Goal: Transaction & Acquisition: Purchase product/service

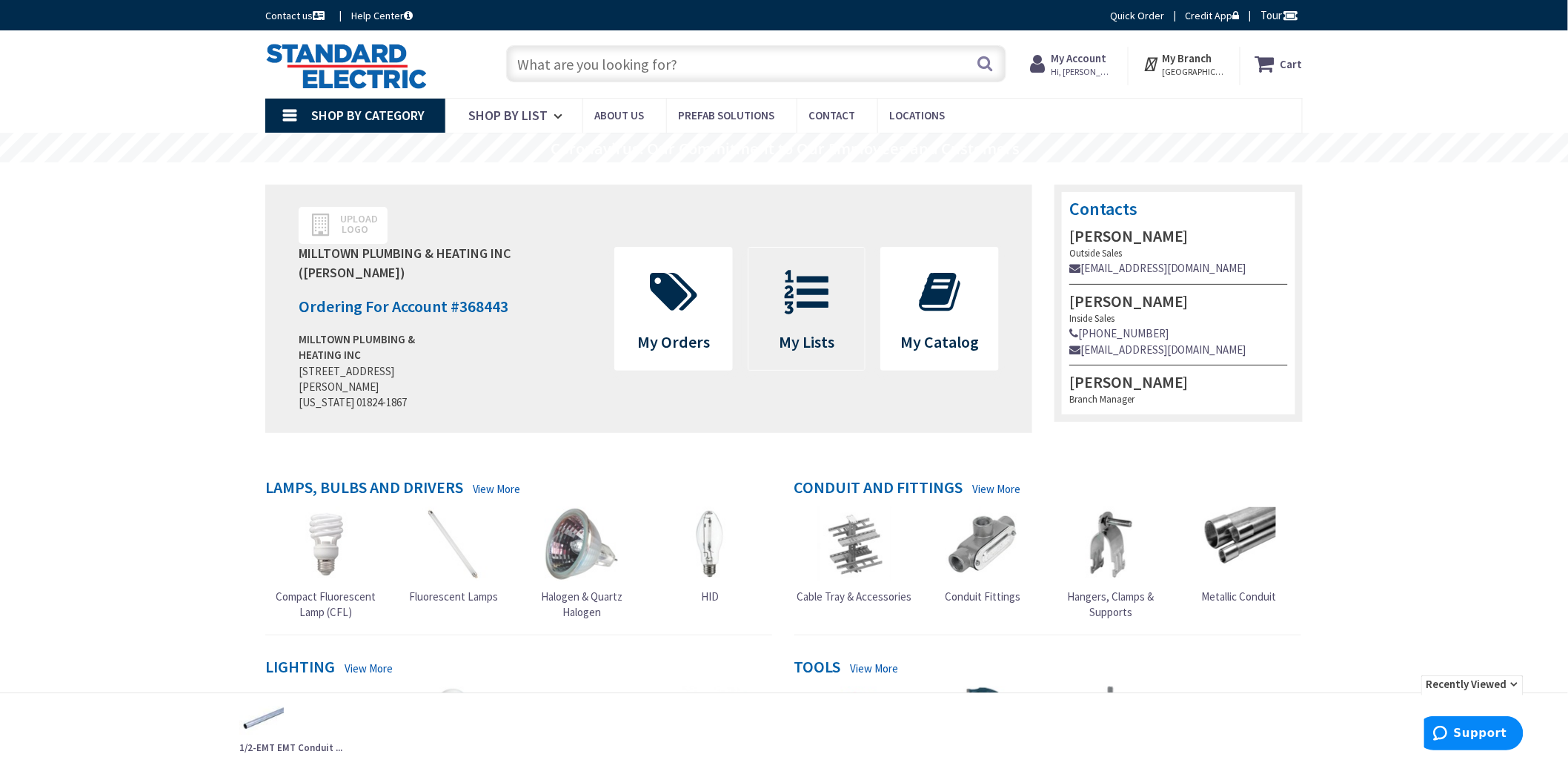
click at [813, 257] on span "My Lists" at bounding box center [807, 309] width 117 height 122
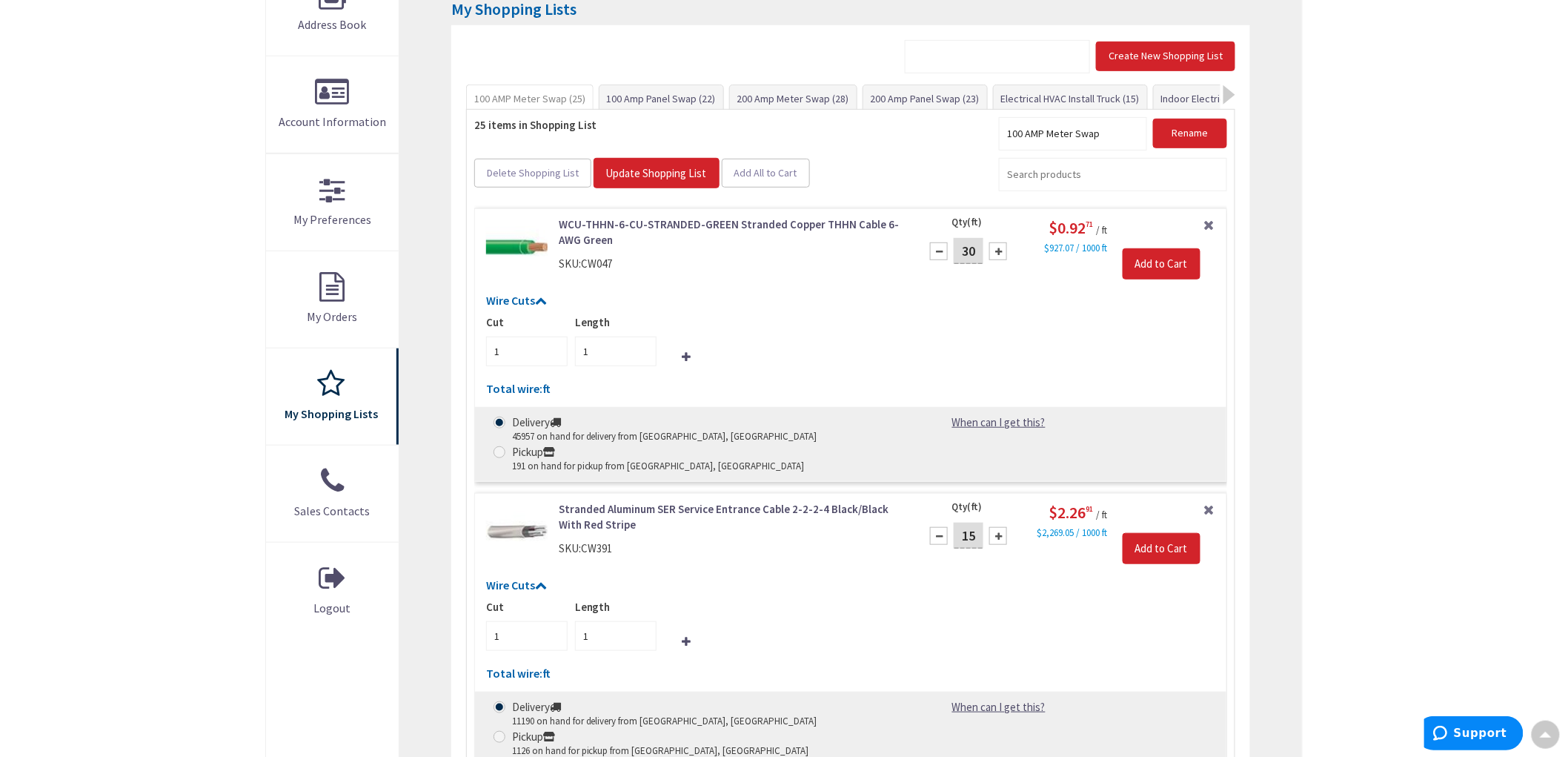
scroll to position [168, 0]
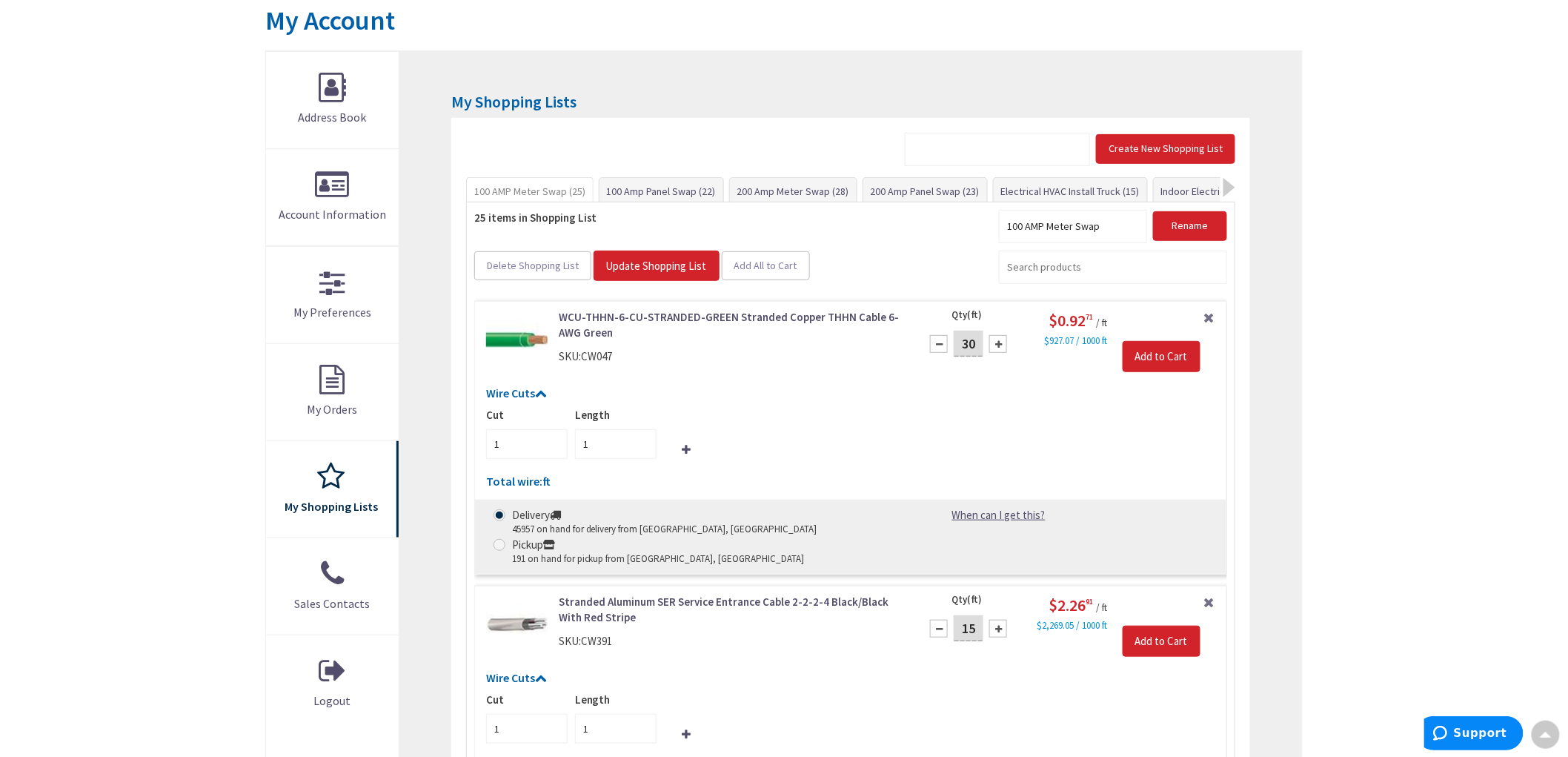
drag, startPoint x: 1479, startPoint y: 368, endPoint x: 1441, endPoint y: 329, distance: 54.5
click at [1224, 182] on div at bounding box center [1228, 188] width 12 height 19
click at [1114, 199] on link "Indoor Electrical Kit (35)" at bounding box center [1088, 192] width 120 height 27
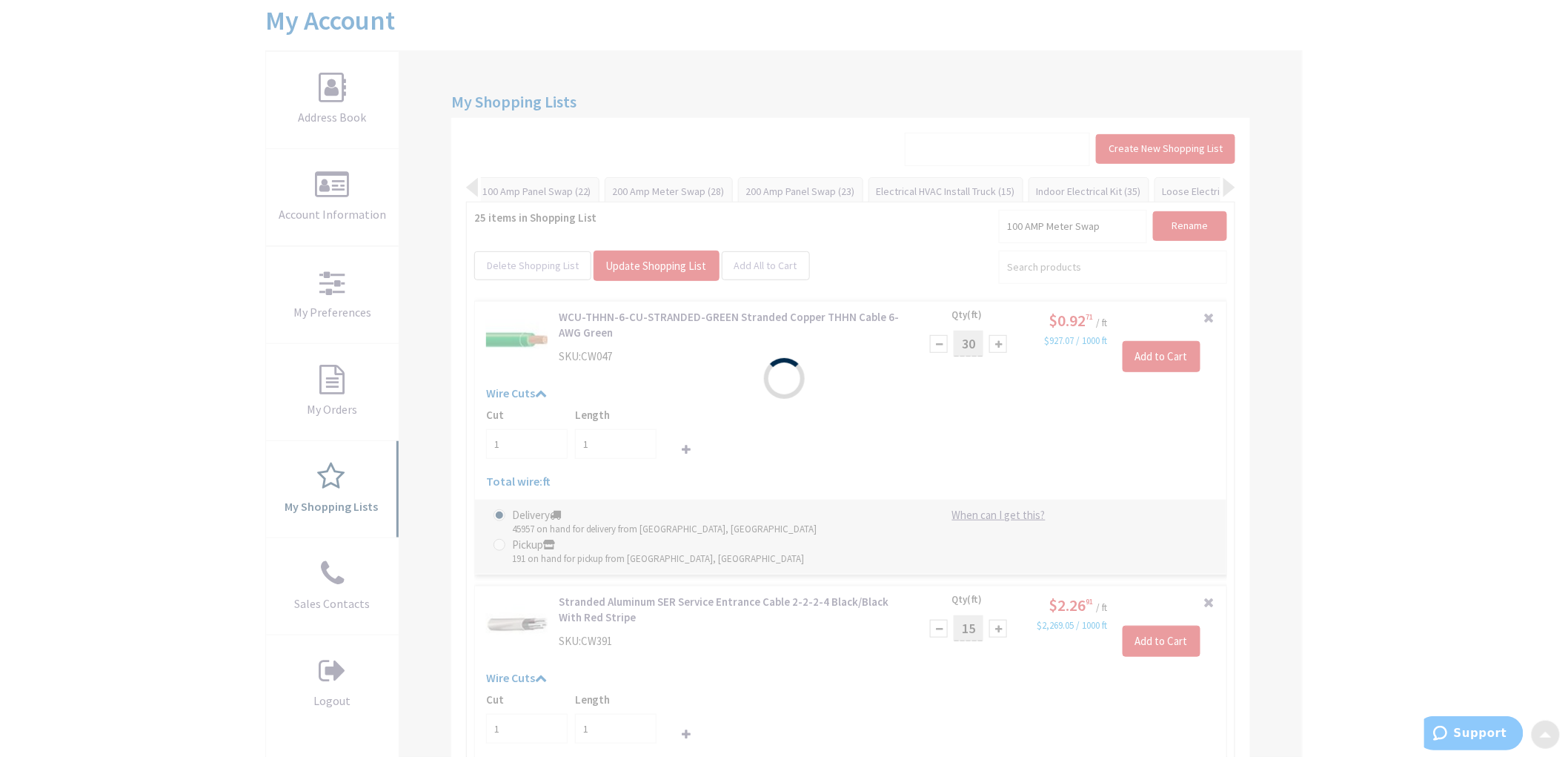
click at [87, 416] on div "Please wait..." at bounding box center [784, 378] width 1568 height 757
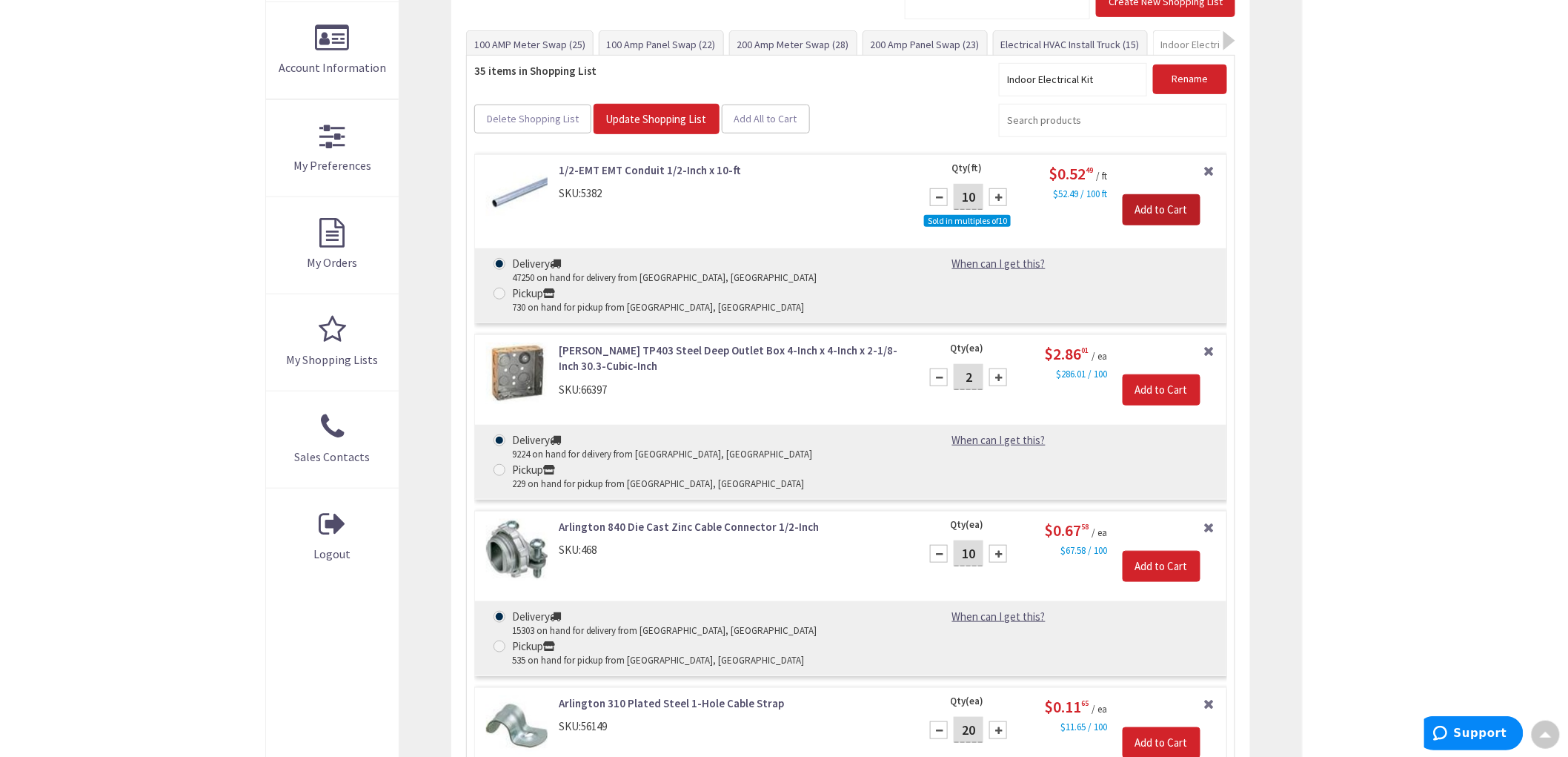
click at [1161, 215] on input "Add to Cart" at bounding box center [1161, 209] width 78 height 31
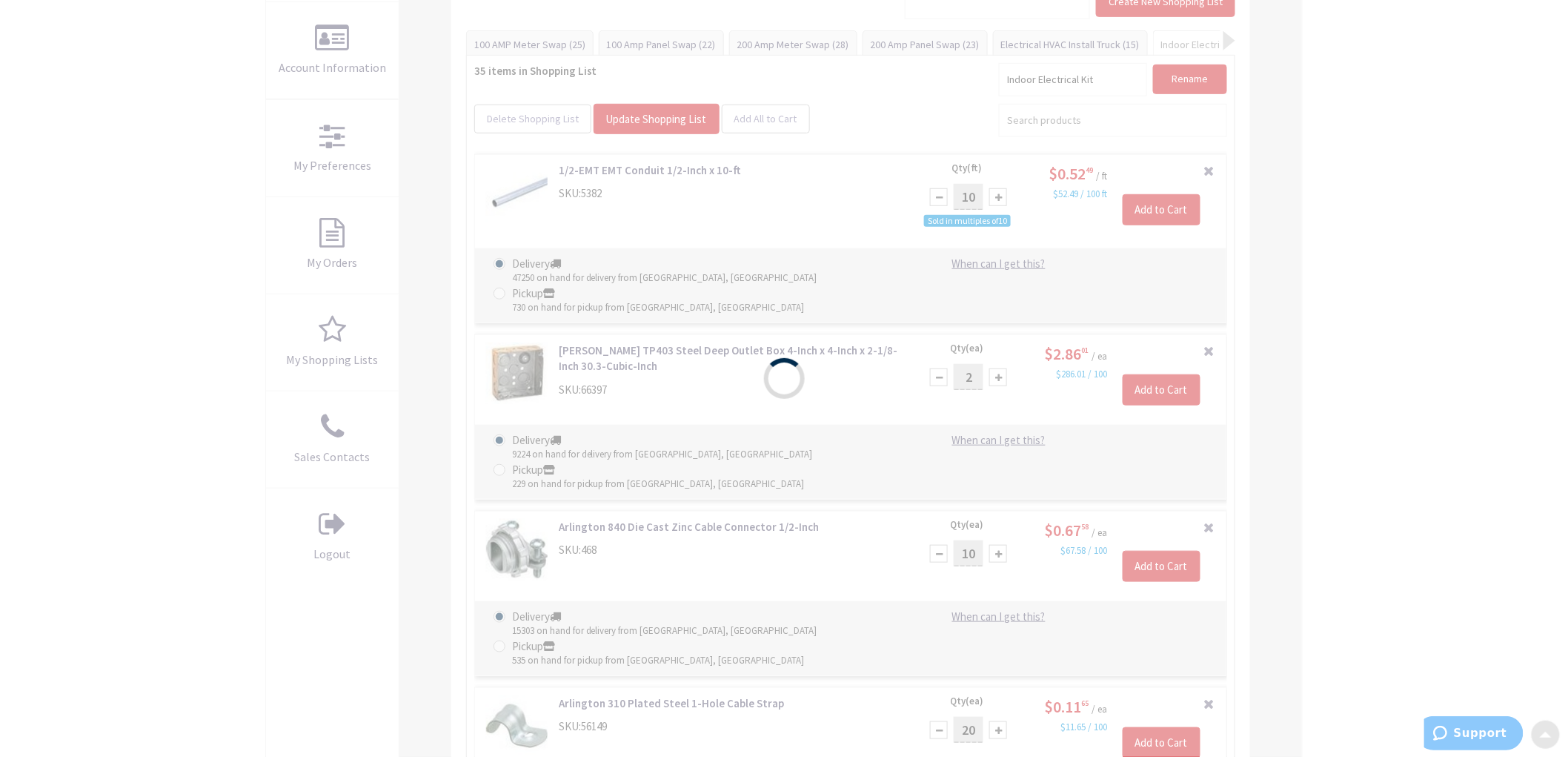
click at [1498, 382] on div "Please wait..." at bounding box center [784, 378] width 1568 height 757
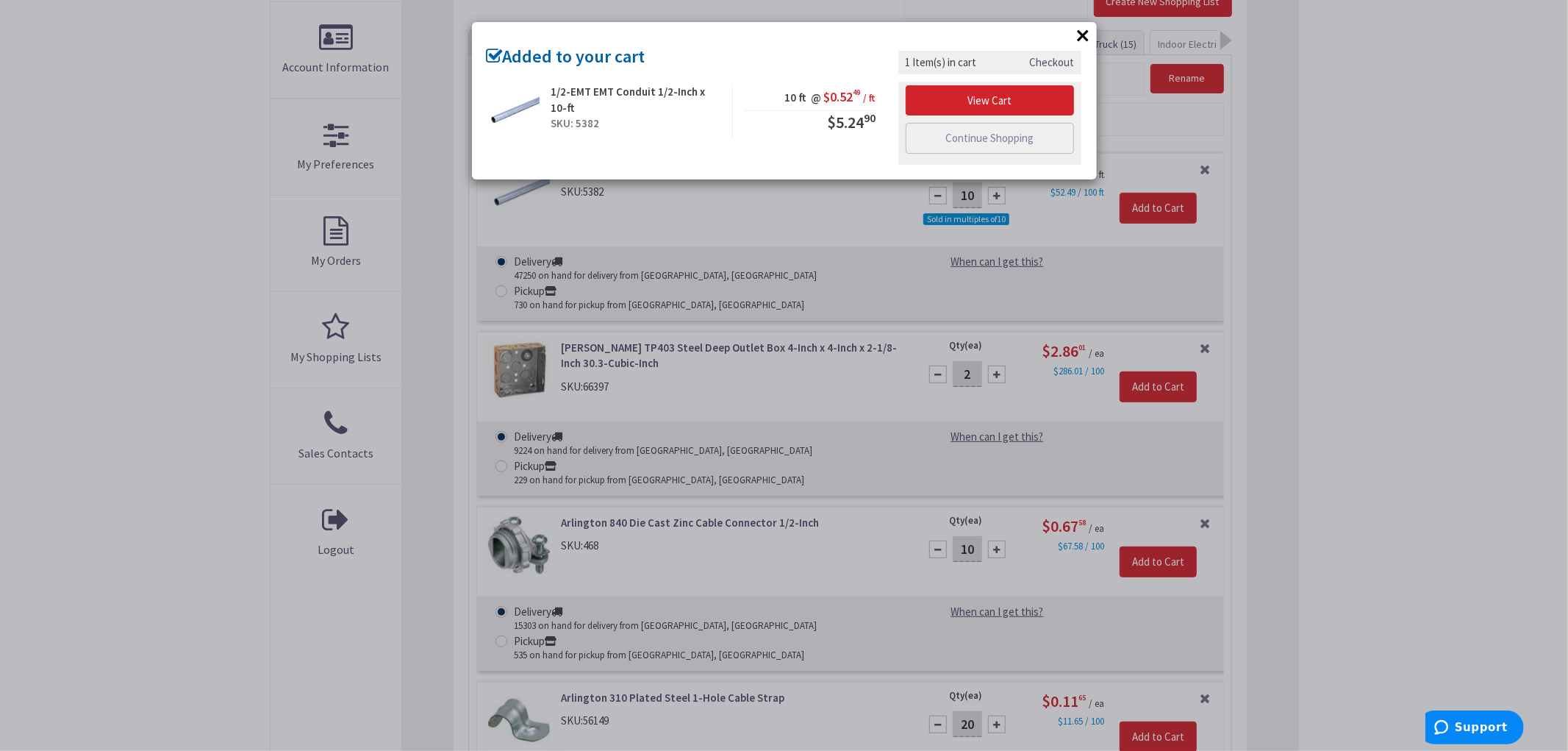
click at [1459, 410] on div "× Added to your cart 1/2-EMT EMT Conduit 1/2-Inch x 10-ft SKU: 5382 10 ft @ $0.…" at bounding box center [784, 376] width 1568 height 751
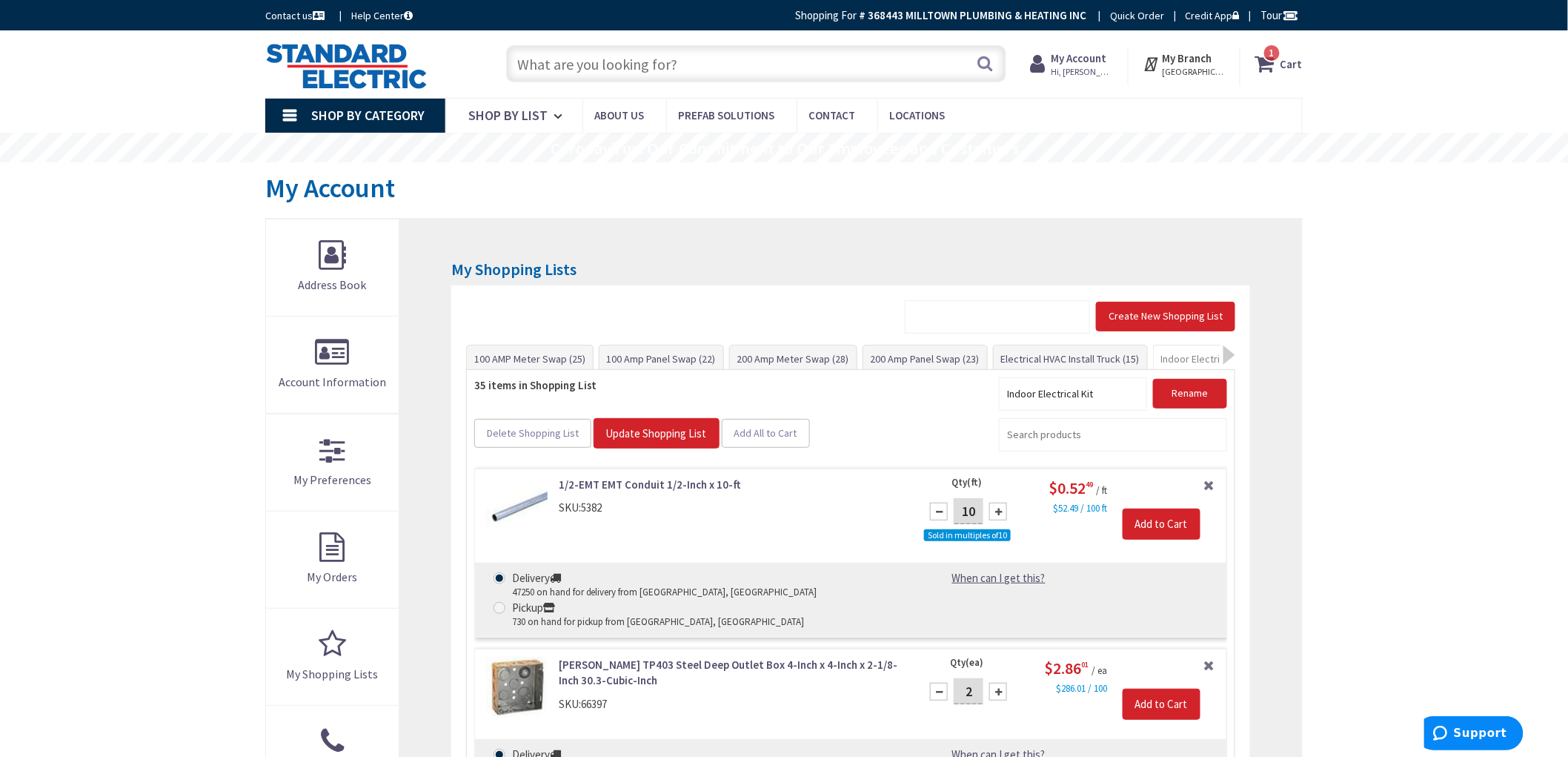
click at [1287, 63] on strong "Cart" at bounding box center [1291, 64] width 22 height 27
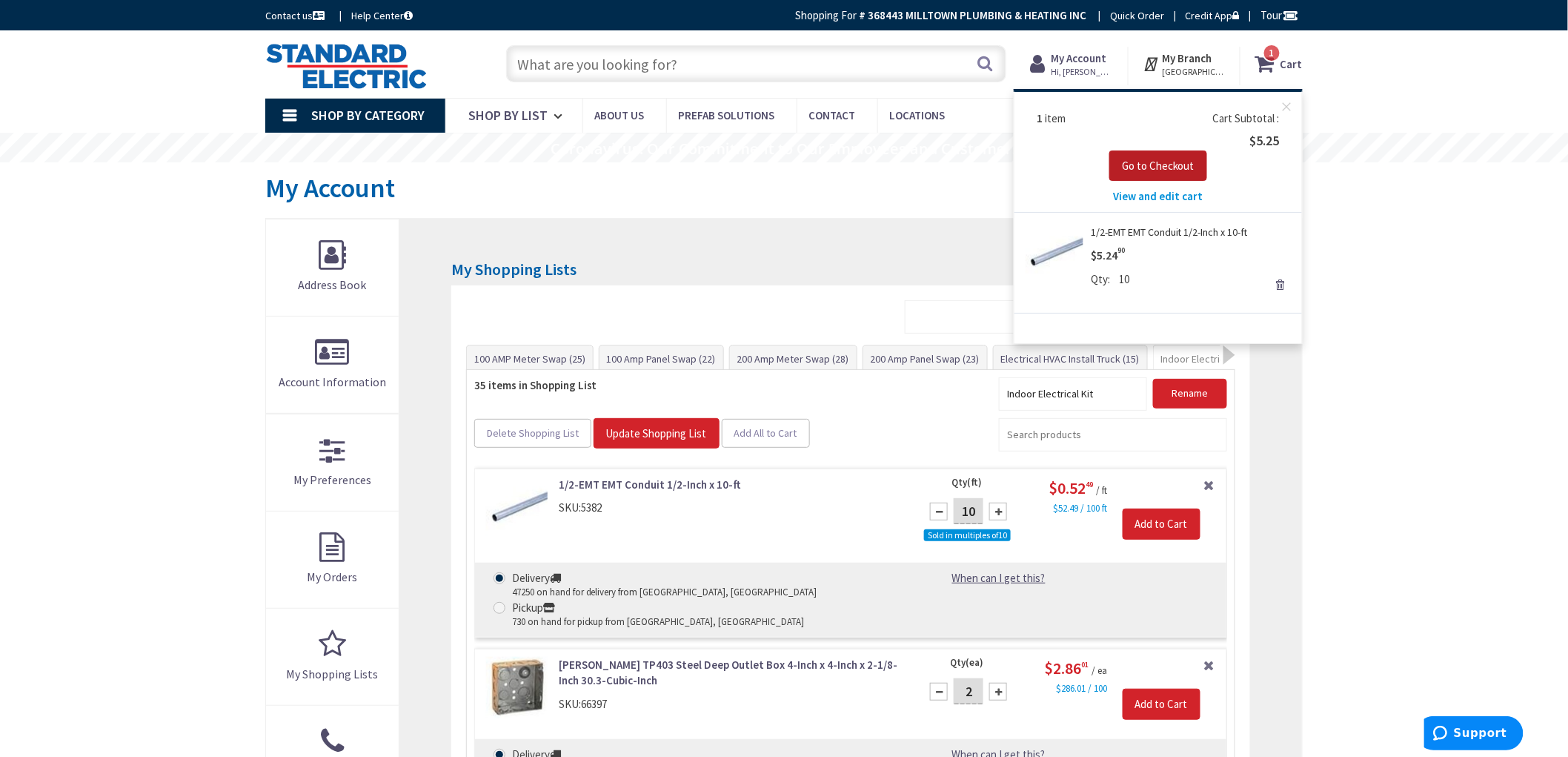
click at [1183, 167] on span "Go to Checkout" at bounding box center [1158, 165] width 73 height 14
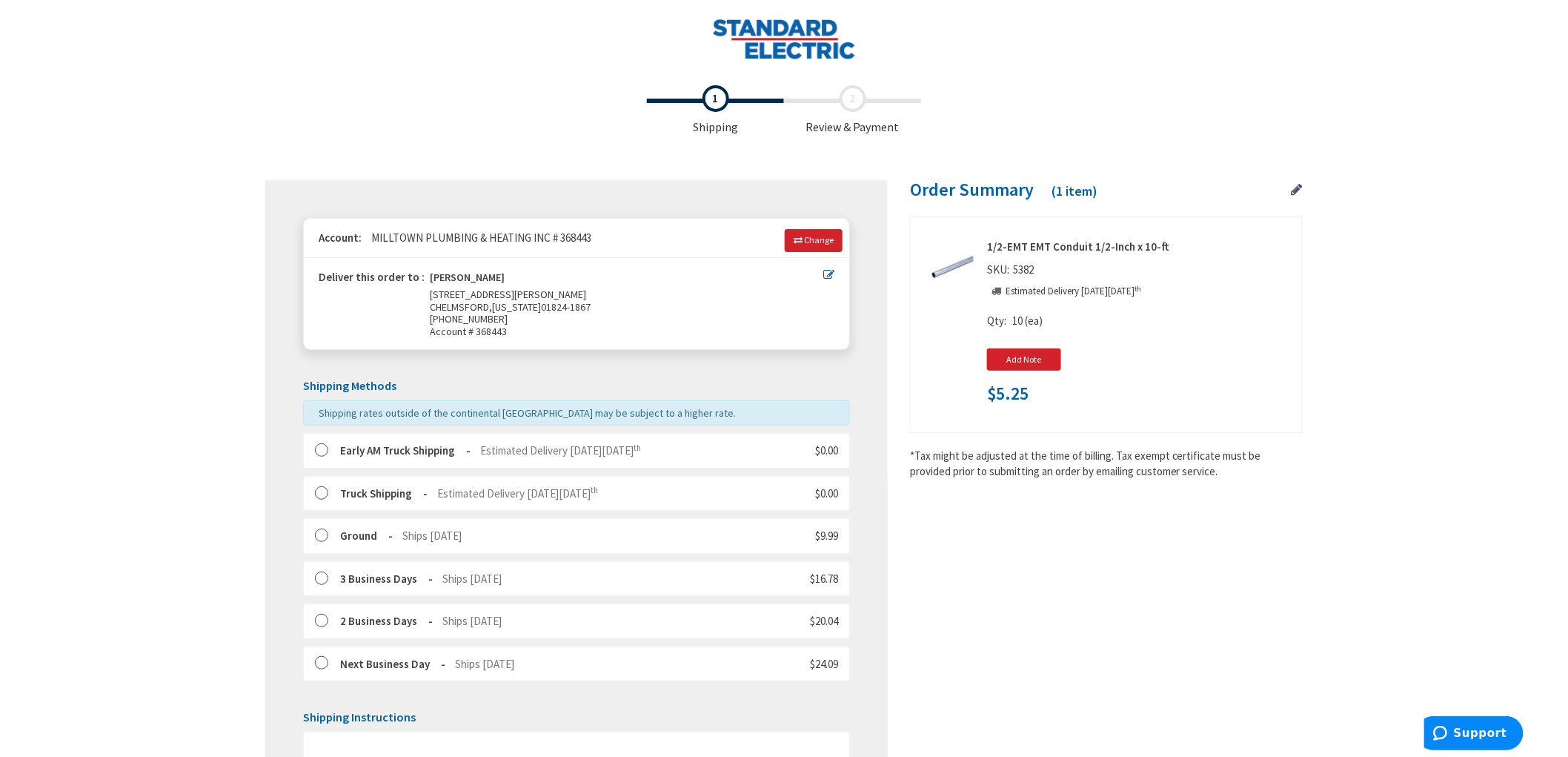
click at [320, 454] on label at bounding box center [326, 451] width 23 height 15
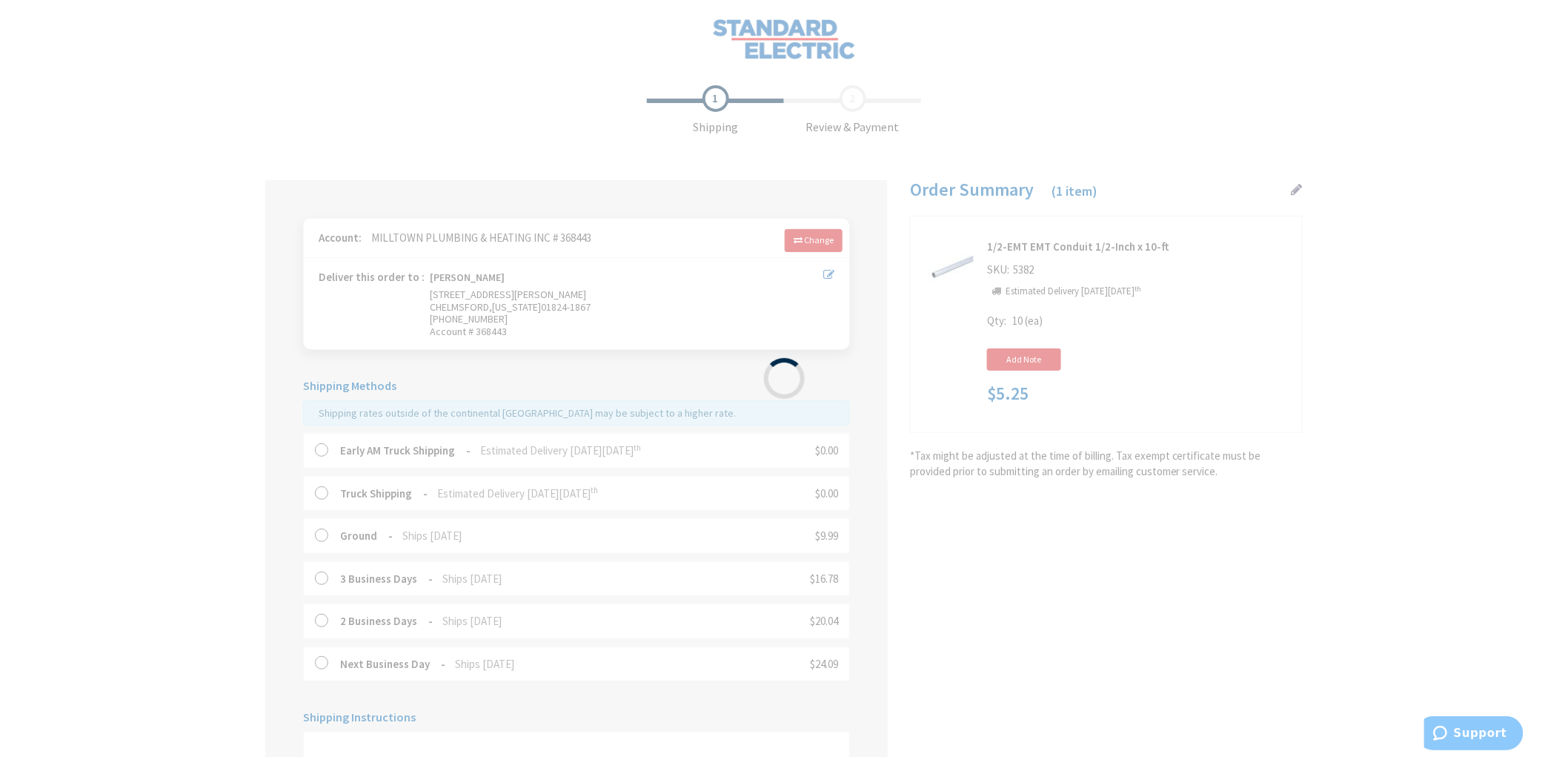
click at [127, 362] on div "Please wait..." at bounding box center [784, 378] width 1568 height 757
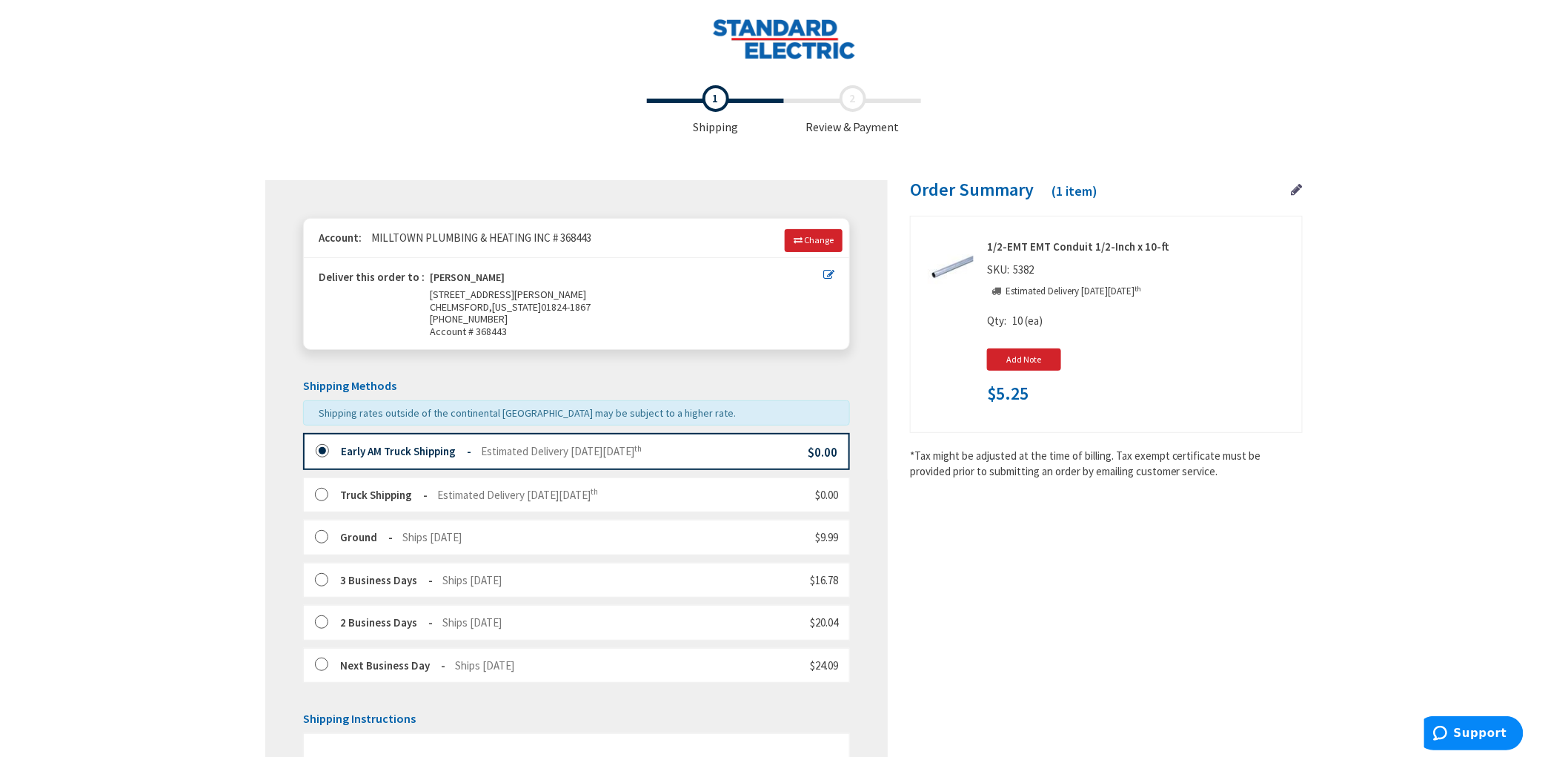
scroll to position [341, 0]
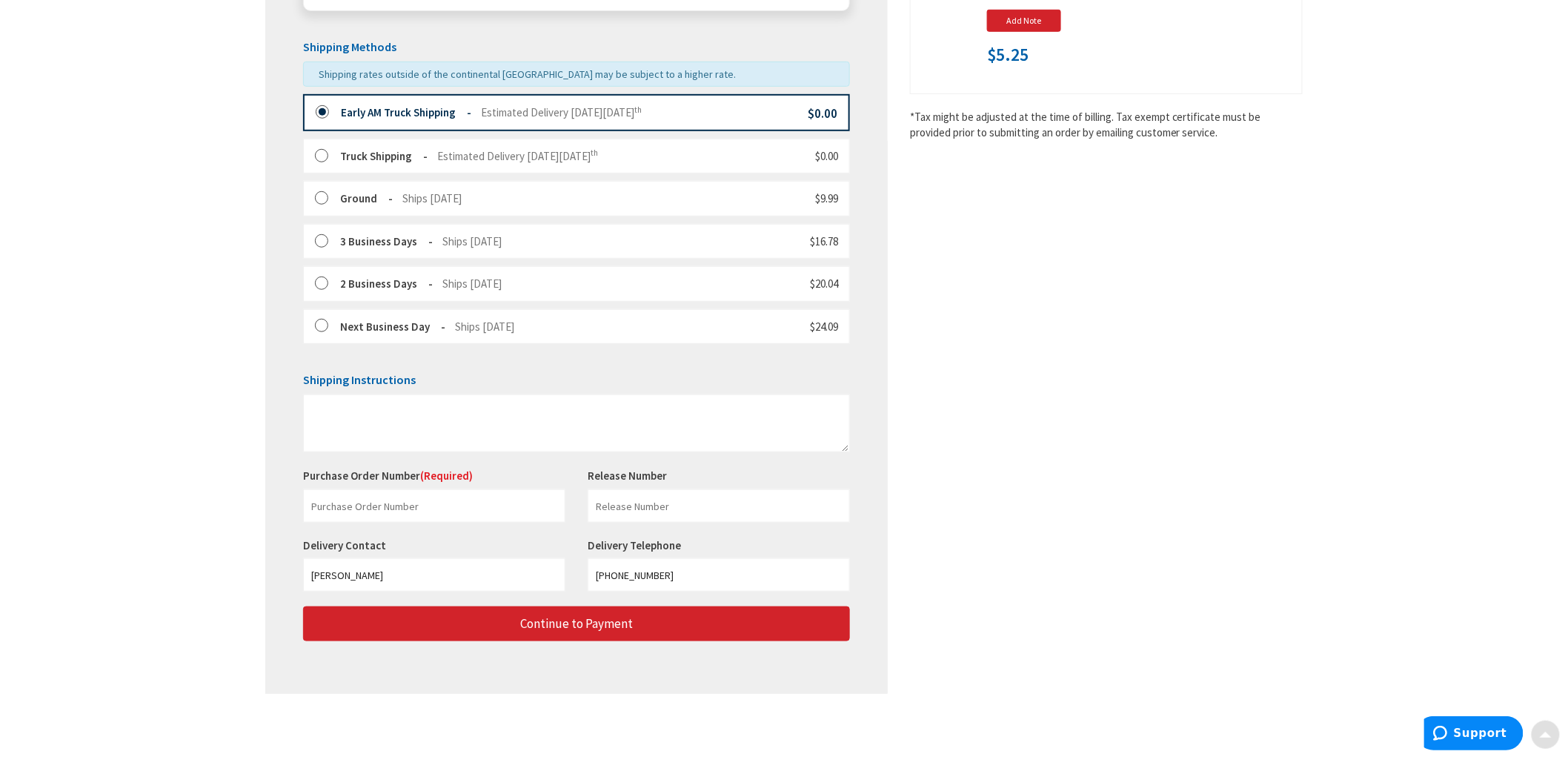
click at [178, 411] on div "Toggle Nav Checkout Shipping Review & Payment Estimated Total $5.25 1 Some item…" at bounding box center [784, 208] width 1568 height 1095
paste input "229212604"
type input "229212604"
click at [666, 498] on input "text" at bounding box center [718, 506] width 262 height 33
paste input "C. Gregoire"
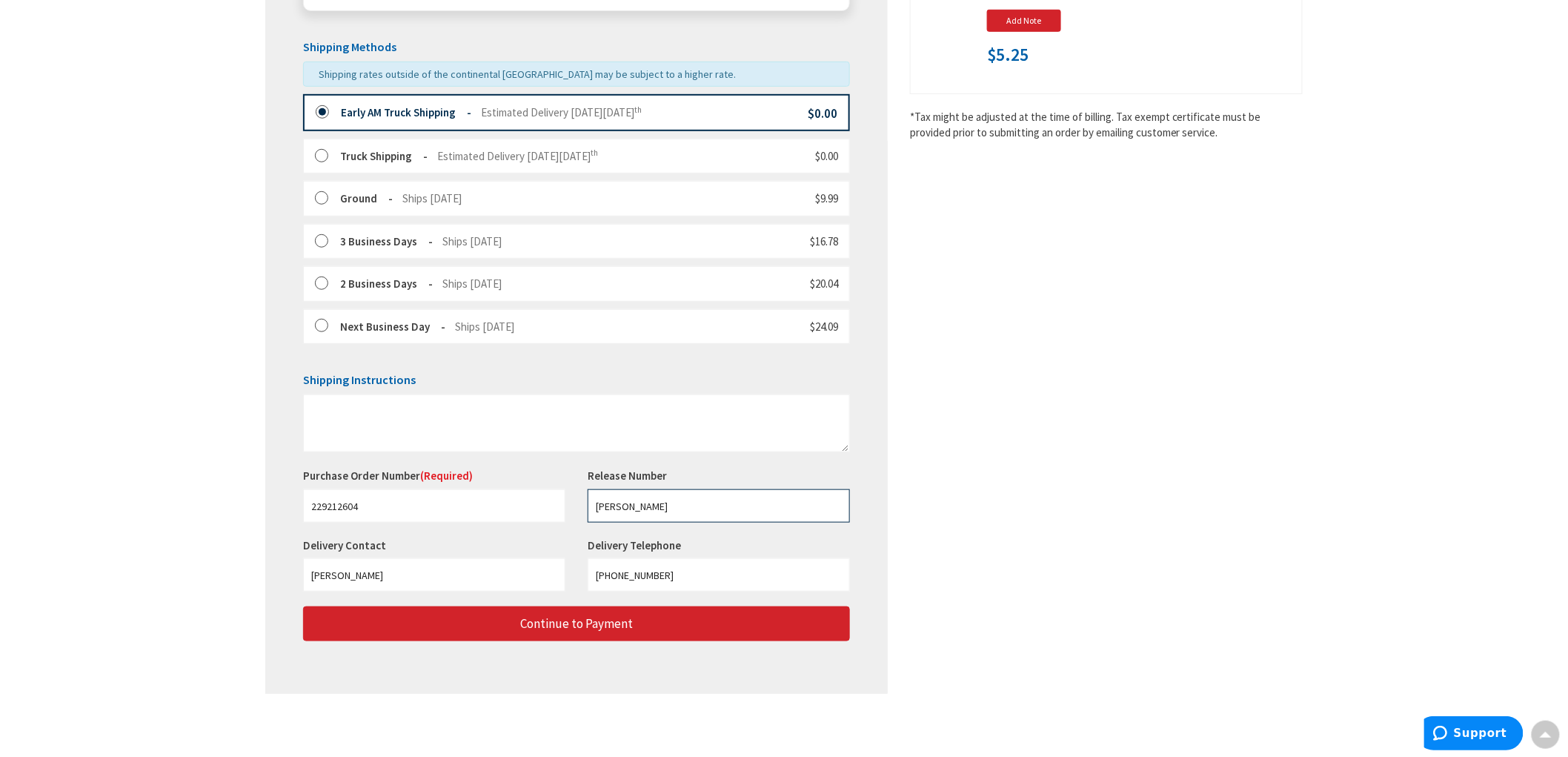
type input "C. Gregoire"
click at [1232, 352] on div "Shipping Review & Payment Estimated Total $5.25 1 Some items in your order are …" at bounding box center [784, 224] width 1037 height 969
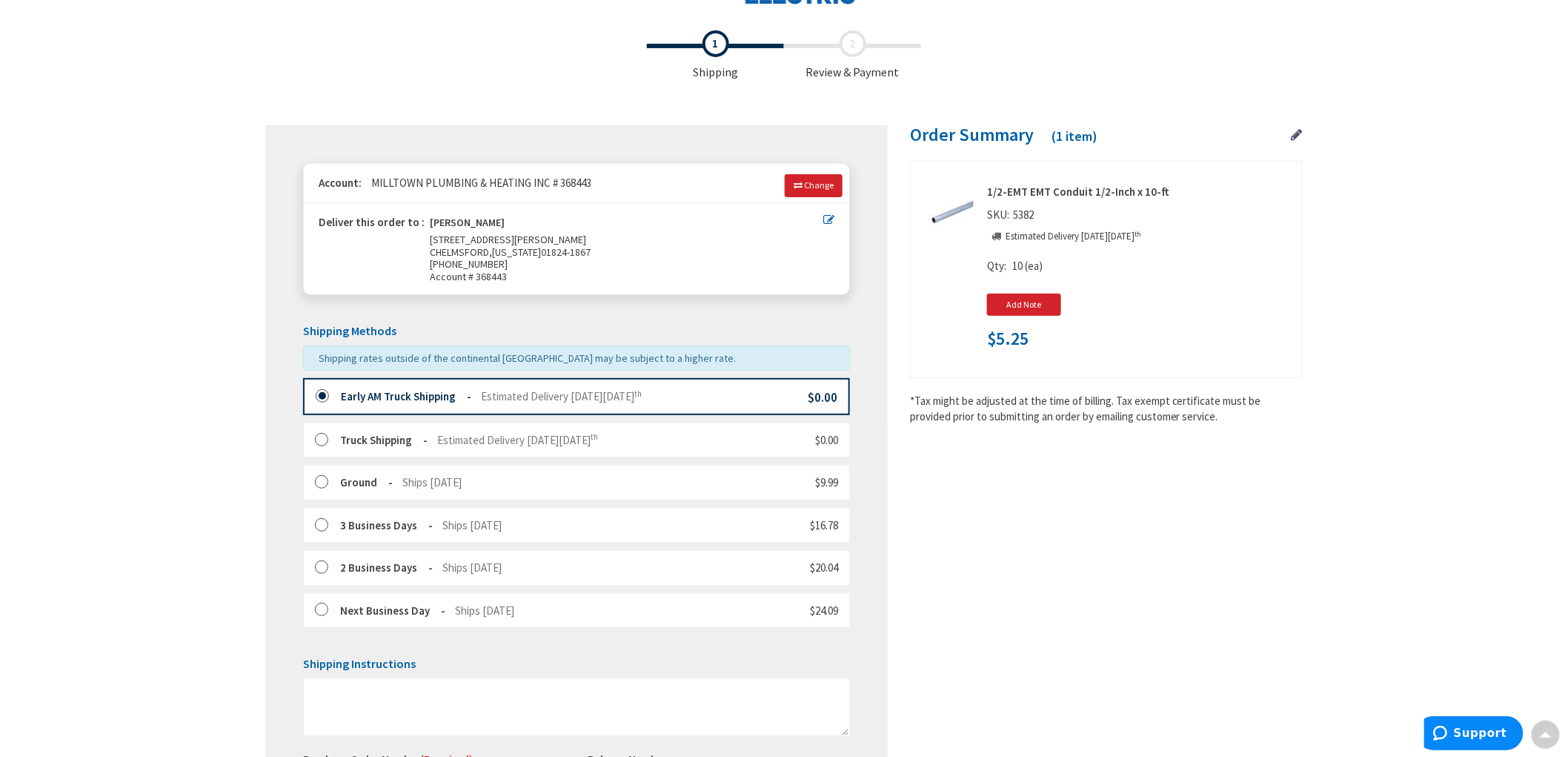
scroll to position [0, 0]
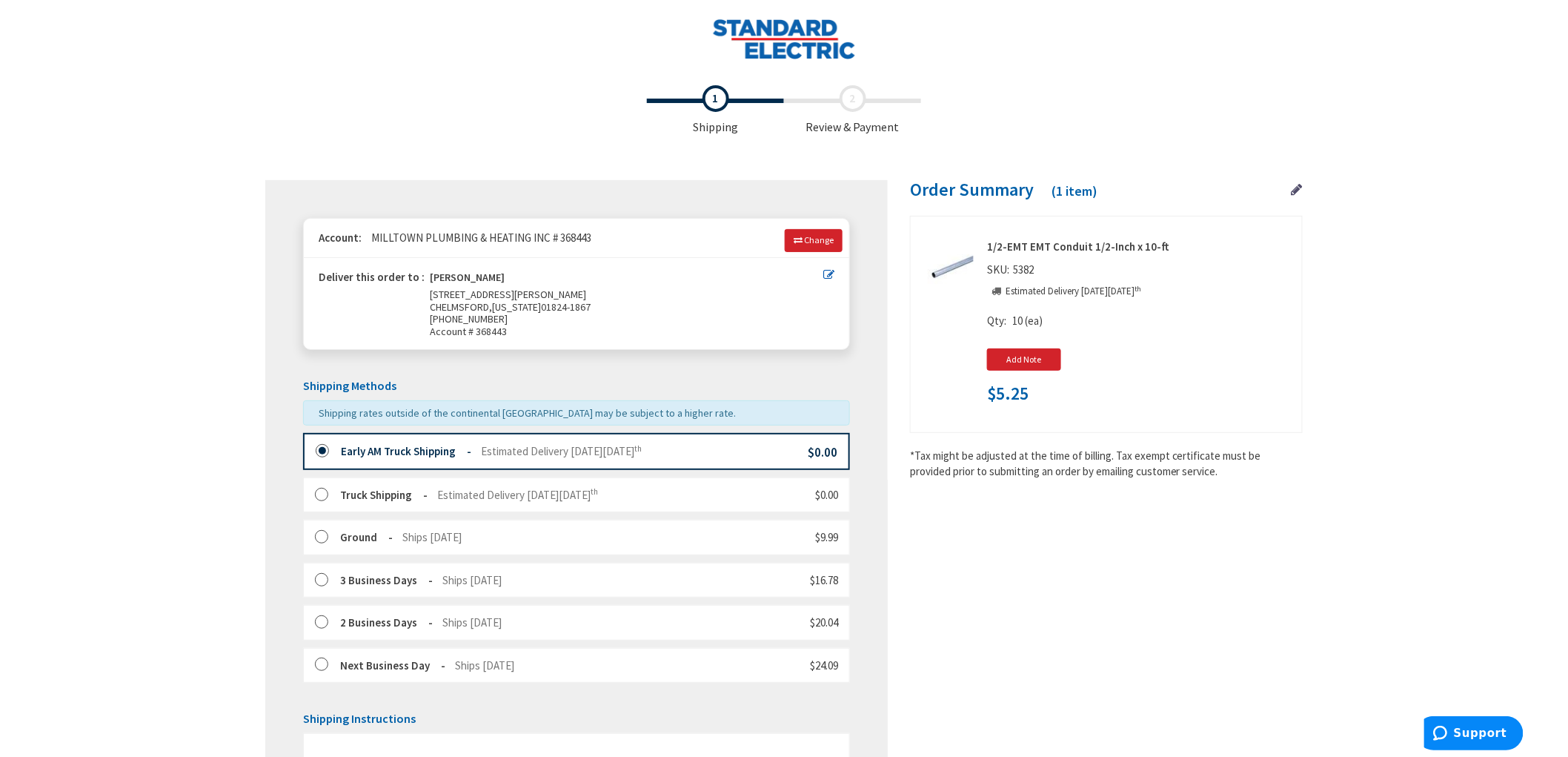
click at [1008, 394] on span "$5.25" at bounding box center [1008, 394] width 41 height 19
copy span "5.25"
click at [1097, 542] on div "Shipping Review & Payment Estimated Total $5.25 1 Some items in your order are …" at bounding box center [784, 562] width 1037 height 969
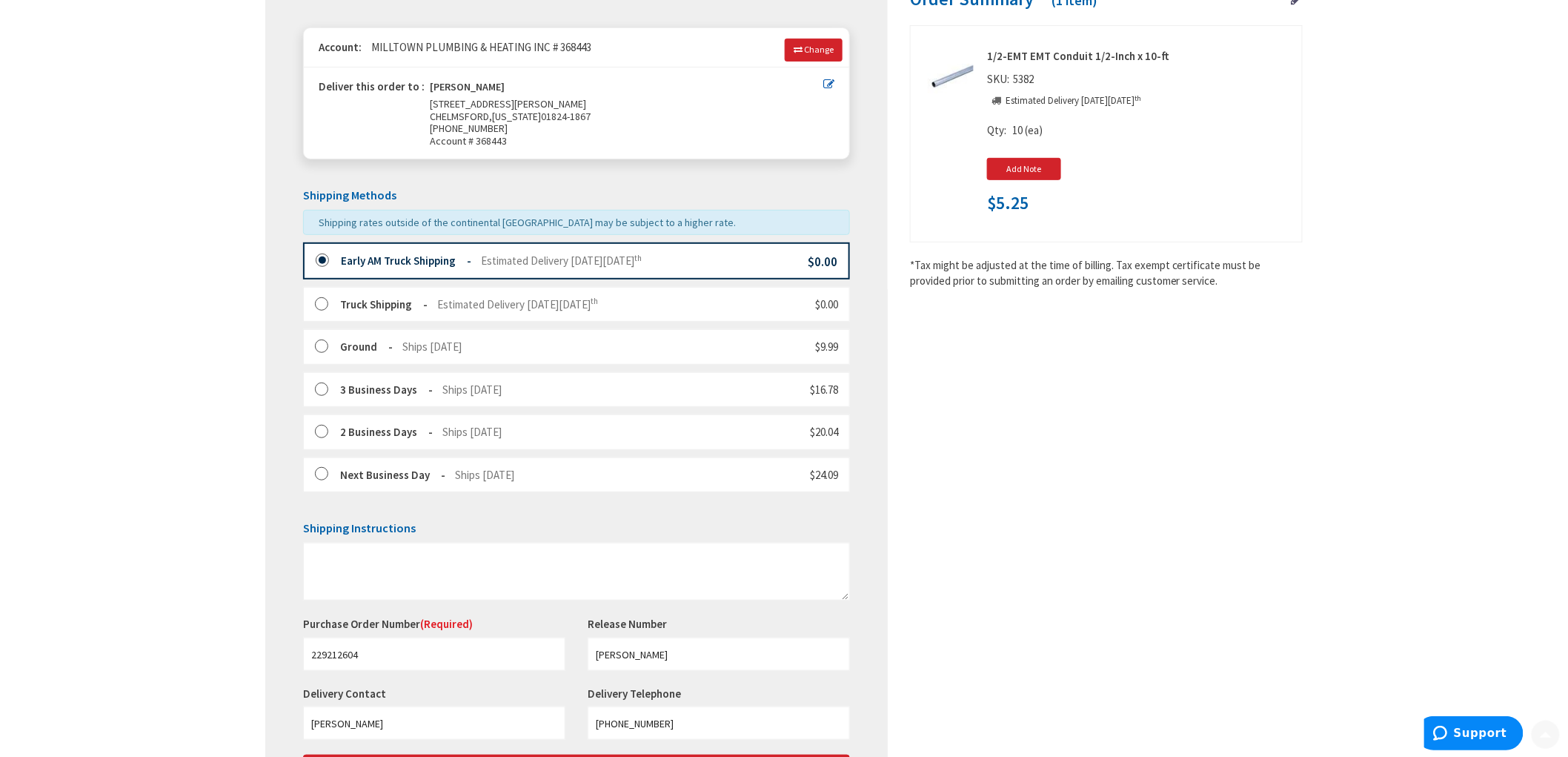
scroll to position [341, 0]
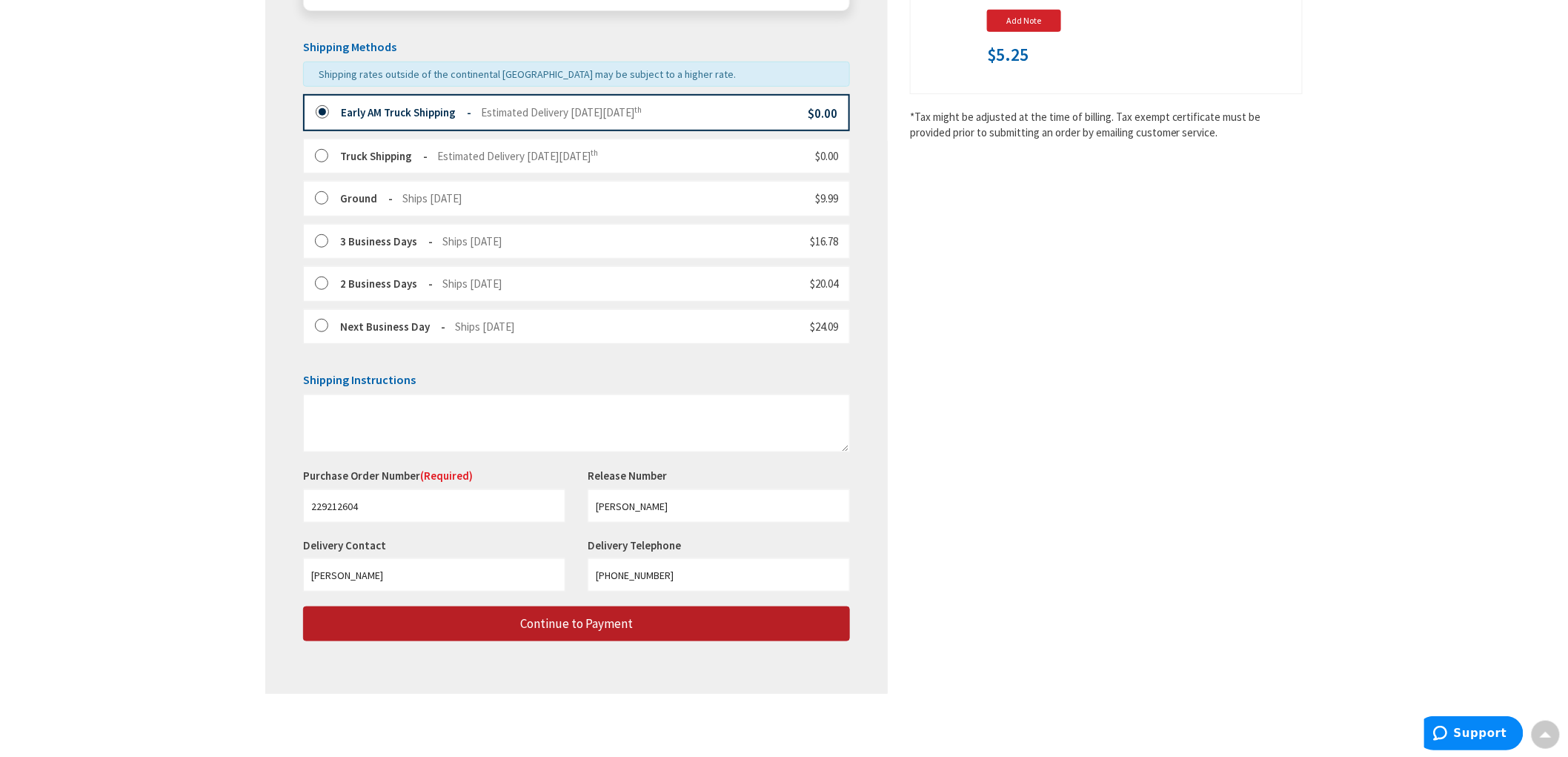
click at [699, 627] on button "Continue to Payment" at bounding box center [576, 624] width 547 height 35
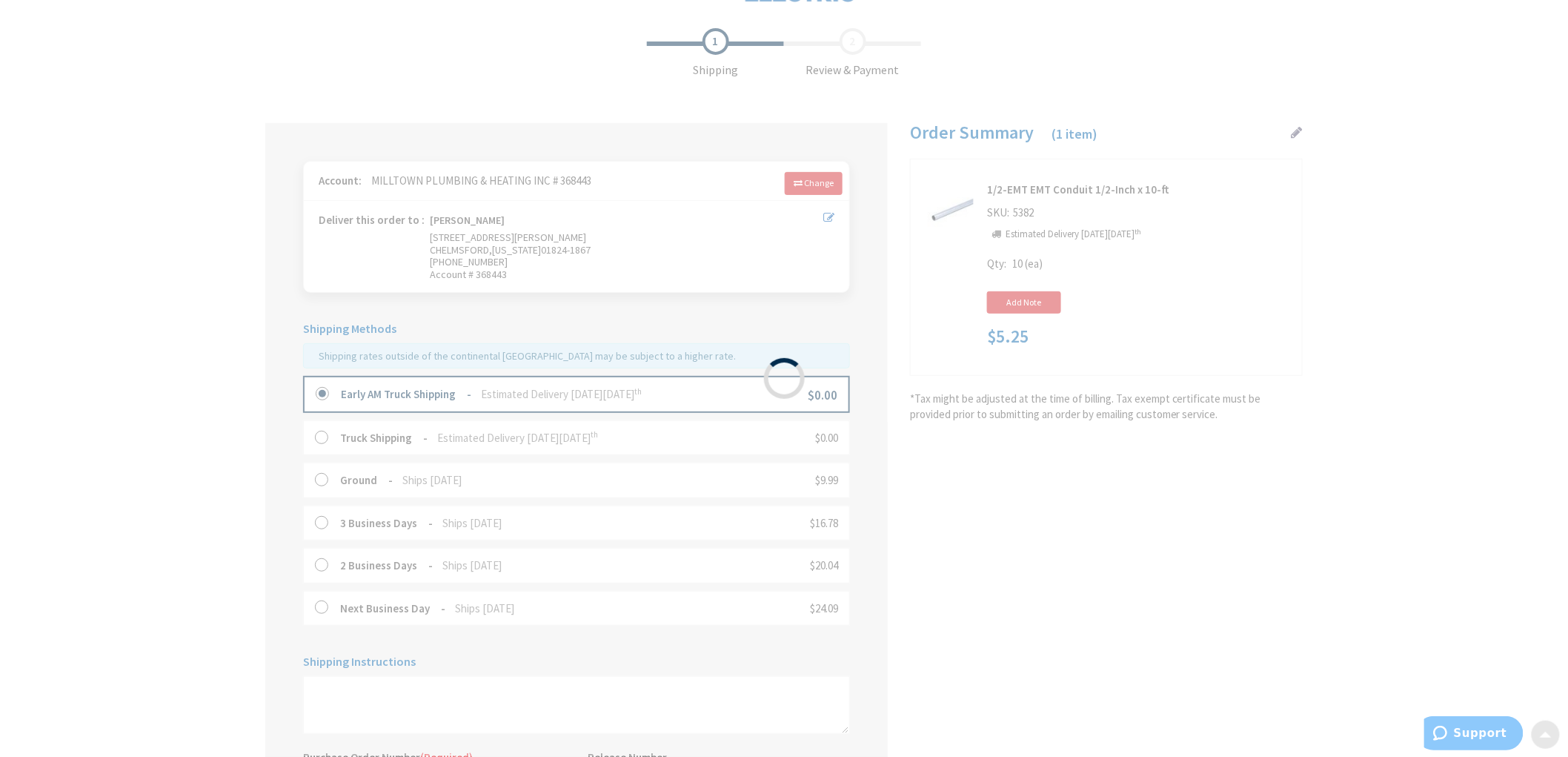
scroll to position [0, 0]
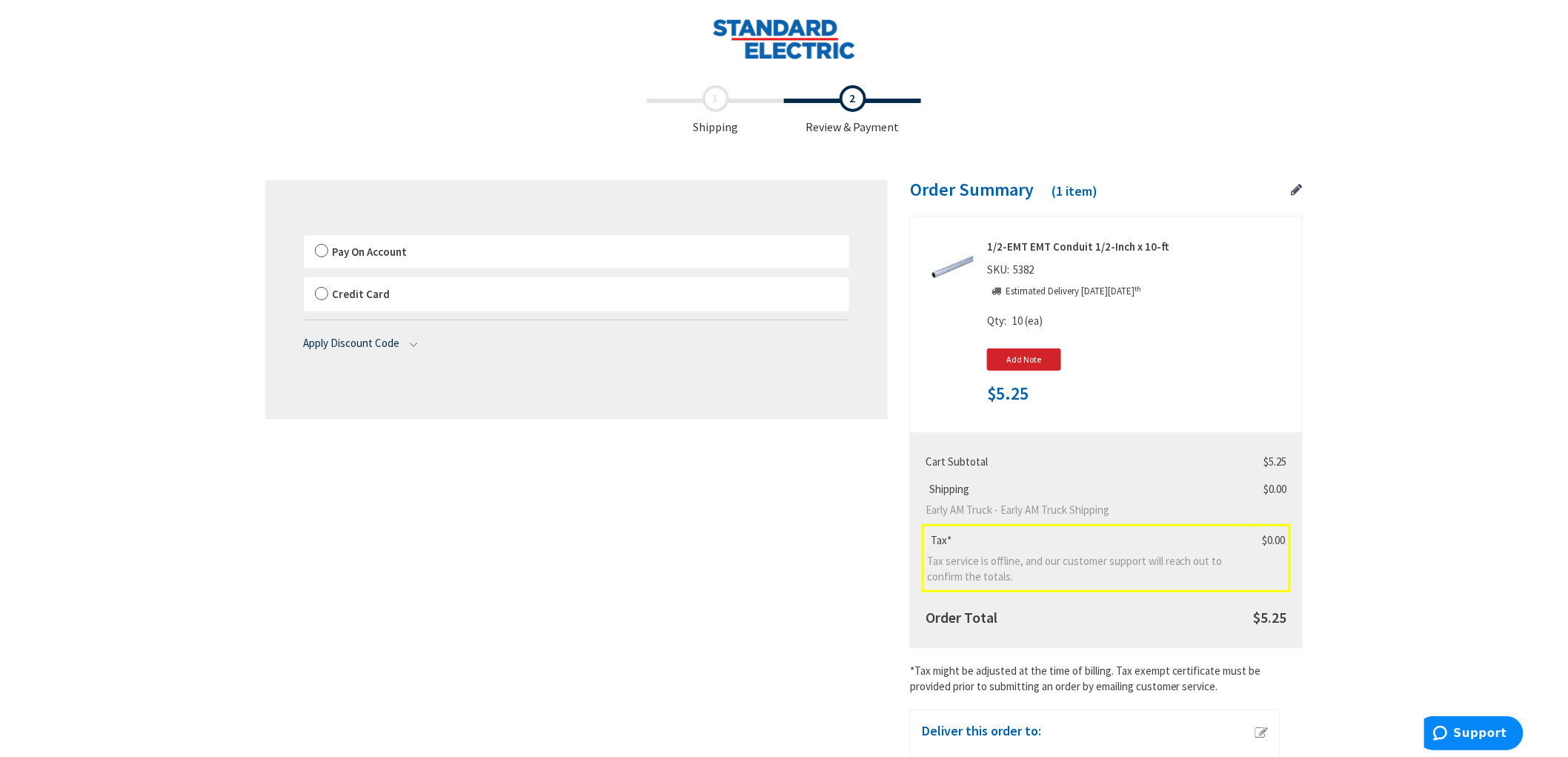
click at [320, 252] on label "Pay On Account" at bounding box center [576, 252] width 545 height 34
click at [304, 238] on input "Pay On Account" at bounding box center [304, 238] width 0 height 0
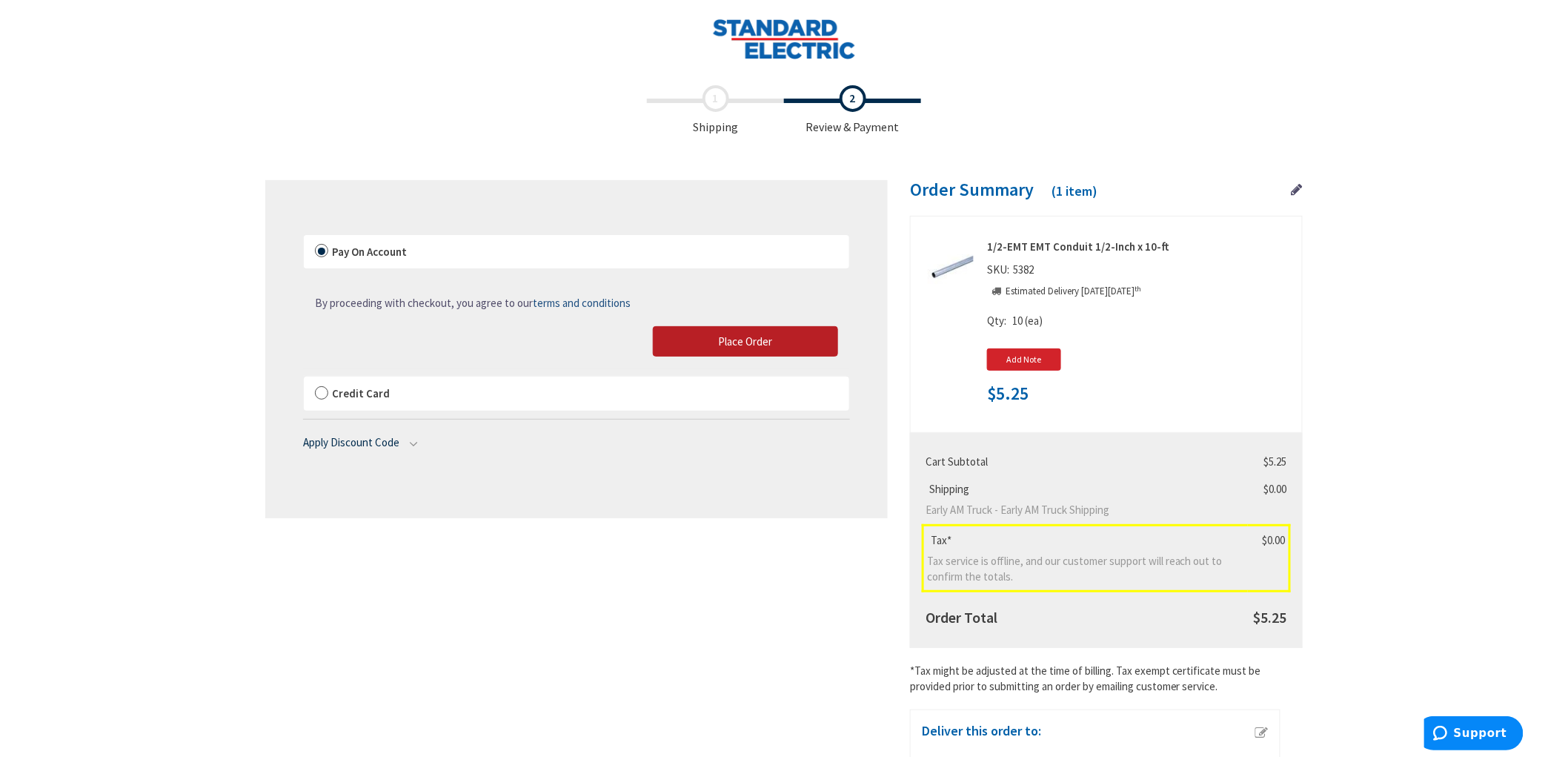
click at [802, 349] on button "Place Order" at bounding box center [746, 341] width 185 height 31
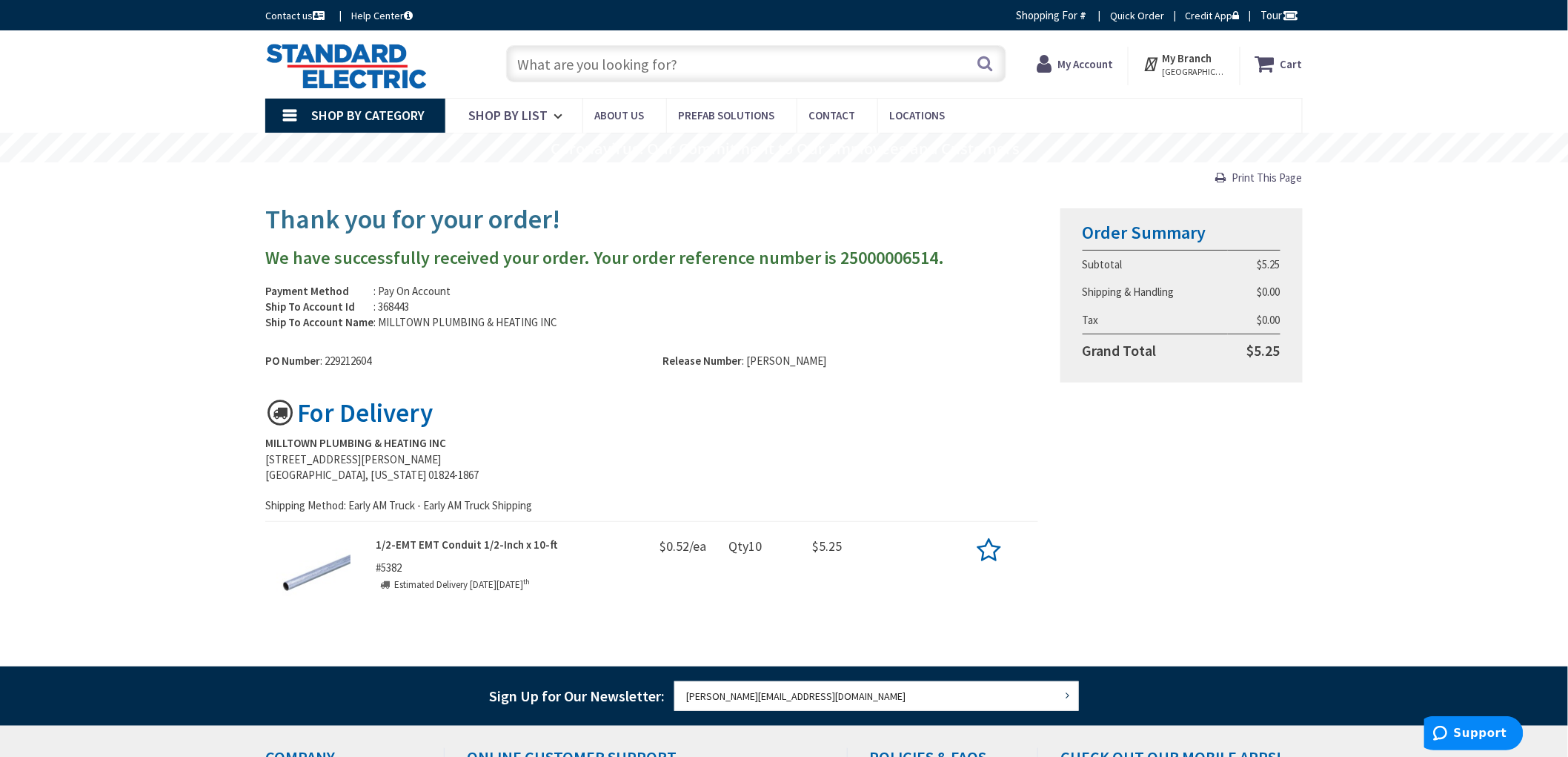
click at [381, 63] on img at bounding box center [346, 66] width 162 height 46
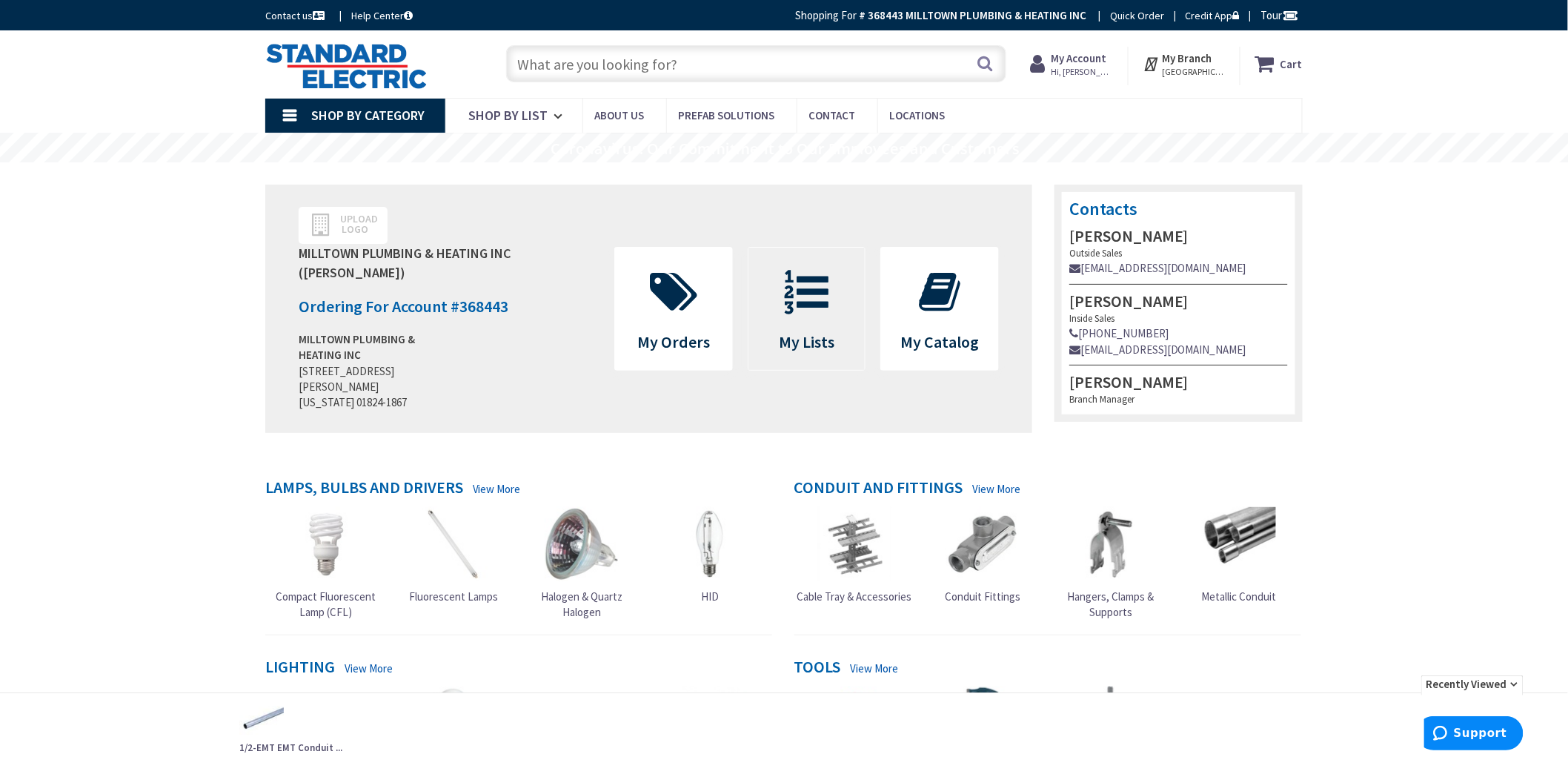
click at [799, 295] on icon at bounding box center [807, 292] width 59 height 44
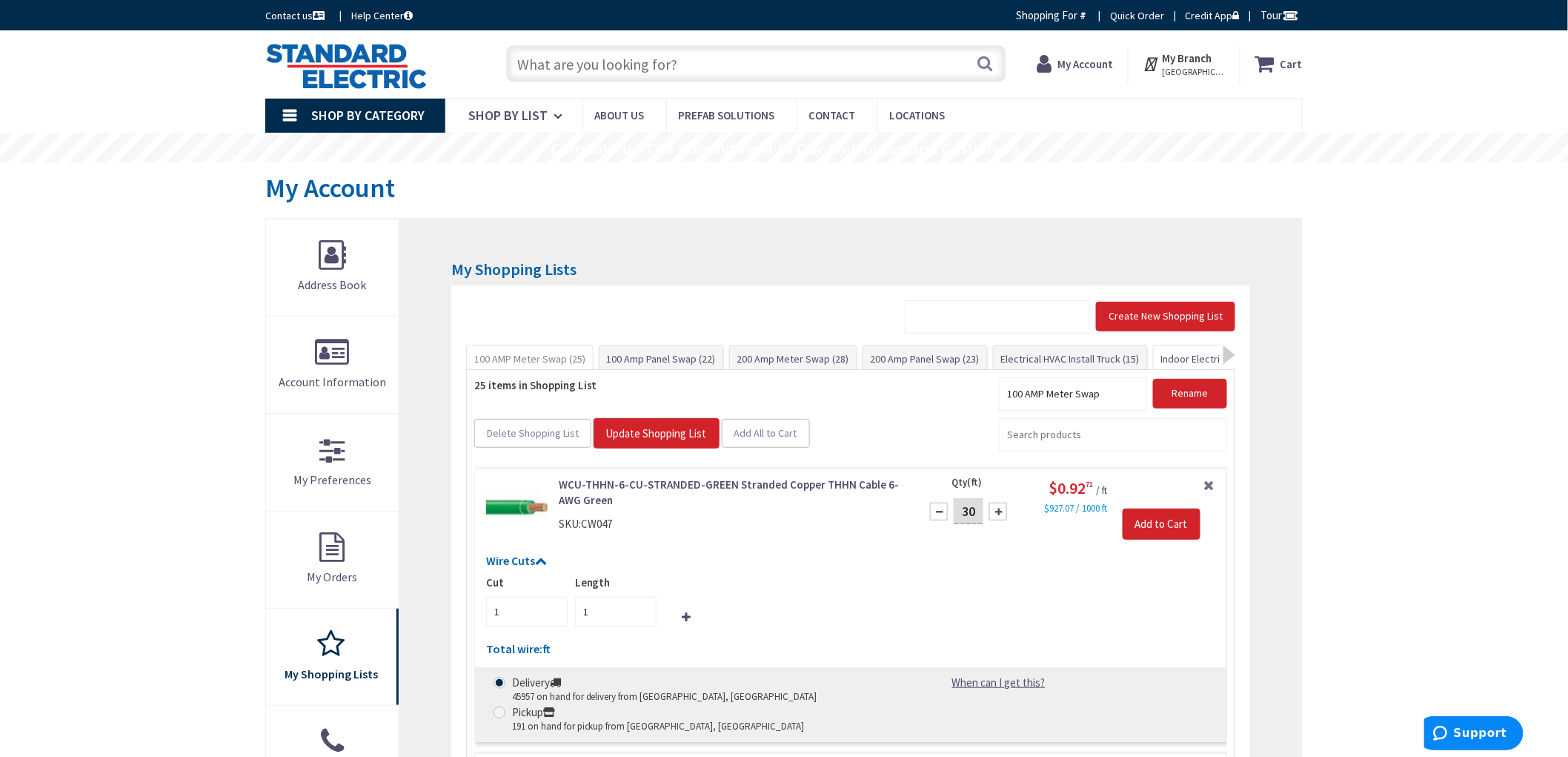
click at [1190, 362] on link "Indoor Electrical Kit (35)" at bounding box center [1213, 359] width 120 height 27
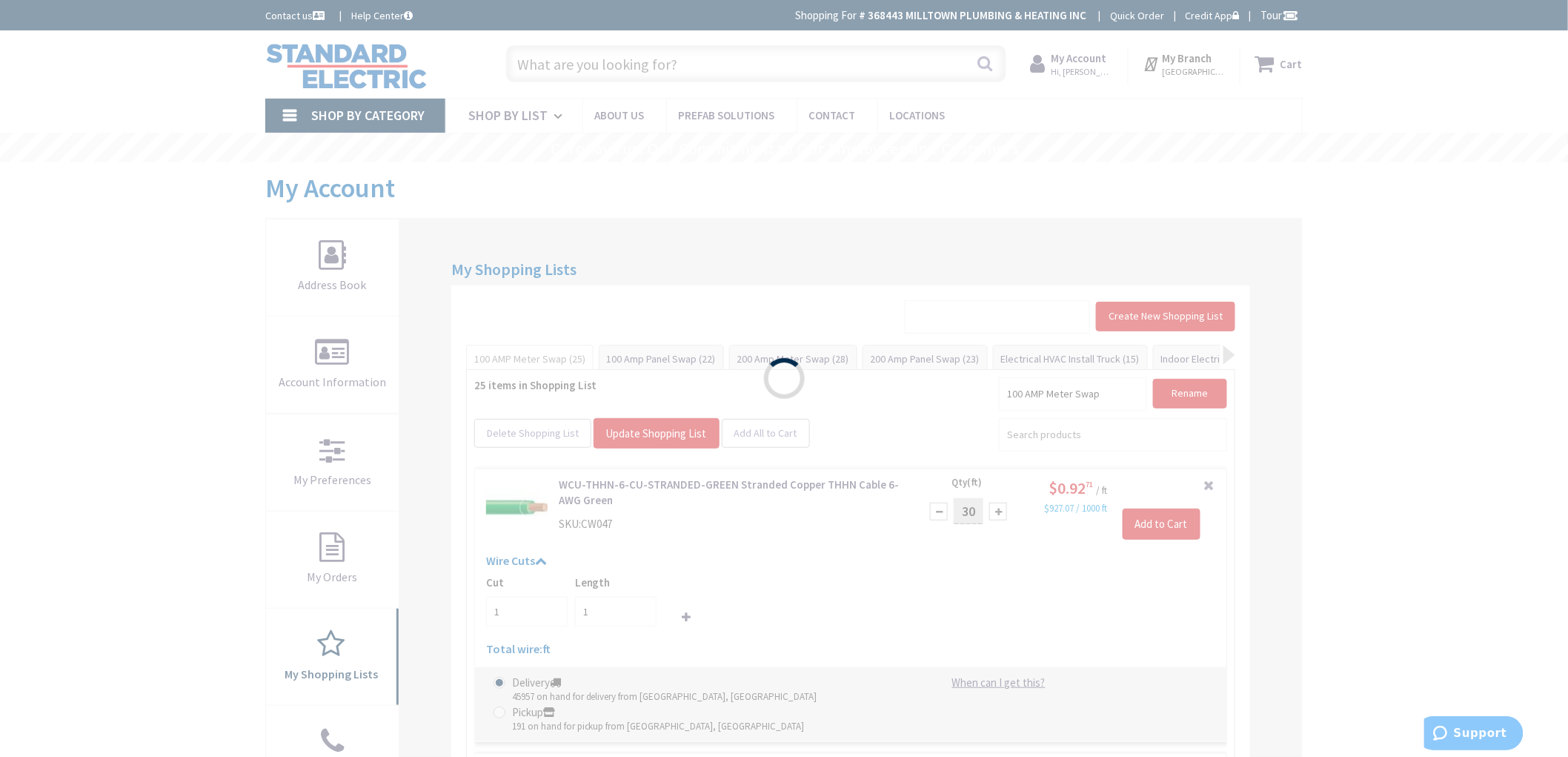
click at [1492, 379] on div "Please wait..." at bounding box center [784, 378] width 1568 height 757
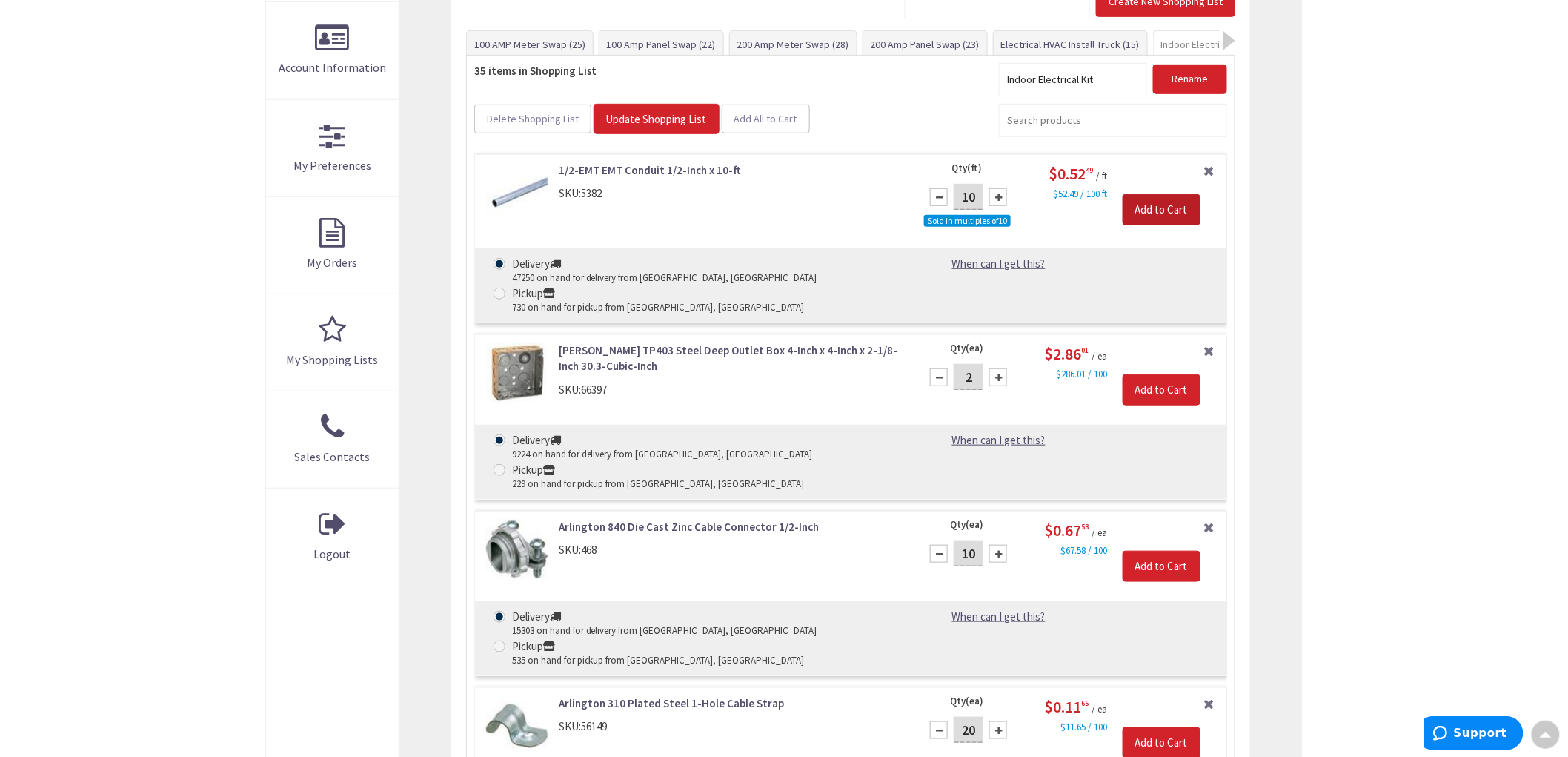
click at [1175, 207] on input "Add to Cart" at bounding box center [1161, 209] width 78 height 31
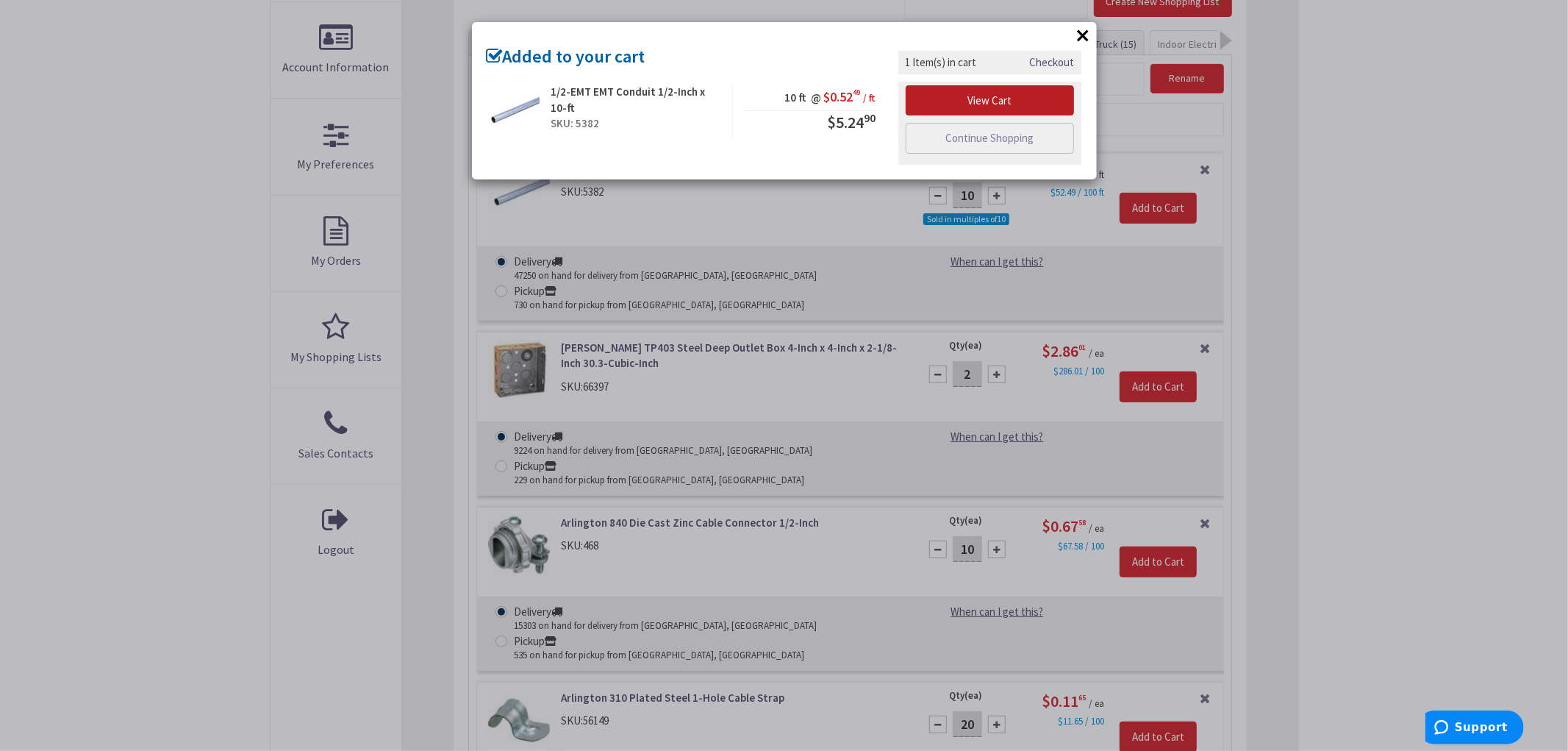
click at [966, 108] on link "View Cart" at bounding box center [990, 101] width 169 height 31
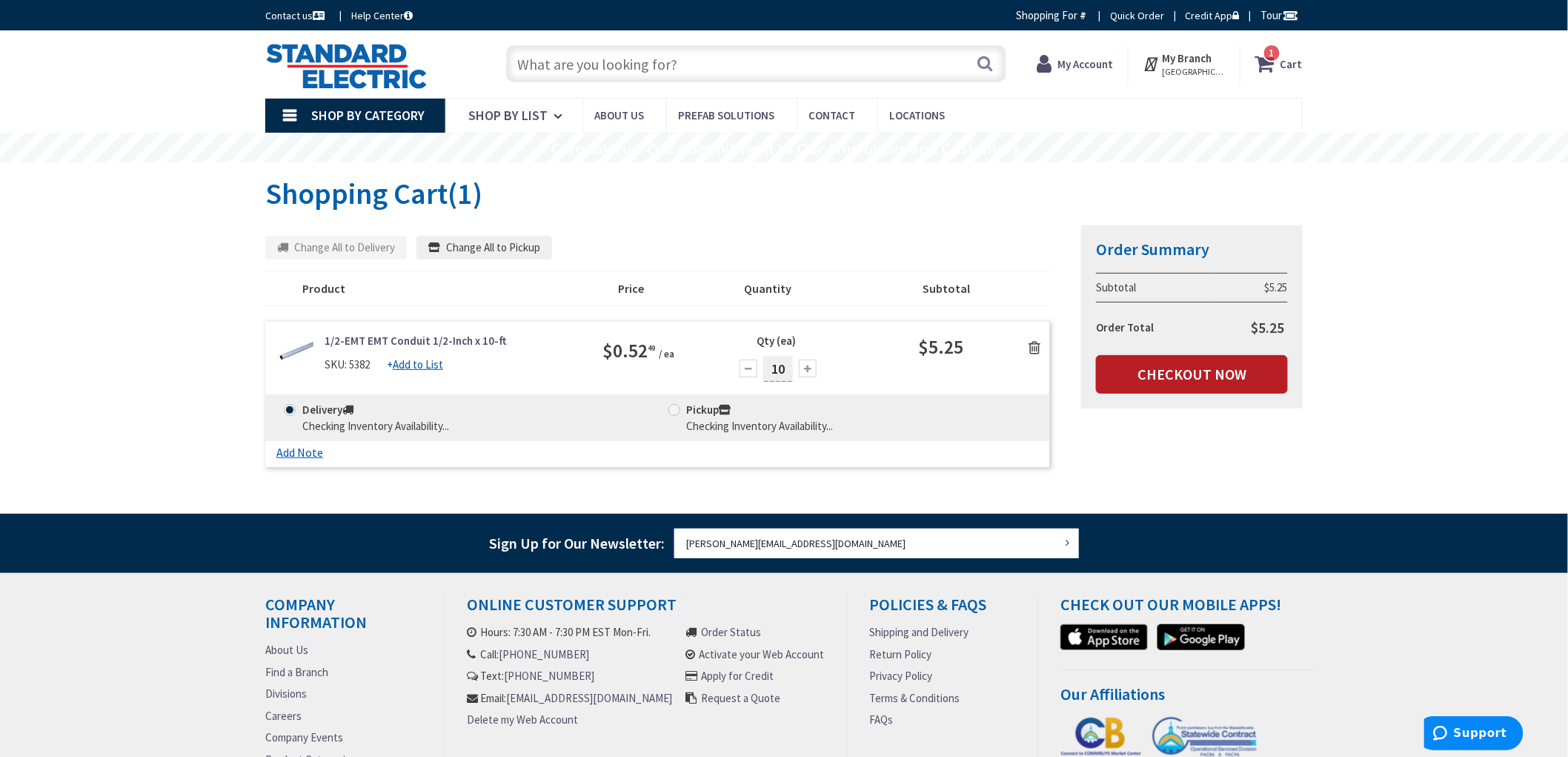
drag, startPoint x: 1172, startPoint y: 364, endPoint x: 1161, endPoint y: 366, distance: 11.2
click at [1172, 364] on link "Checkout Now" at bounding box center [1191, 374] width 192 height 39
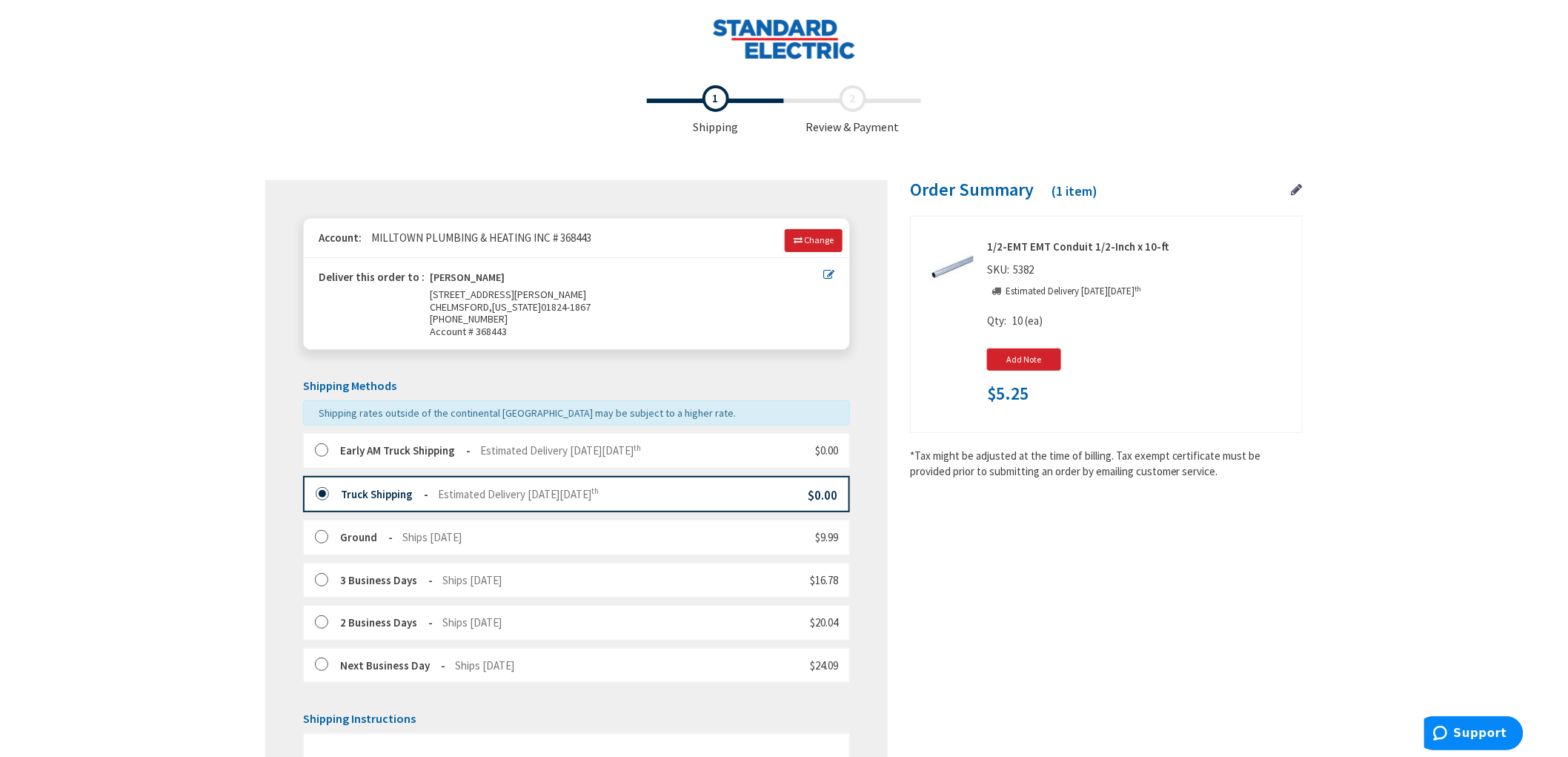
click at [316, 448] on label at bounding box center [326, 451] width 23 height 15
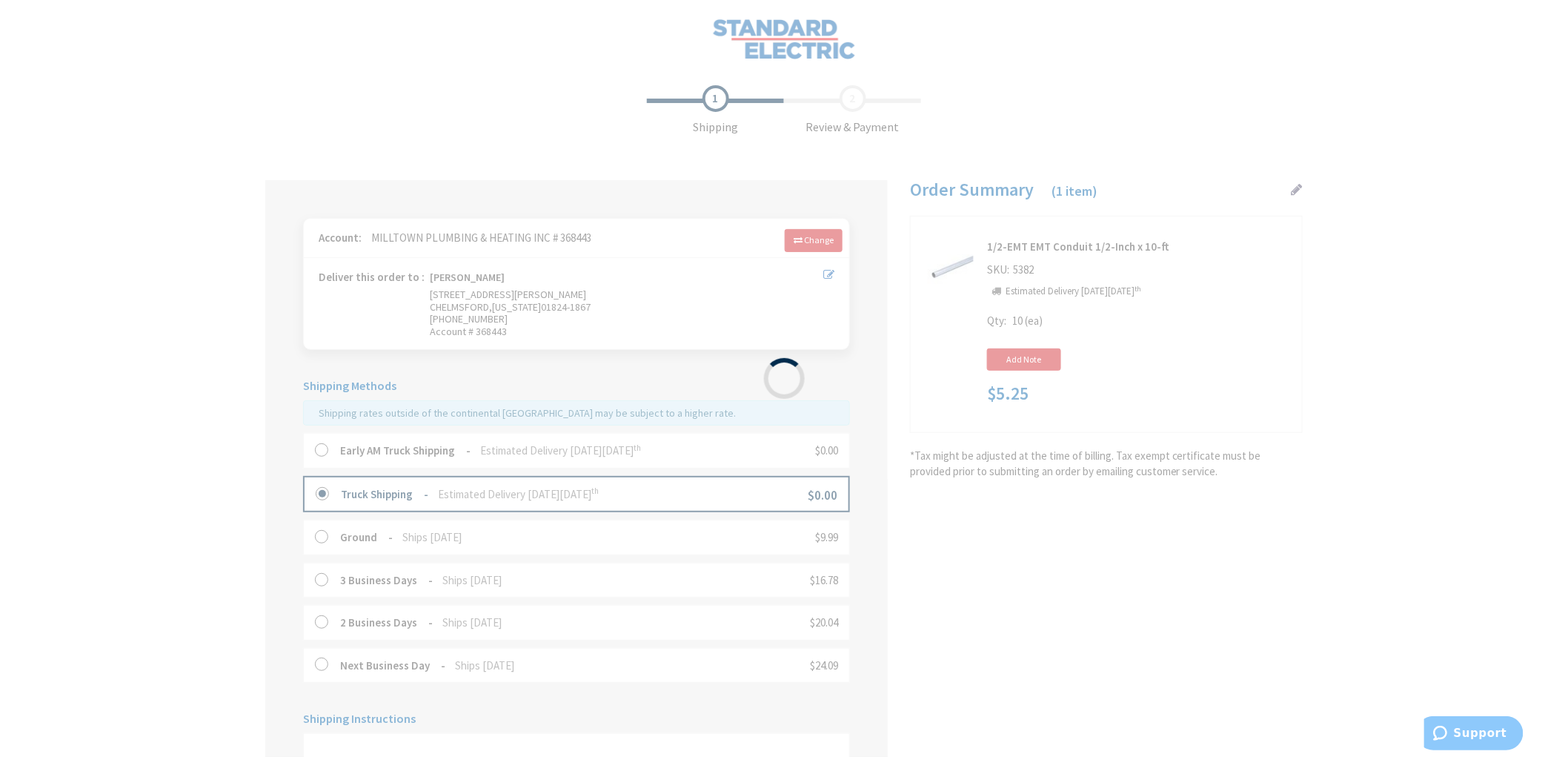
drag, startPoint x: 135, startPoint y: 441, endPoint x: 142, endPoint y: 436, distance: 8.6
click at [135, 441] on div "Please wait..." at bounding box center [784, 378] width 1568 height 757
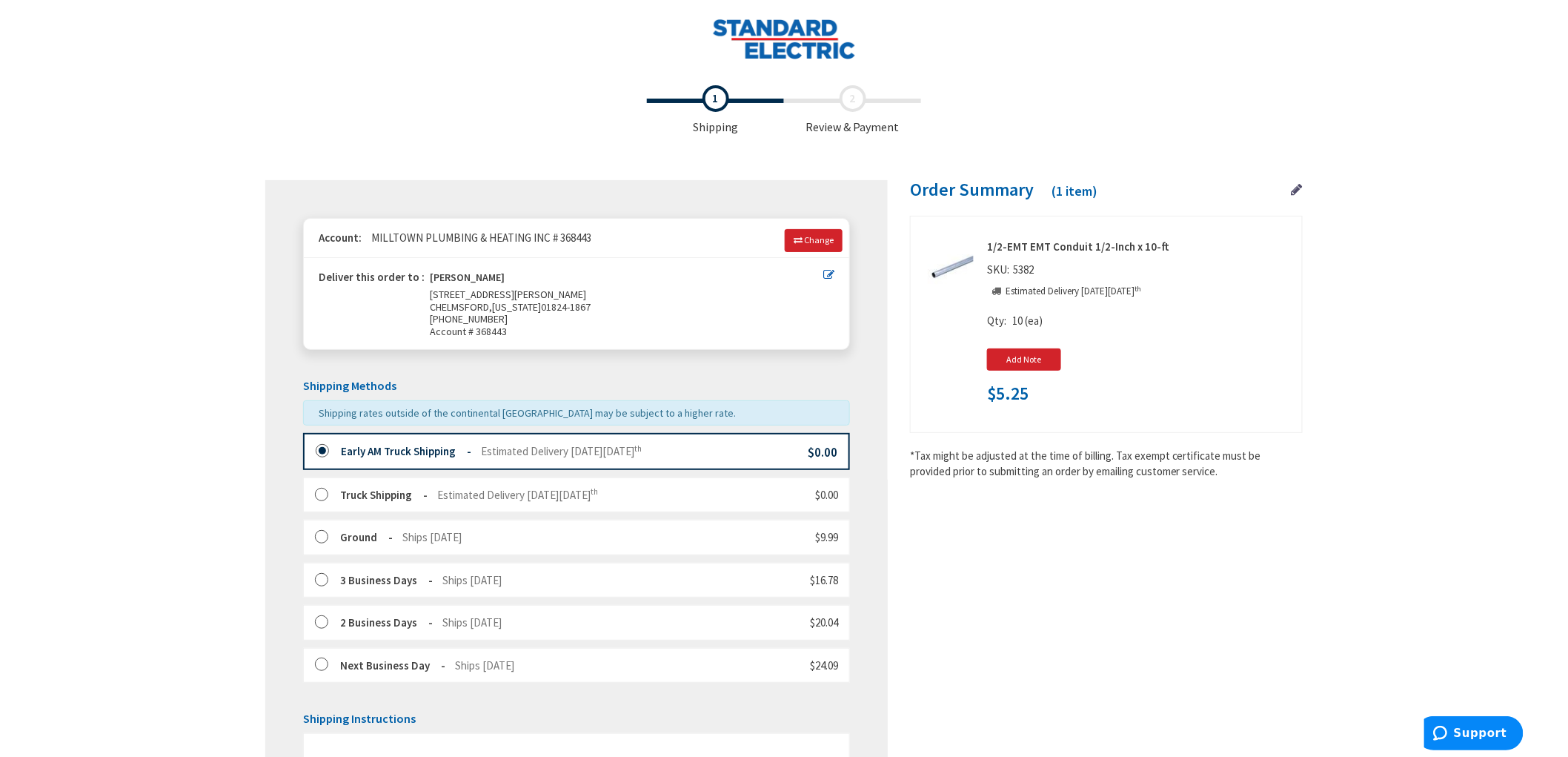
click at [1012, 400] on span "$5.25" at bounding box center [1008, 394] width 41 height 19
copy span "5.25"
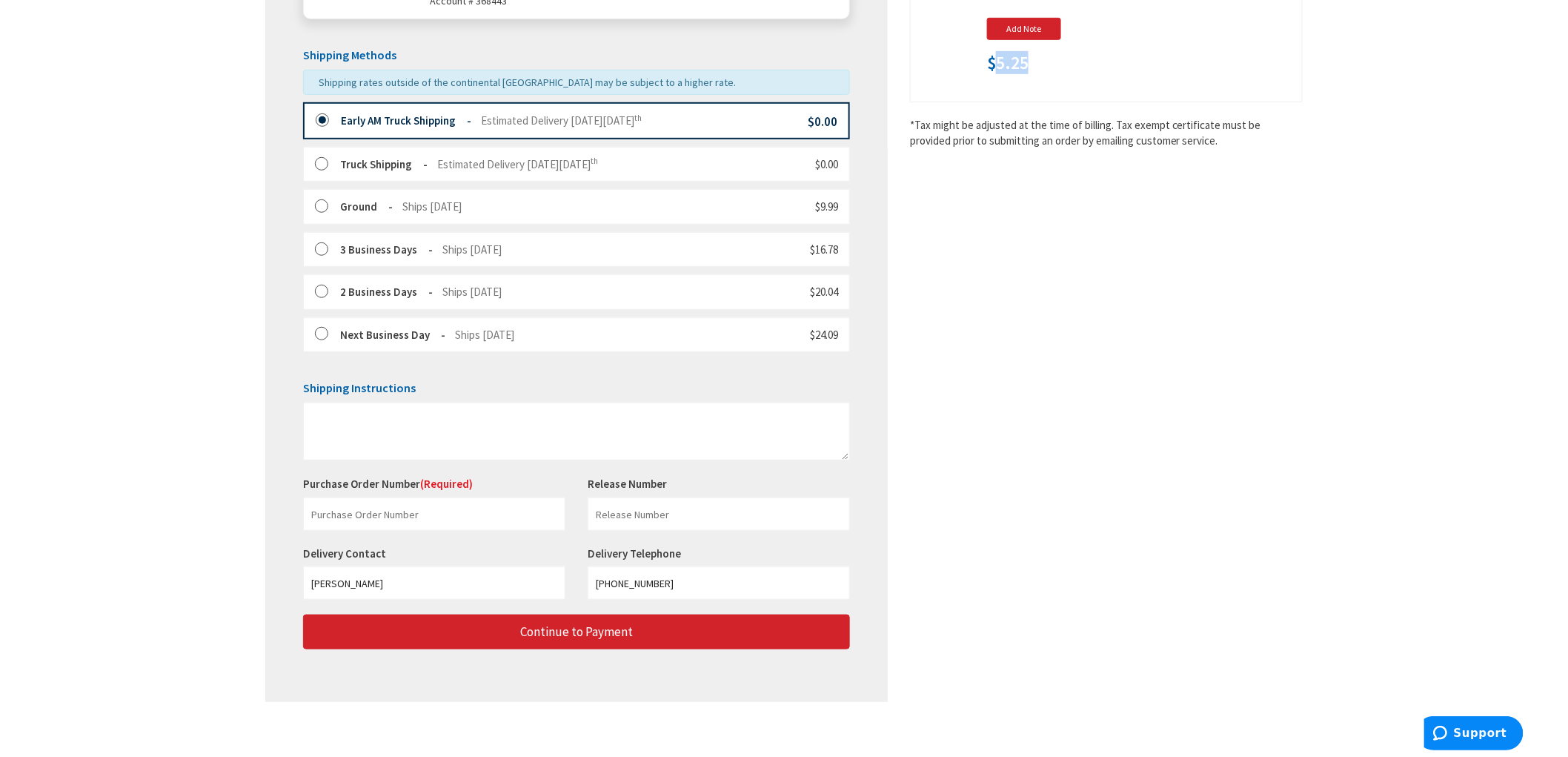
scroll to position [341, 0]
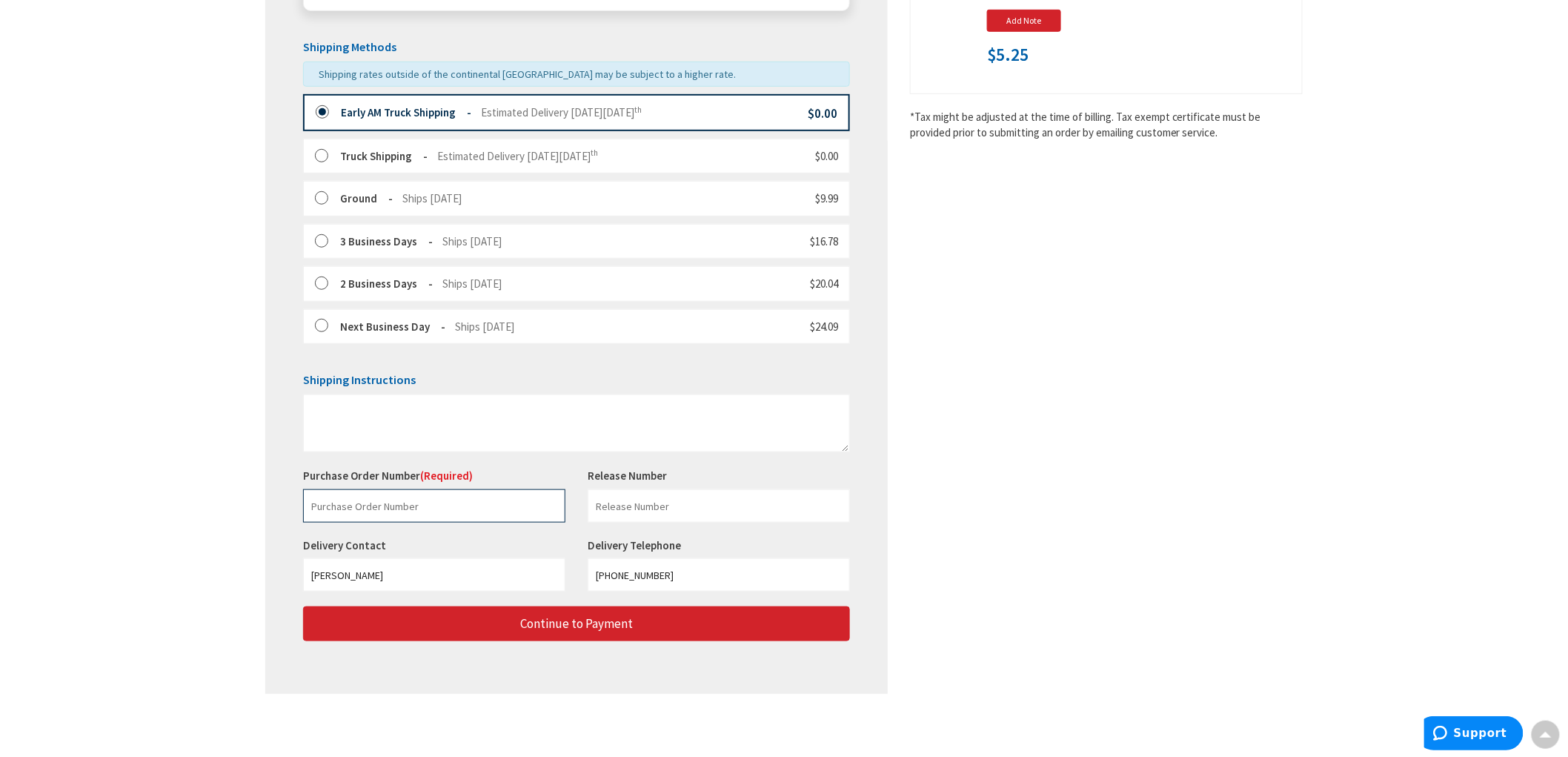
click at [362, 497] on input "text" at bounding box center [434, 506] width 262 height 33
paste input "229216919"
type input "229216919"
drag, startPoint x: 1317, startPoint y: 330, endPoint x: 624, endPoint y: 403, distance: 696.8
click at [1316, 331] on main "Checkout Shipping Review & Payment Estimated Total $5.25 1 Some items in your o…" at bounding box center [784, 248] width 1111 height 1018
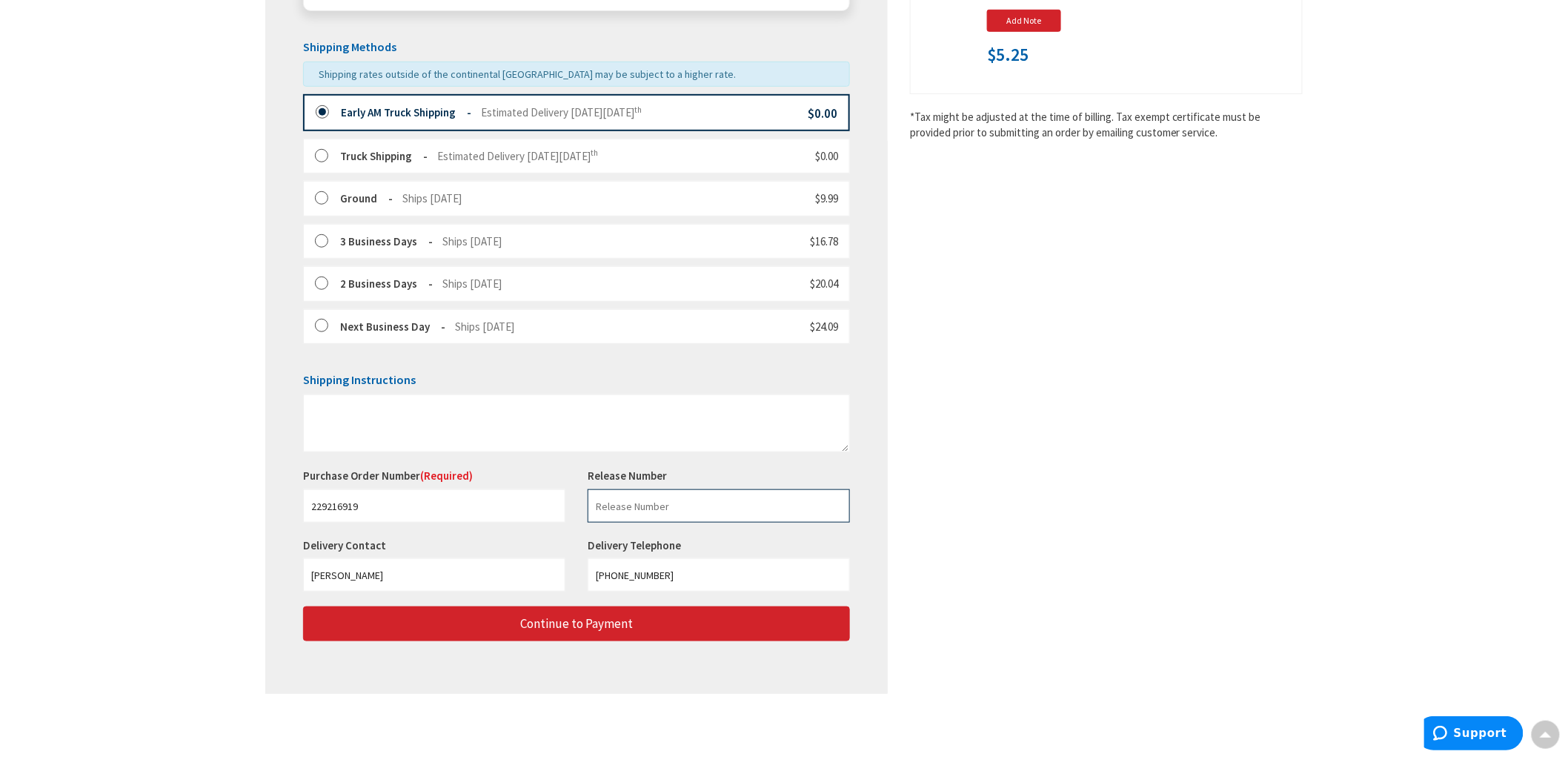
drag, startPoint x: 141, startPoint y: 405, endPoint x: 700, endPoint y: 494, distance: 566.0
click at [700, 493] on input "text" at bounding box center [718, 506] width 262 height 33
click at [698, 504] on input "text" at bounding box center [718, 506] width 262 height 33
type input "Furia"
click at [1217, 478] on div "Shipping Review & Payment Estimated Total $5.25 1 Some items in your order are …" at bounding box center [784, 224] width 1037 height 969
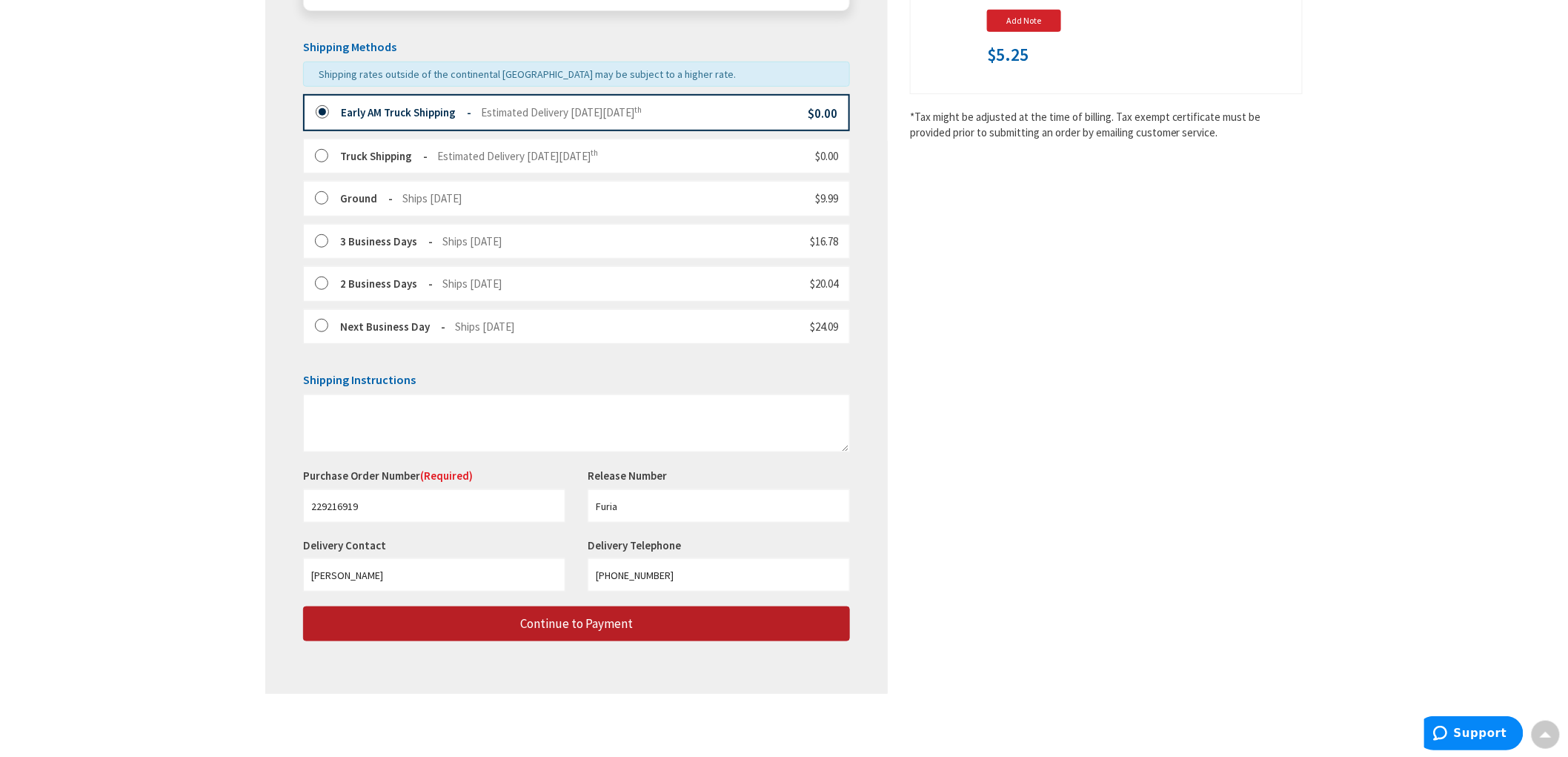
click at [569, 629] on span "Continue to Payment" at bounding box center [576, 623] width 112 height 17
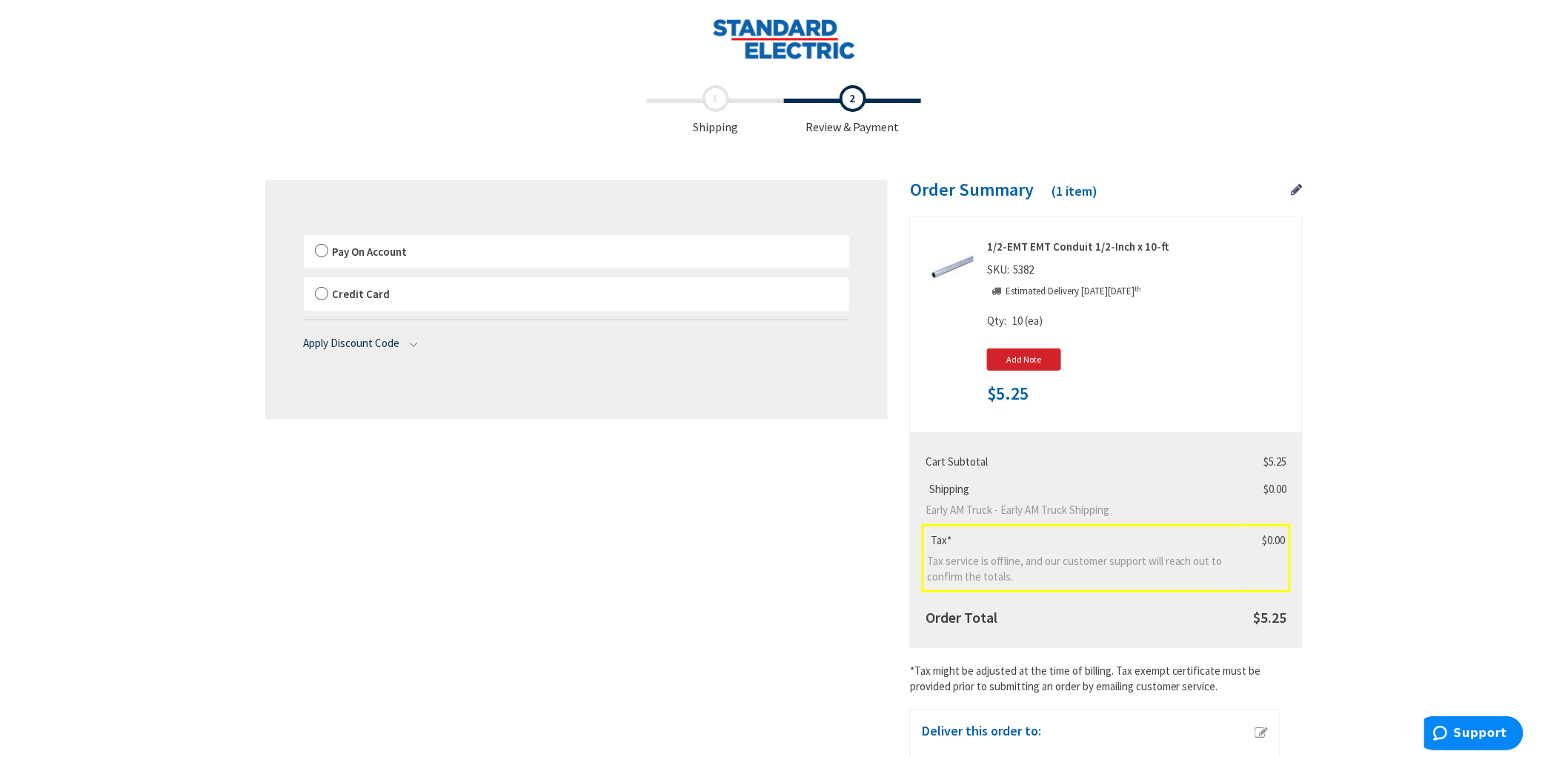
click at [326, 253] on label "Pay On Account" at bounding box center [576, 252] width 545 height 34
click at [328, 255] on label "Pay On Account" at bounding box center [576, 252] width 545 height 34
click at [304, 238] on input "Pay On Account" at bounding box center [304, 238] width 0 height 0
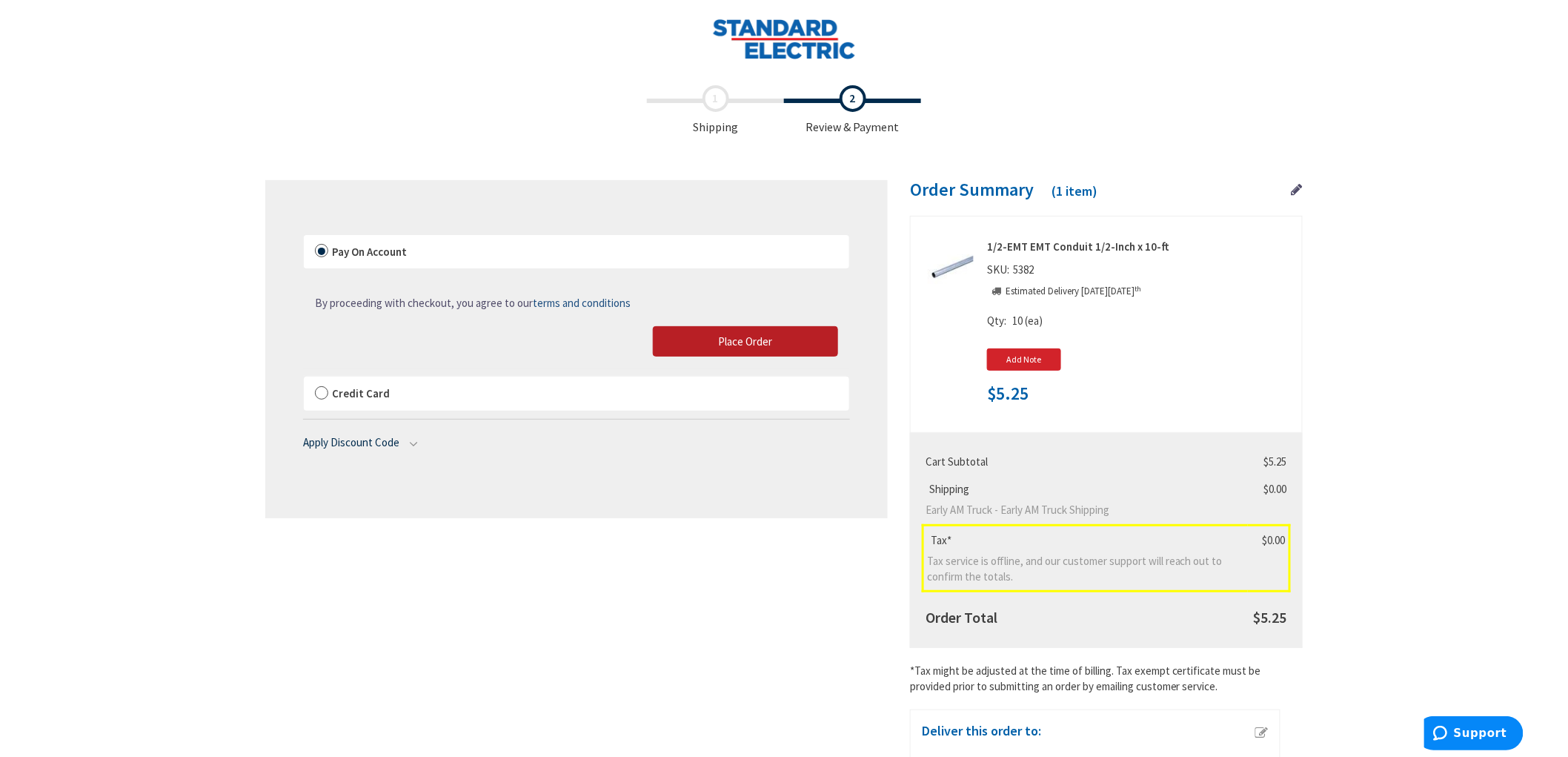
drag, startPoint x: 802, startPoint y: 339, endPoint x: 354, endPoint y: 40, distance: 538.6
click at [802, 338] on button "Place Order" at bounding box center [746, 341] width 185 height 31
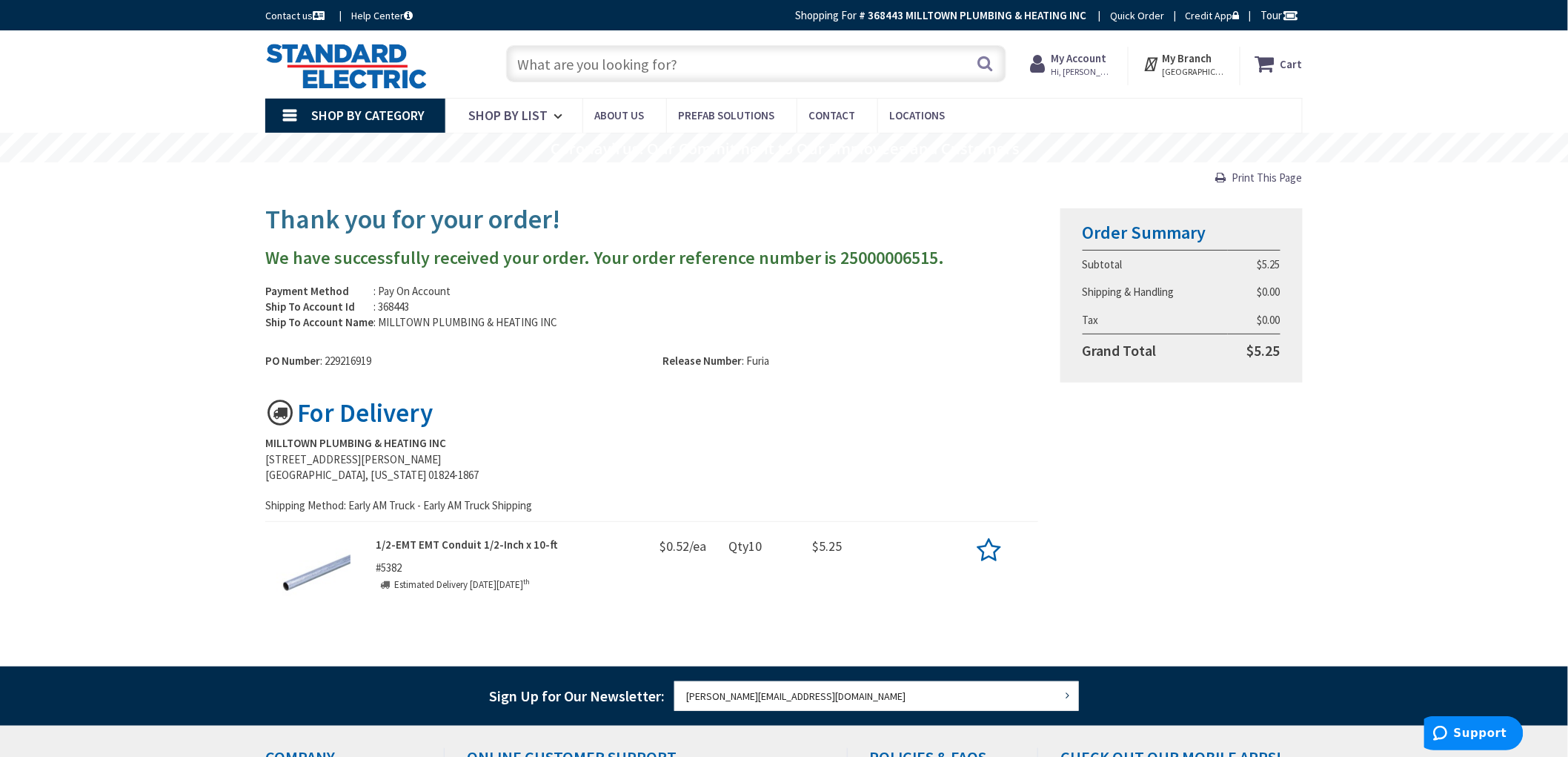
click at [211, 293] on div "Skip to Content Toggle Nav Search Cart My Cart Close" at bounding box center [784, 551] width 1568 height 1042
drag, startPoint x: 203, startPoint y: 411, endPoint x: 203, endPoint y: 420, distance: 9.0
click at [203, 420] on div "Skip to Content Toggle Nav Search Cart My Cart Close" at bounding box center [784, 551] width 1568 height 1042
click at [203, 421] on div "Skip to Content Toggle Nav Search Cart My Cart Close" at bounding box center [784, 551] width 1568 height 1042
click at [362, 60] on img at bounding box center [346, 66] width 162 height 46
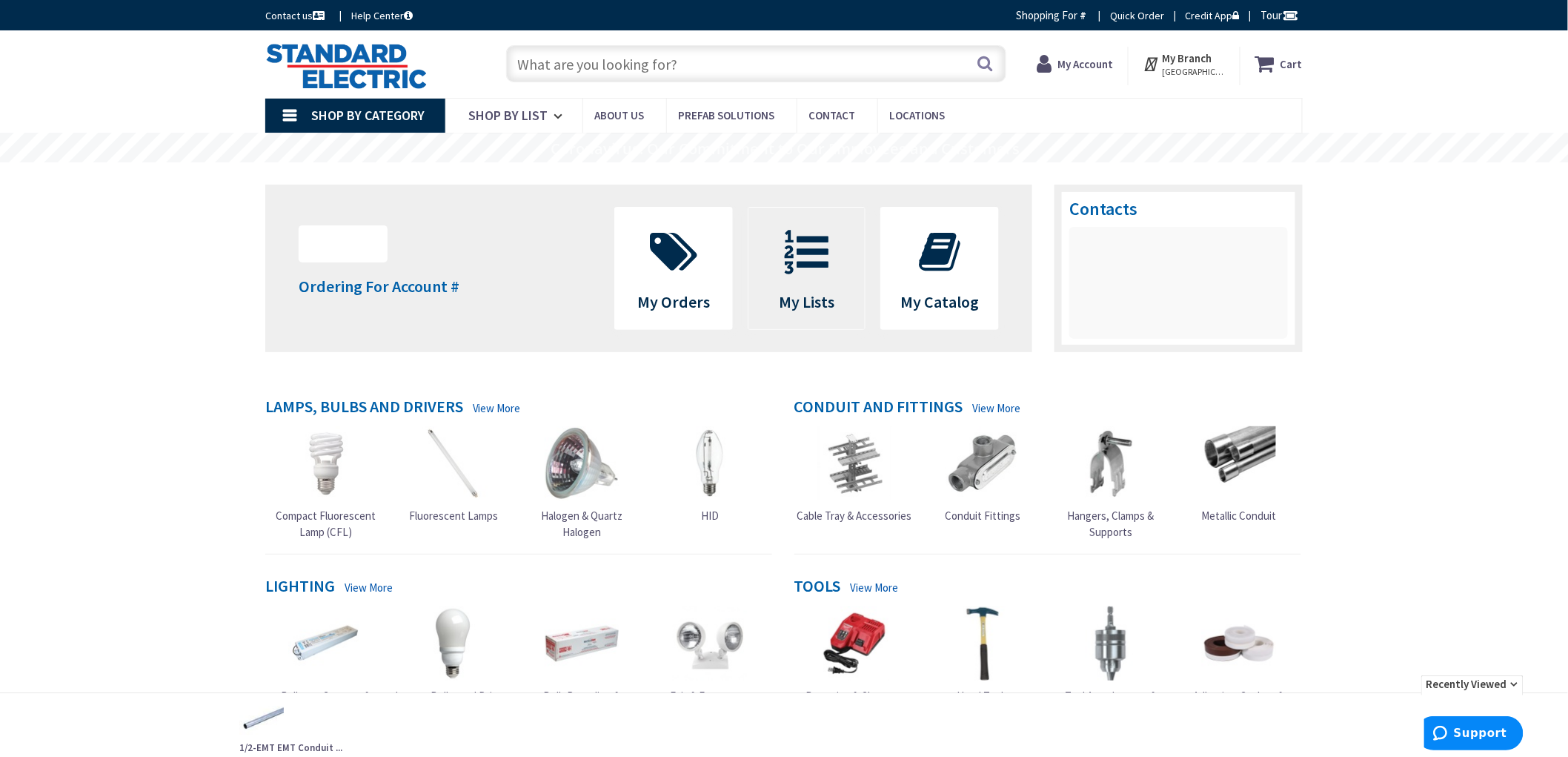
click at [812, 280] on span at bounding box center [807, 252] width 95 height 67
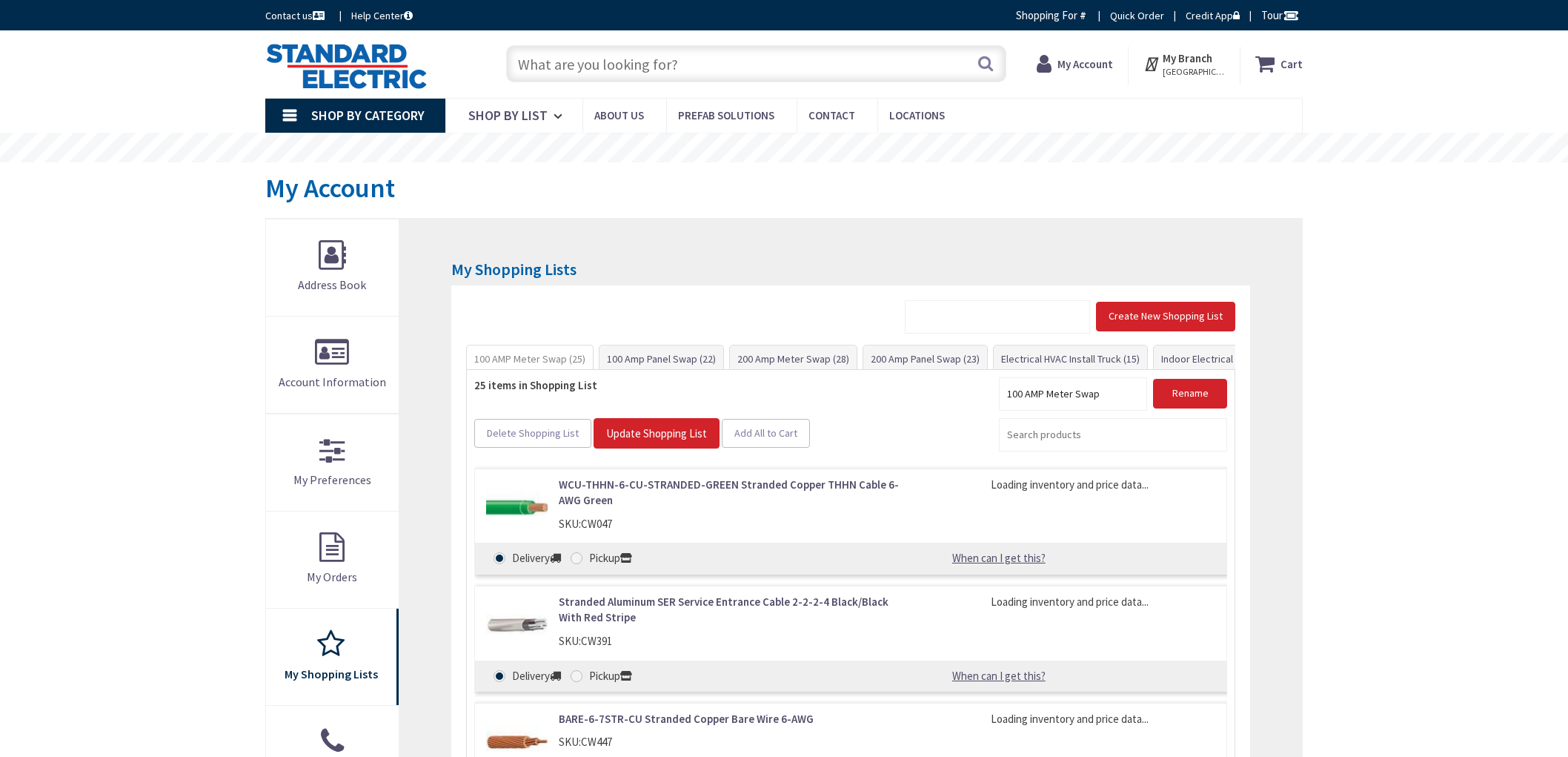
click at [1201, 356] on link "Indoor Electrical Kit (35)" at bounding box center [1213, 359] width 120 height 27
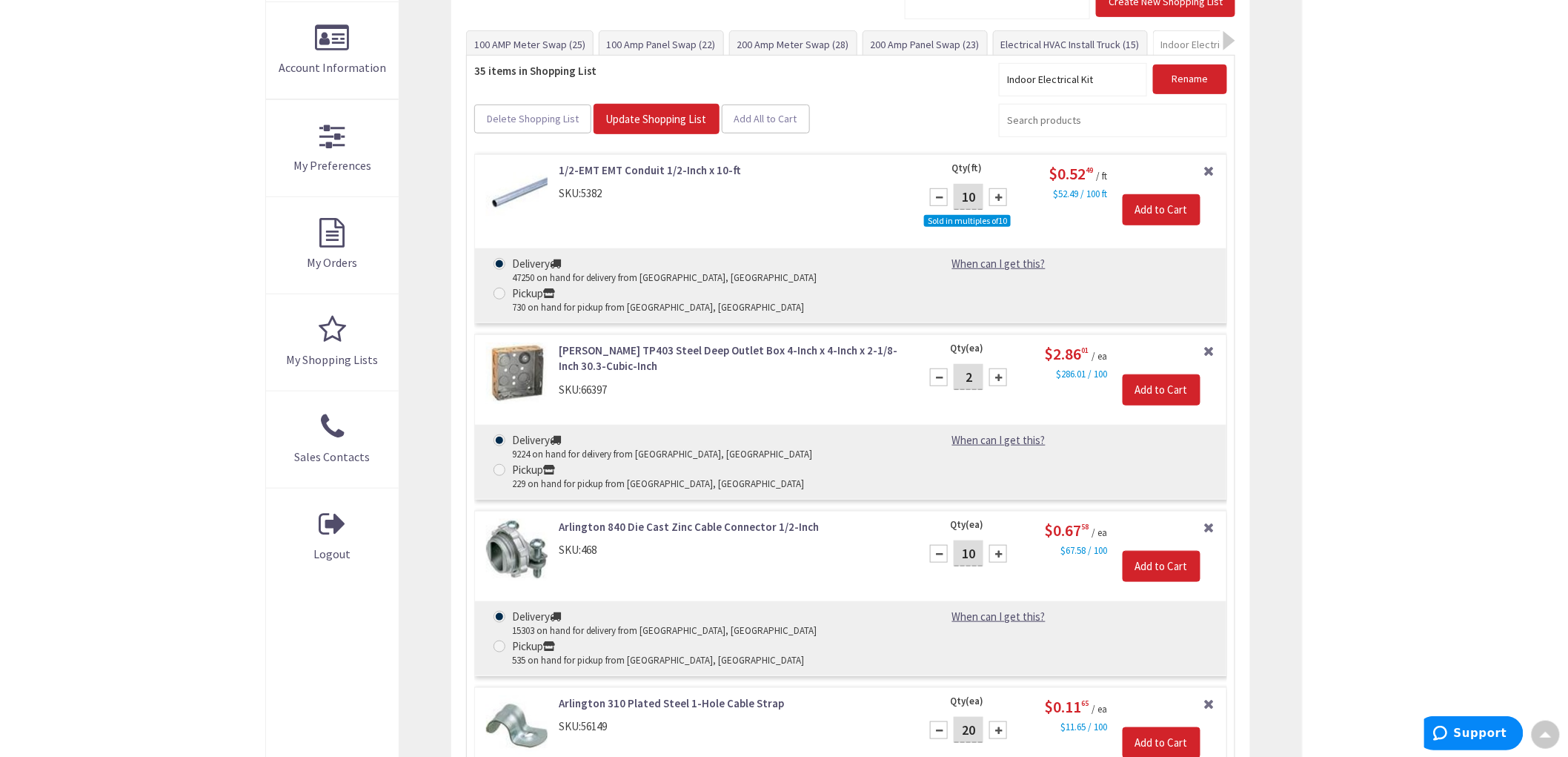
click at [139, 347] on div "Skip to Content Toggle Nav Search Cart My Cart Close" at bounding box center [784, 650] width 1568 height 1868
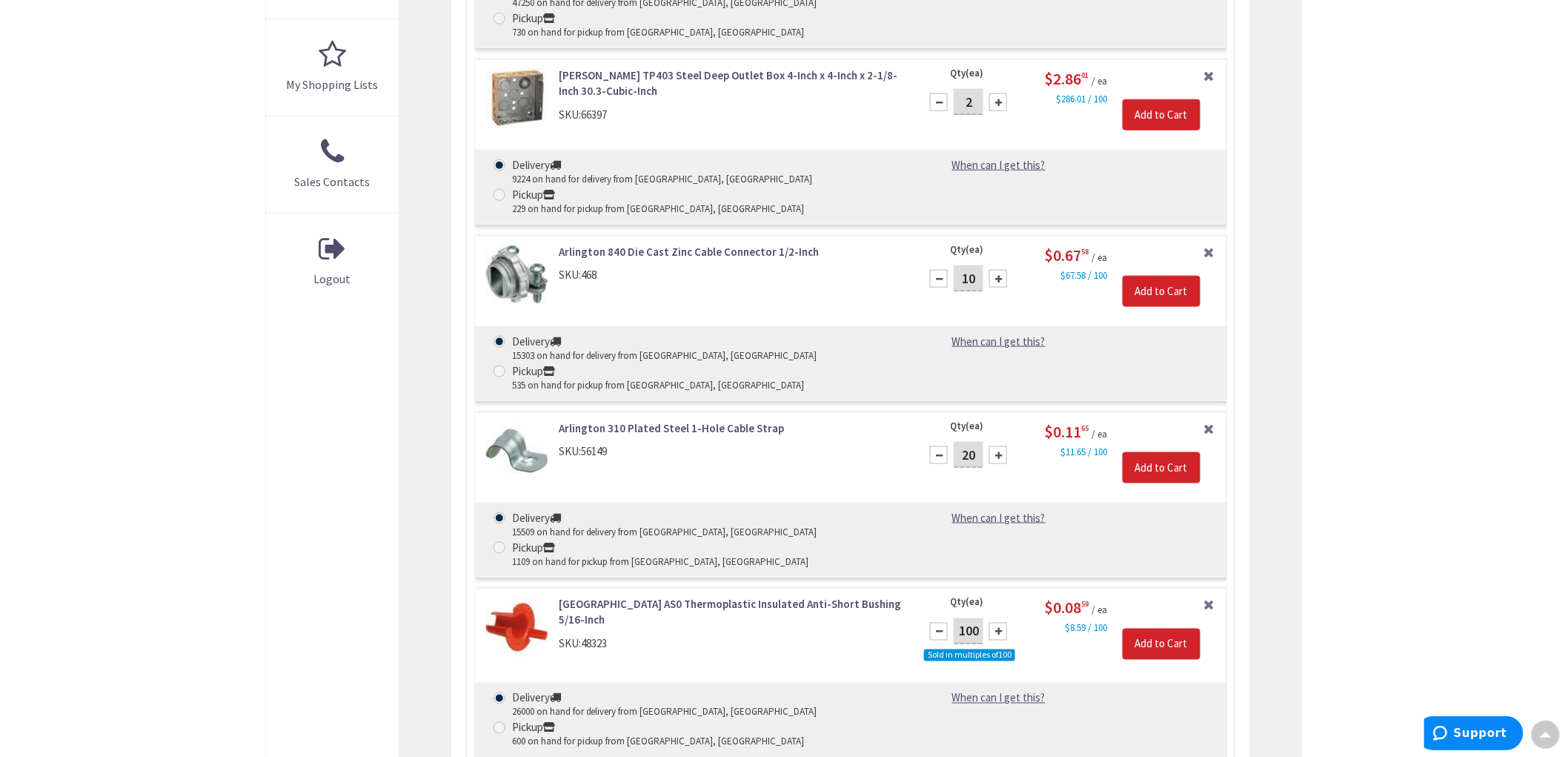
scroll to position [397, 0]
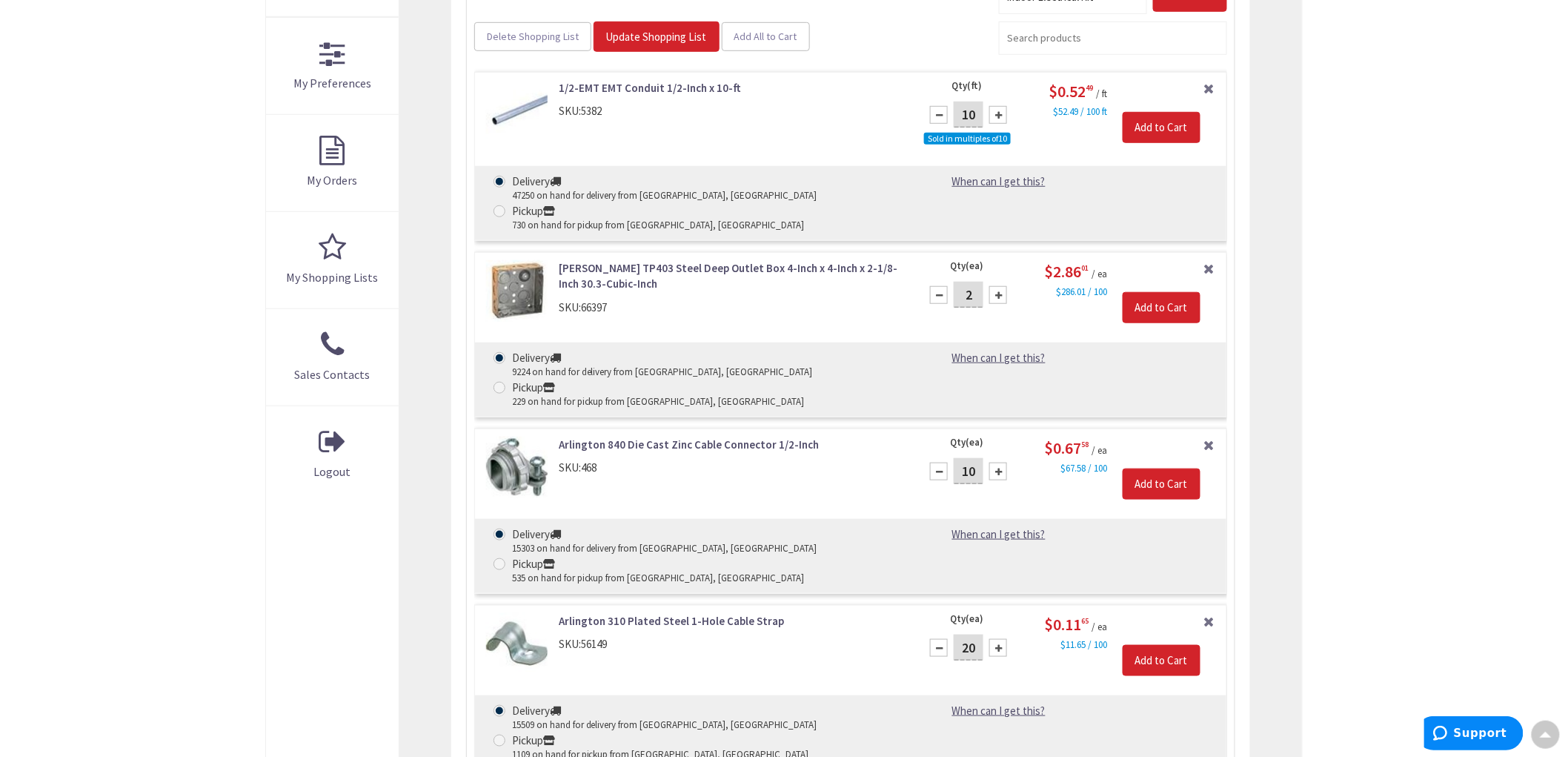
click at [693, 436] on link "Arlington 840 Die Cast Zinc Cable Connector 1/2-Inch" at bounding box center [730, 444] width 343 height 16
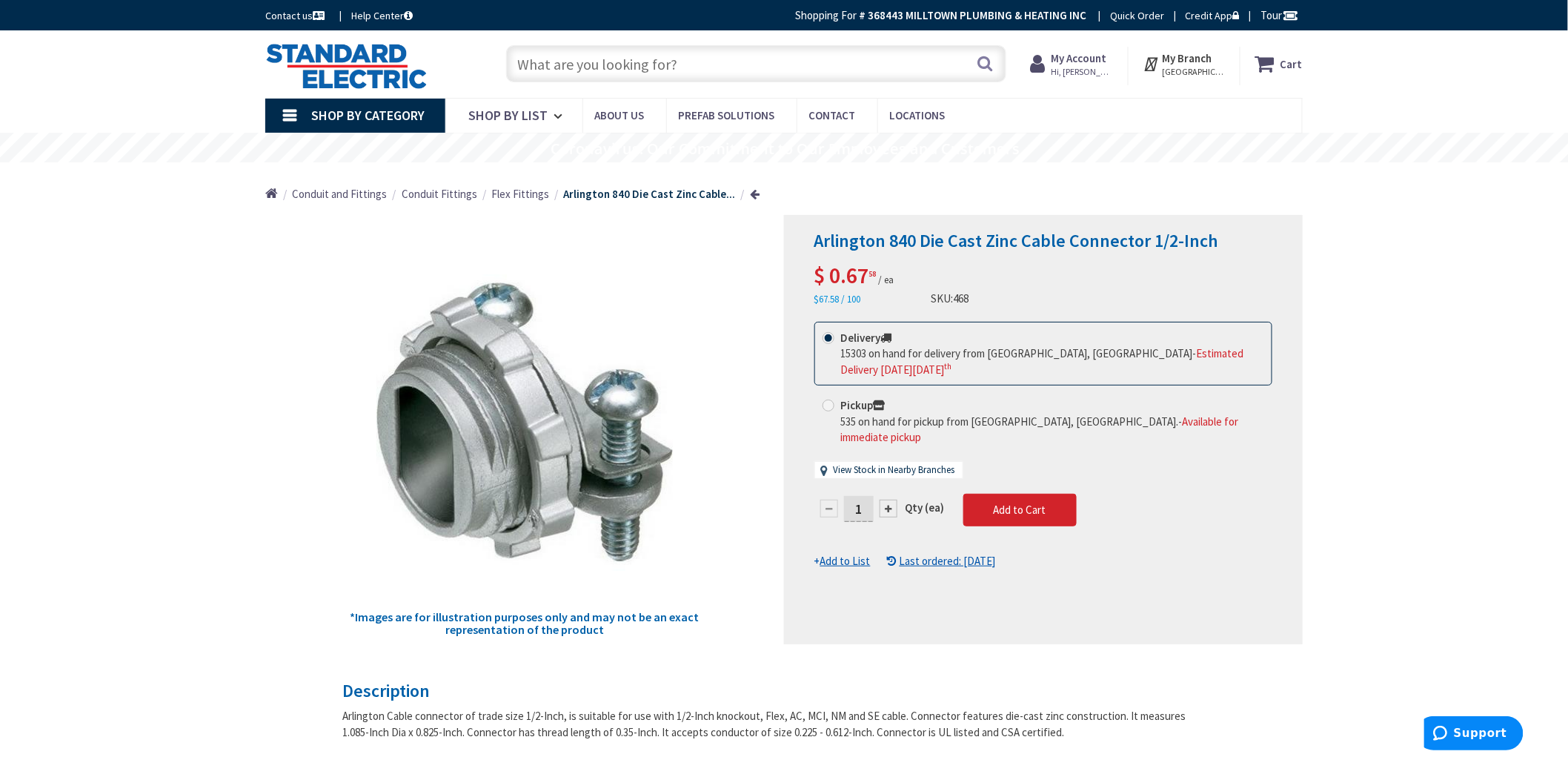
click at [863, 496] on input "1" at bounding box center [858, 508] width 29 height 26
type input "110"
click at [1025, 500] on form "This product is Discontinued Delivery 15303 on hand for delivery from [GEOGRAPH…" at bounding box center [1043, 445] width 457 height 248
click at [1297, 63] on strong "Cart" at bounding box center [1291, 64] width 22 height 27
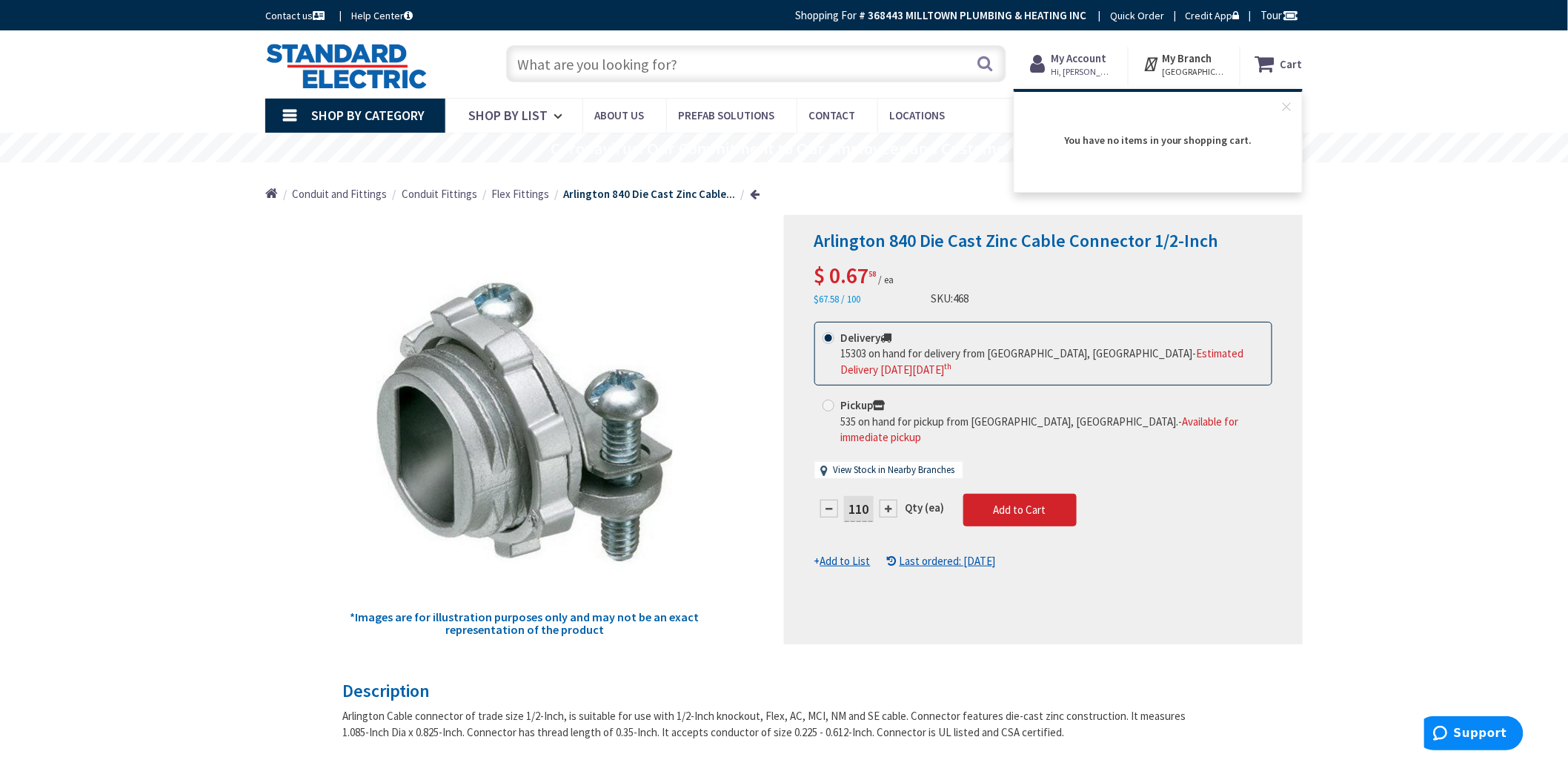
drag, startPoint x: 75, startPoint y: 363, endPoint x: 85, endPoint y: 360, distance: 10.4
click at [1289, 83] on div "Cart My Cart Close You have no items in your shopping cart." at bounding box center [1271, 66] width 63 height 39
click at [1289, 70] on strong "Cart" at bounding box center [1291, 64] width 22 height 27
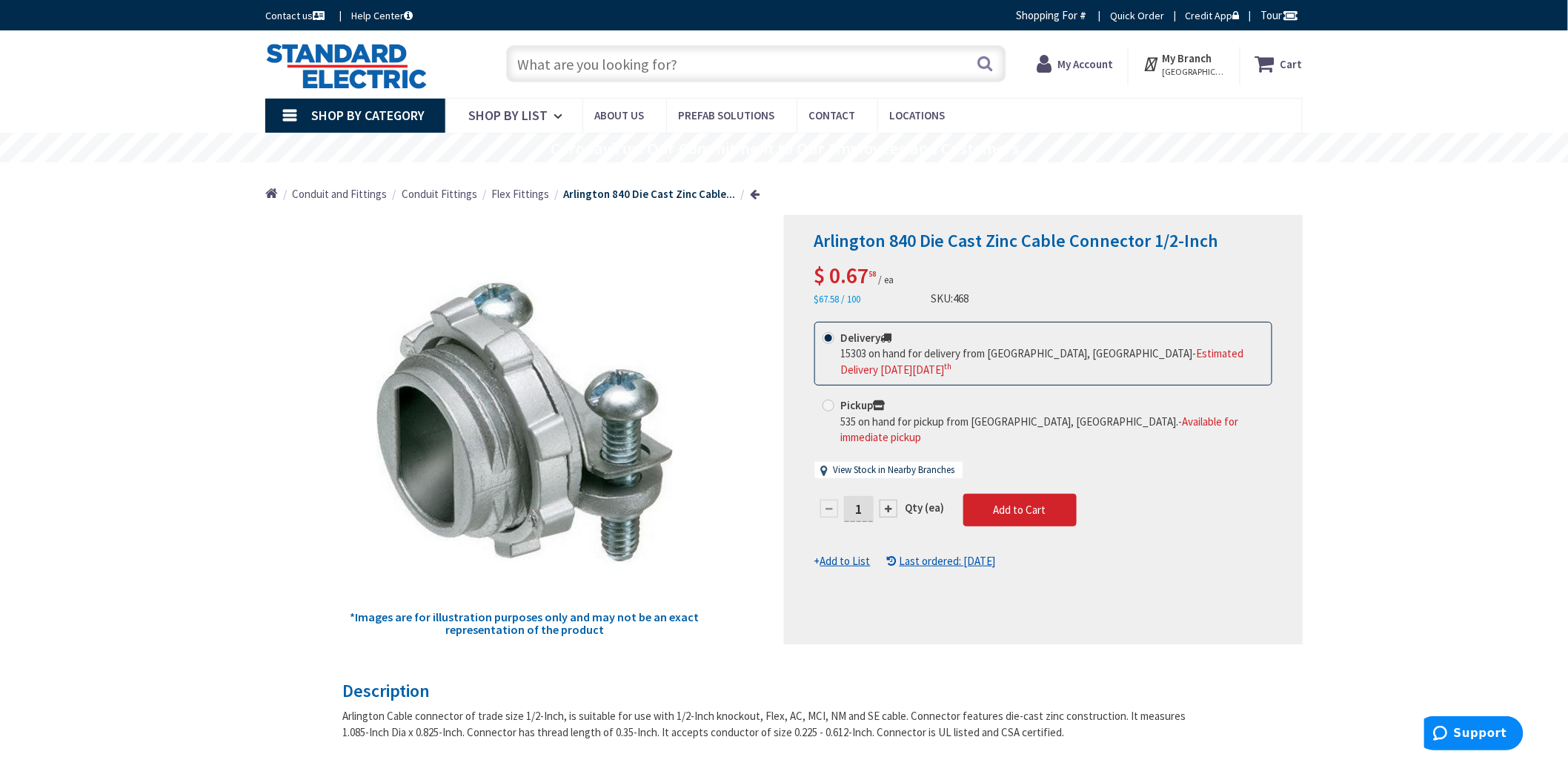
click at [1285, 70] on strong "Cart" at bounding box center [1291, 64] width 22 height 27
click at [863, 496] on input "1" at bounding box center [858, 508] width 29 height 26
type input "110"
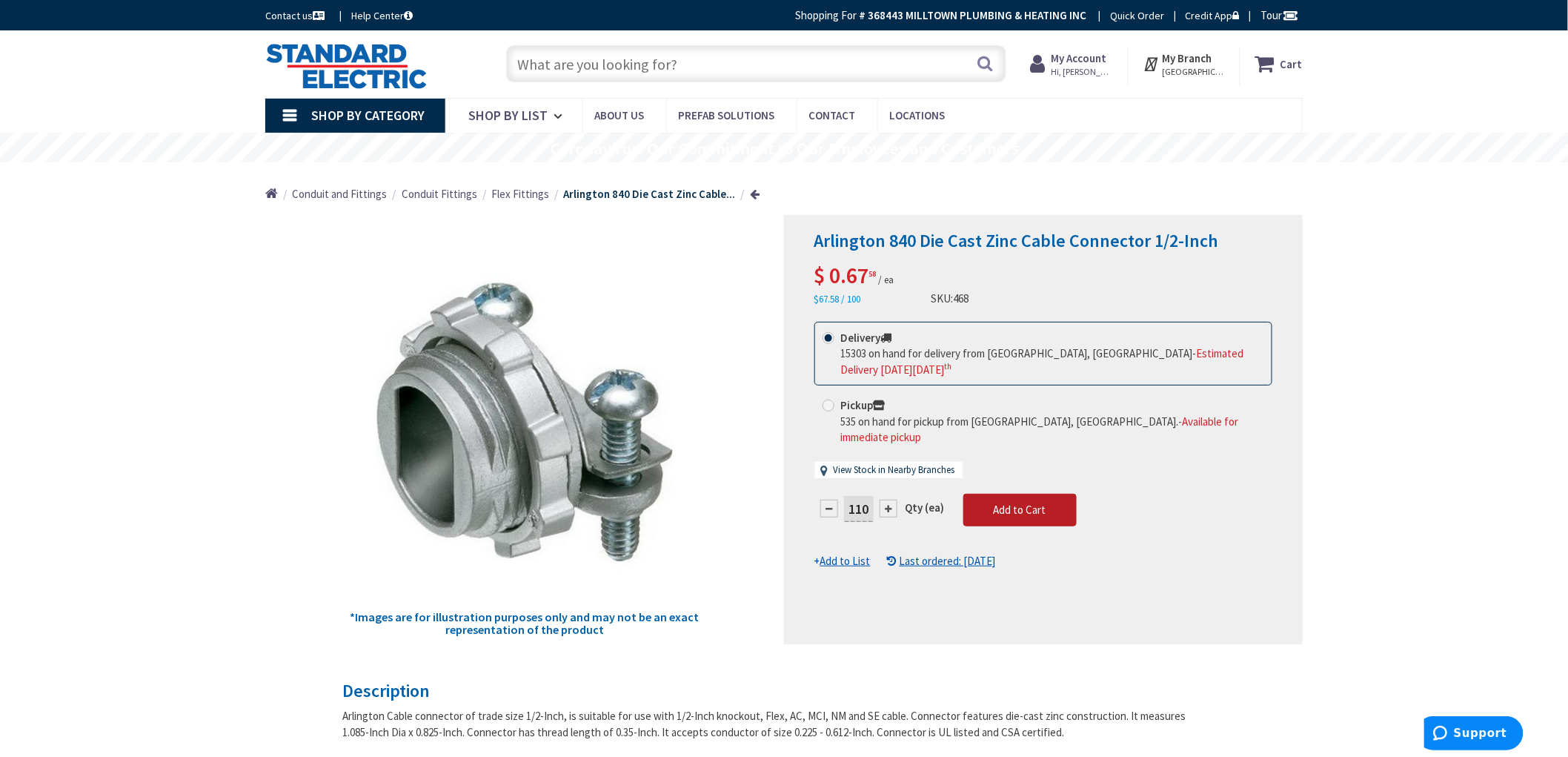
click at [1040, 503] on span "Add to Cart" at bounding box center [1019, 510] width 52 height 14
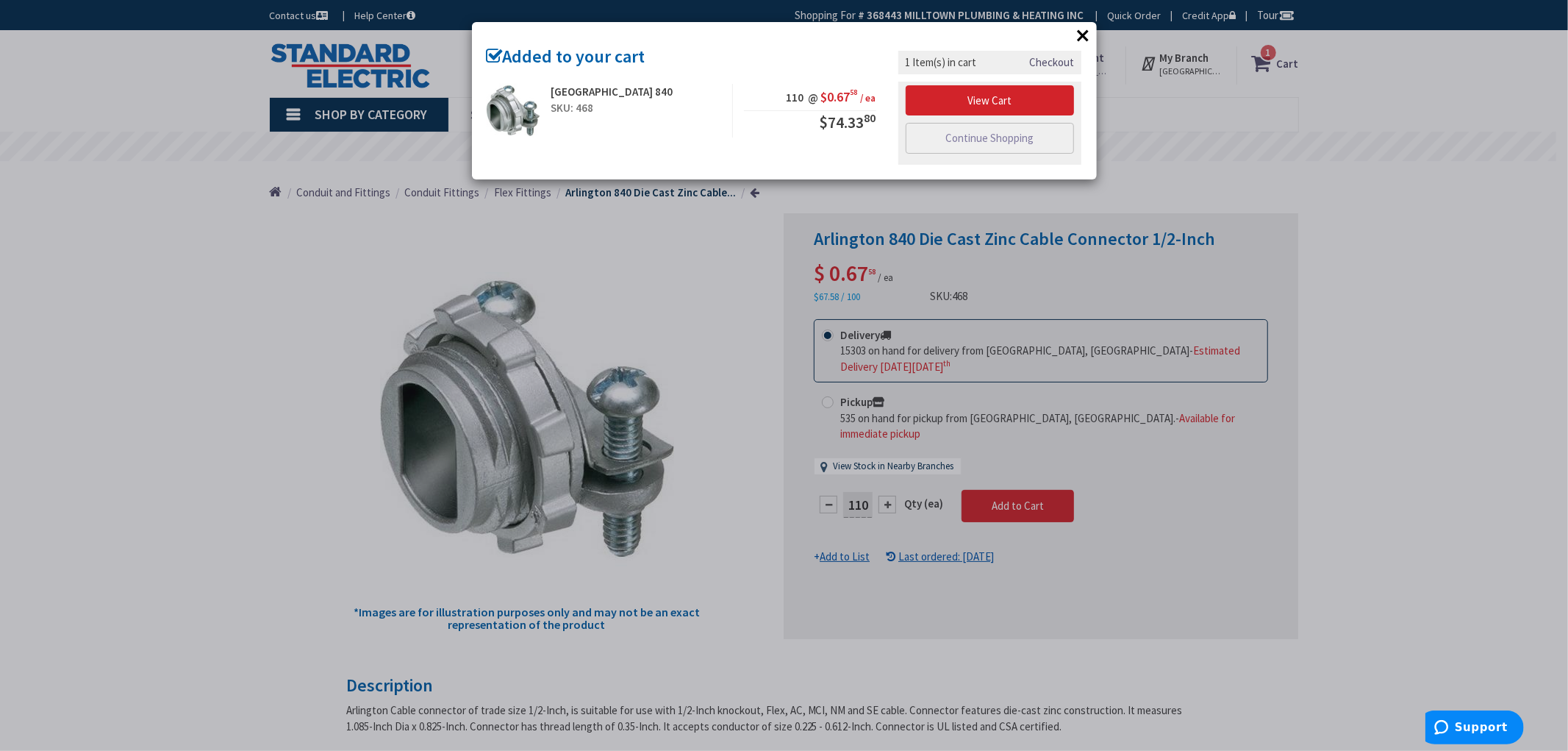
click at [1440, 324] on div "× Added to your cart Arlington 840 SKU: 468 110 @ $0.67 58 / ea $74.33 80" at bounding box center [784, 376] width 1568 height 751
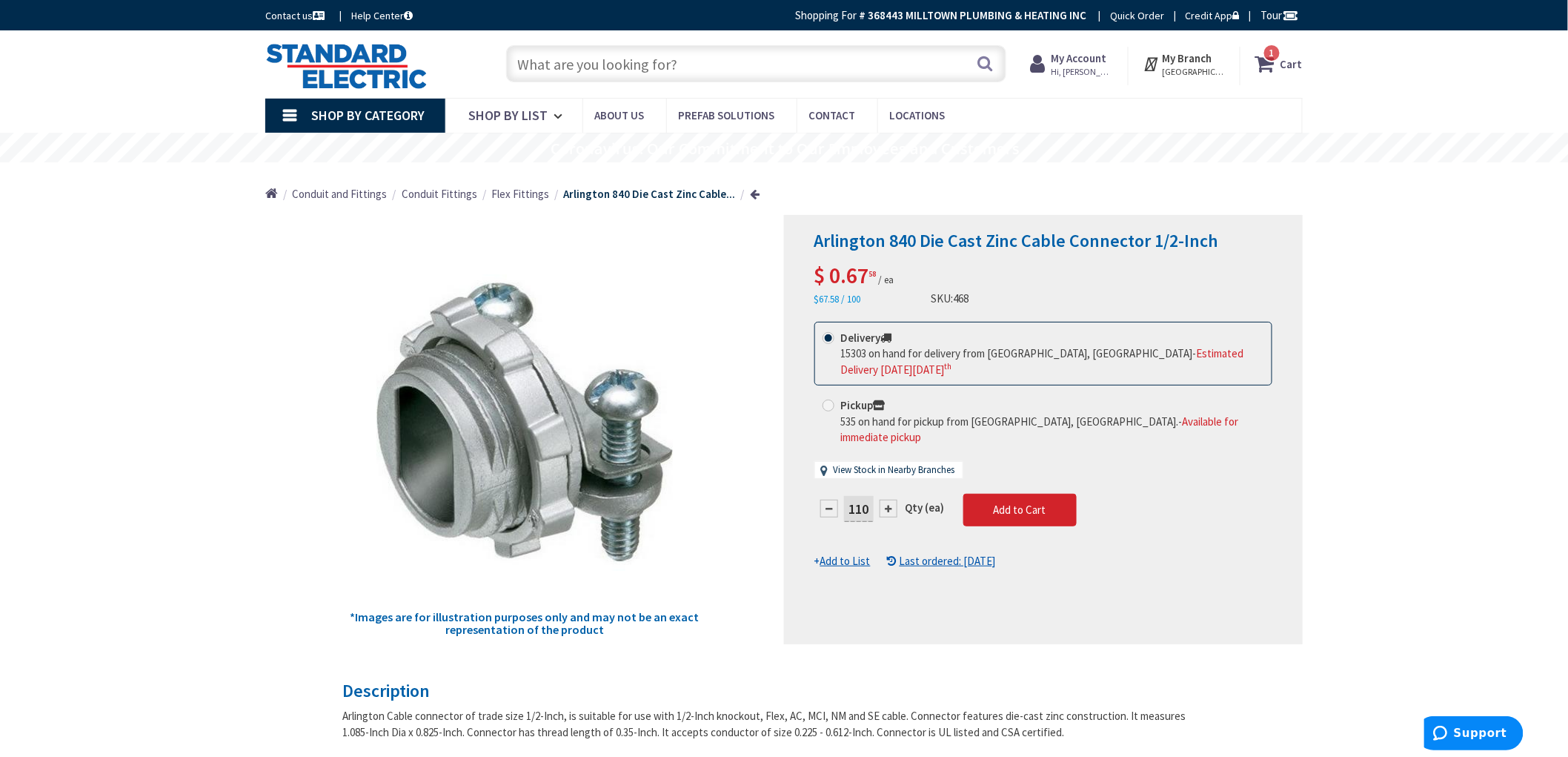
click at [1273, 61] on span "1 1 items" at bounding box center [1271, 52] width 18 height 18
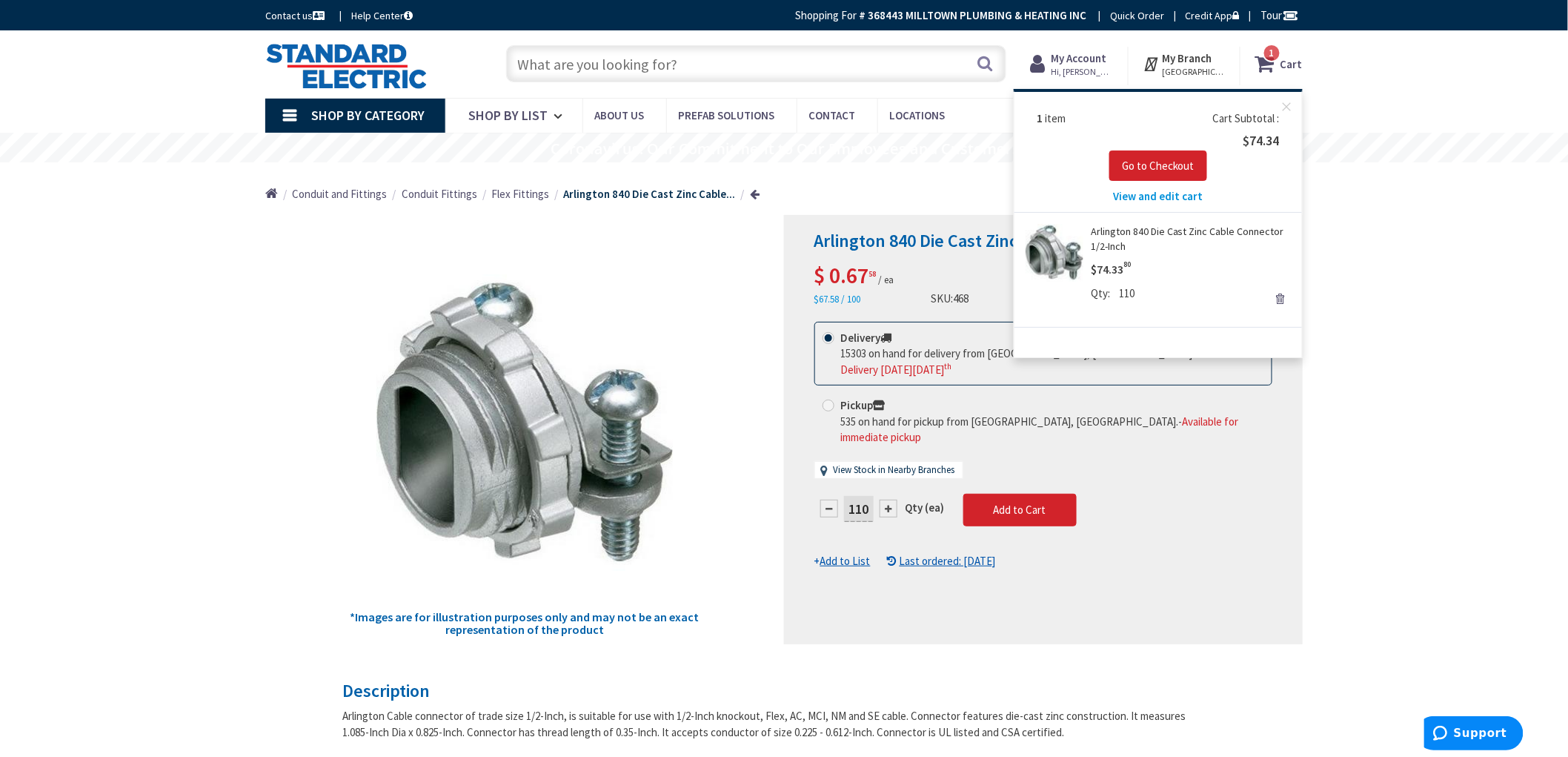
click at [1151, 195] on span "View and edit cart" at bounding box center [1158, 196] width 89 height 14
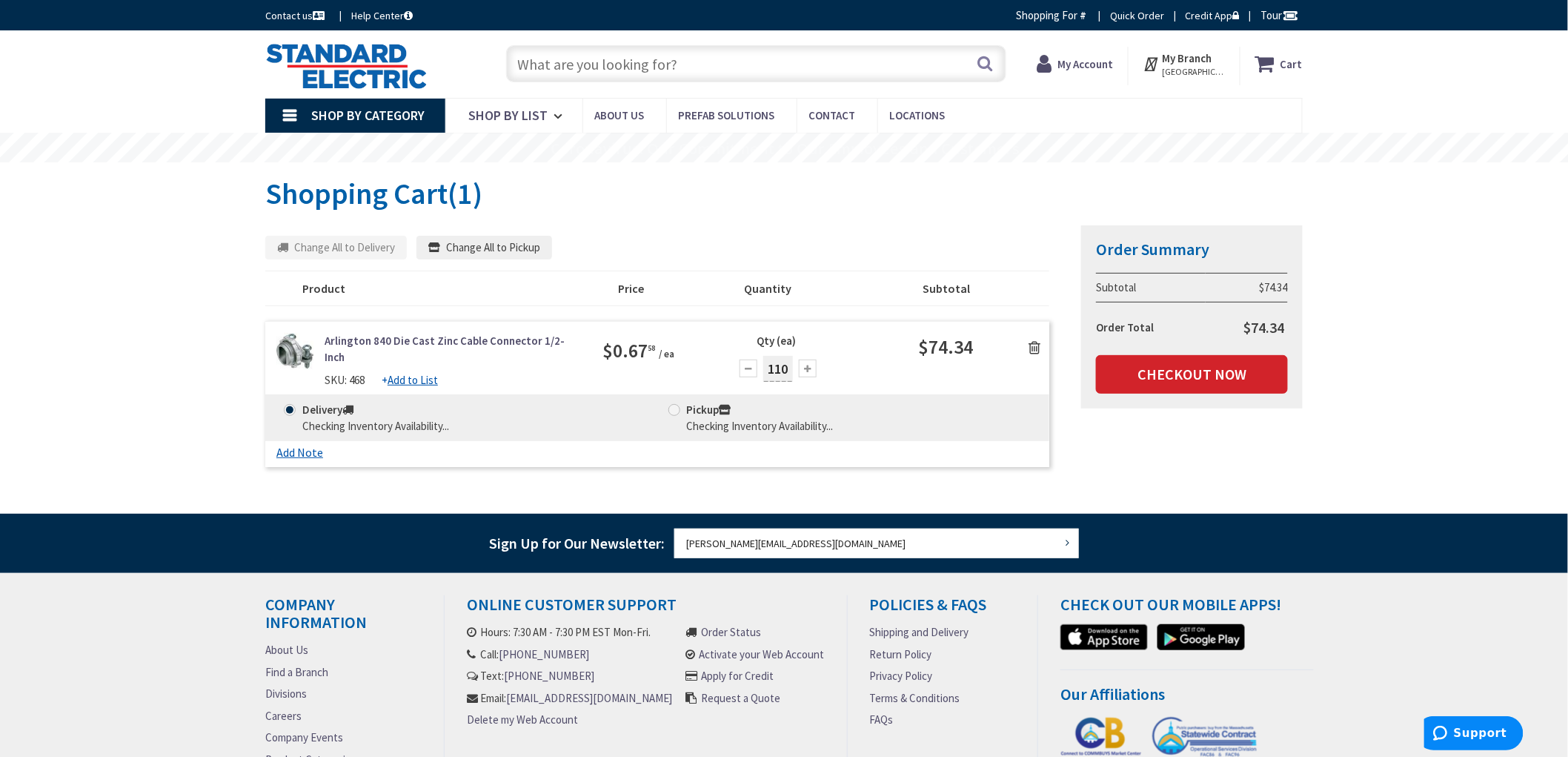
click at [104, 291] on div "Skip to Content Toggle Nav Search Cart My Cart Close" at bounding box center [784, 474] width 1568 height 889
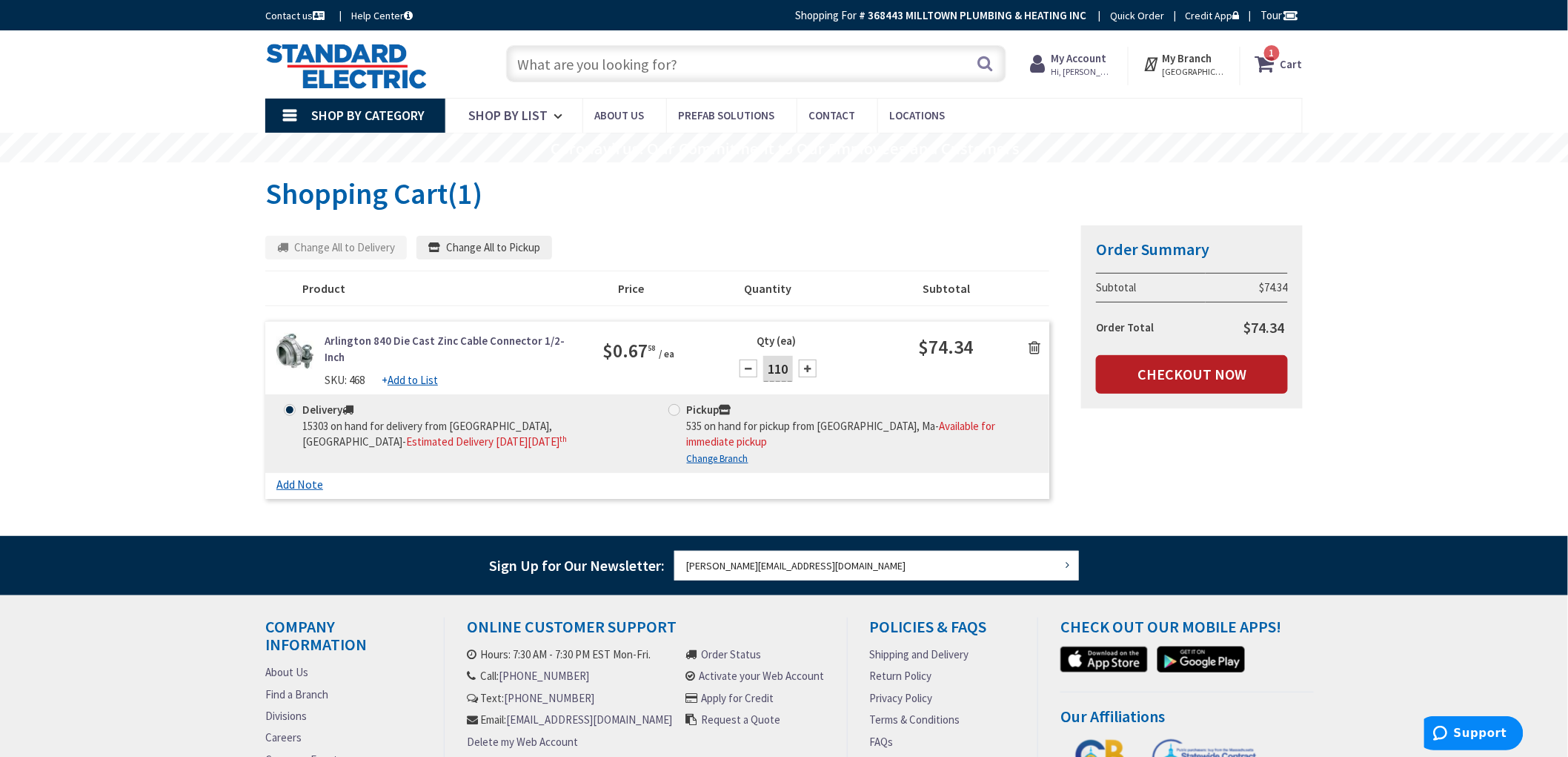
click at [1204, 378] on link "Checkout Now" at bounding box center [1191, 374] width 192 height 39
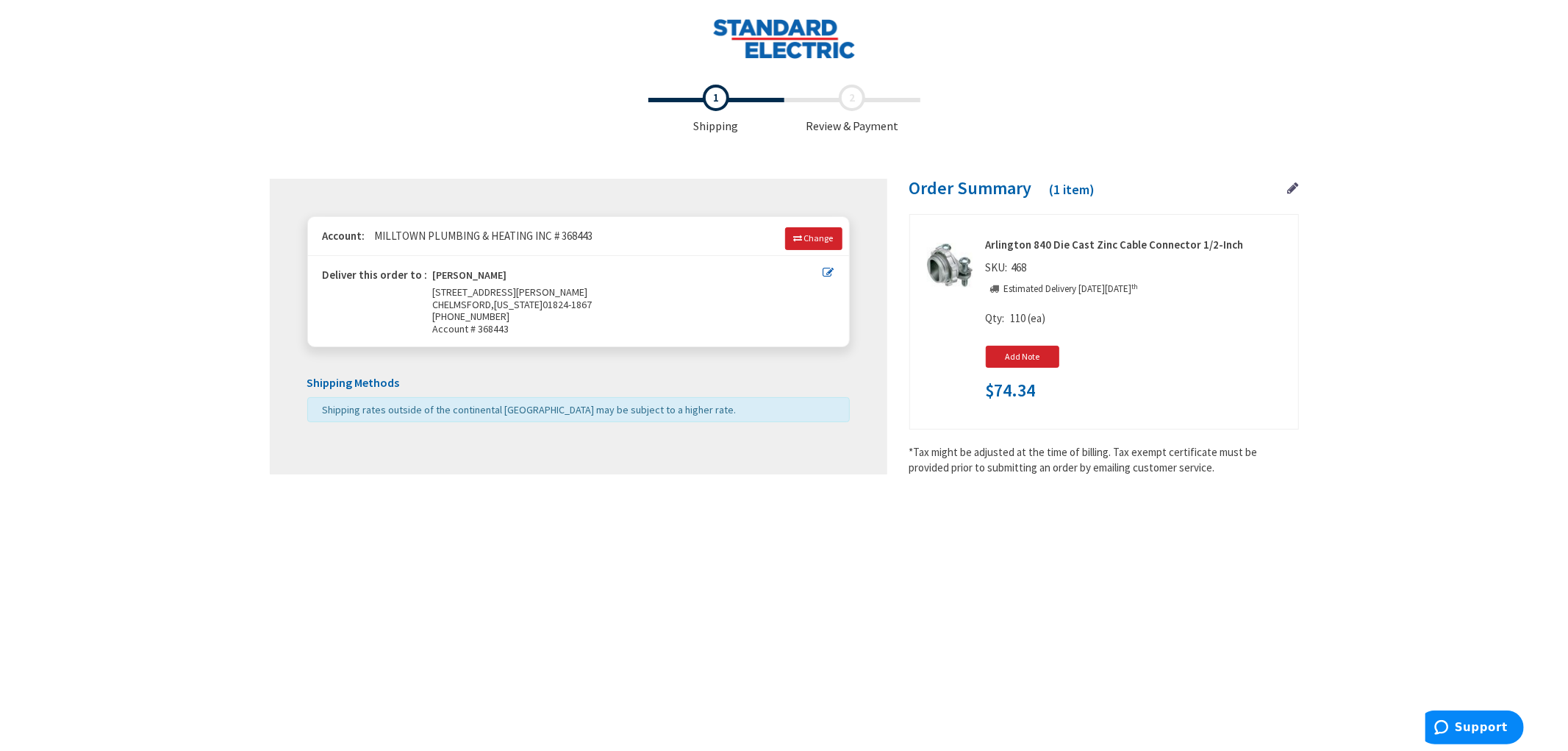
click at [1079, 655] on main "Checkout Shipping Review & Payment Estimated Total $74.34 1 Some items in your …" at bounding box center [785, 397] width 1103 height 640
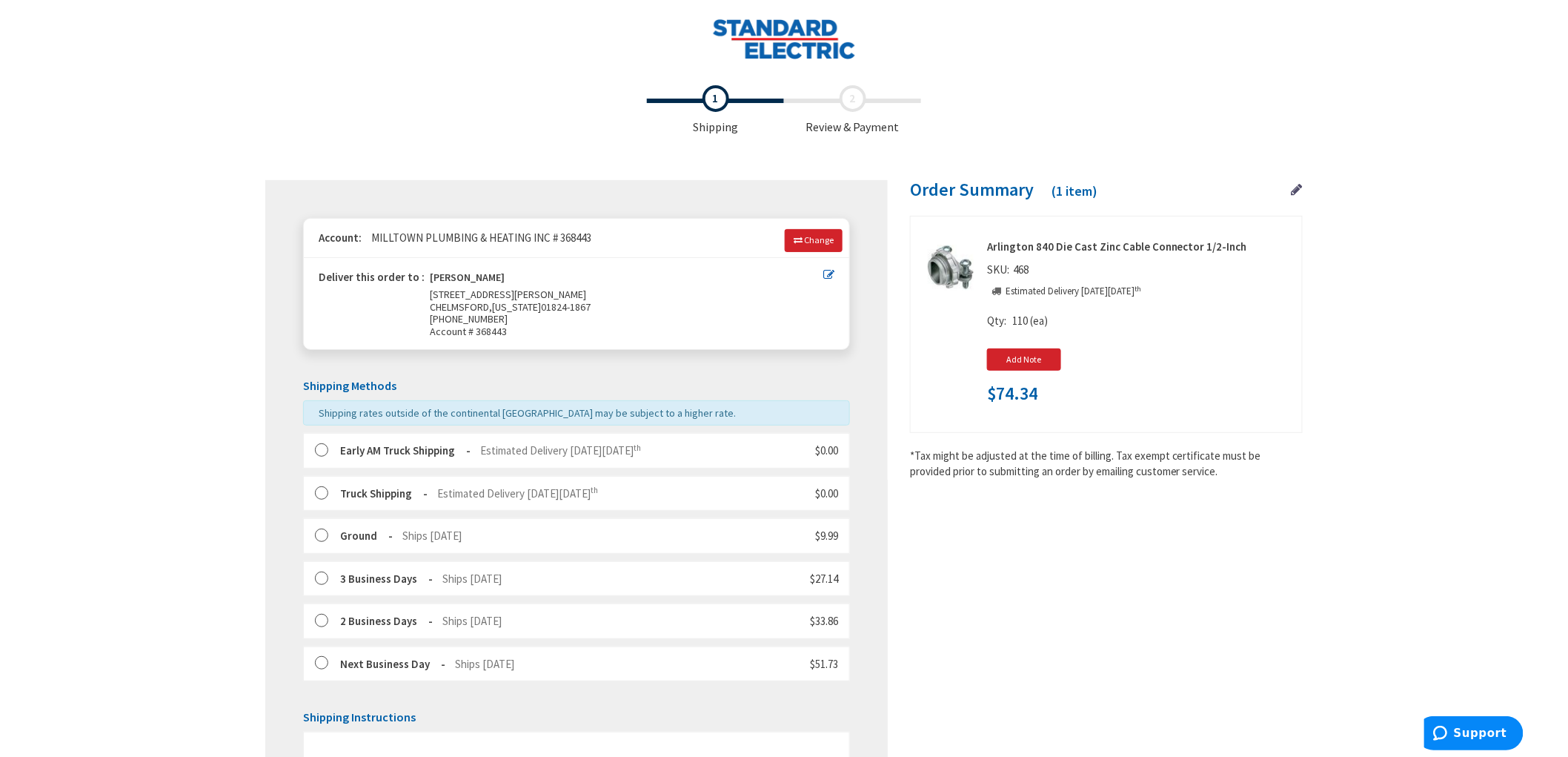
click at [326, 452] on label at bounding box center [326, 451] width 23 height 15
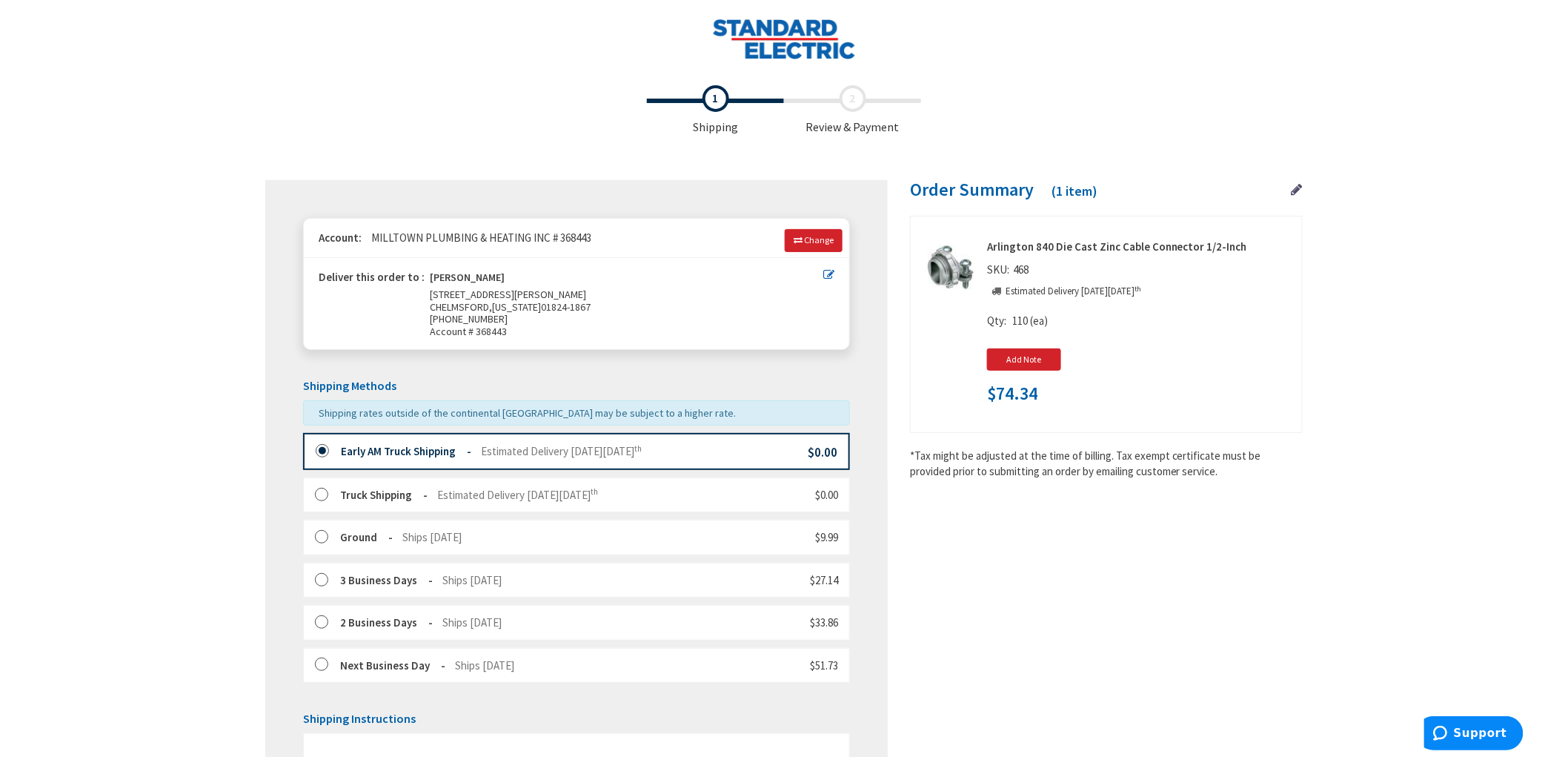
scroll to position [329, 0]
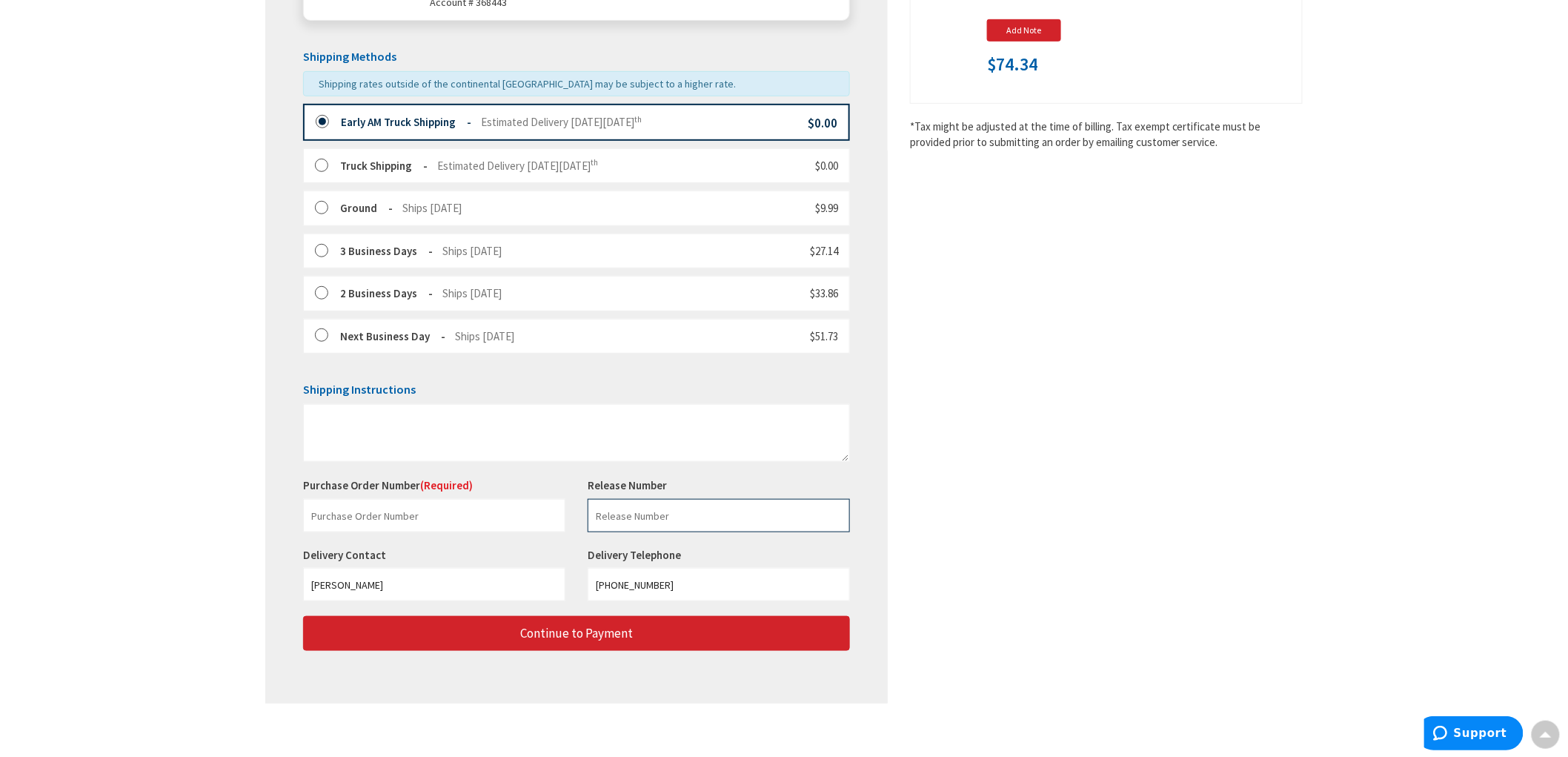
click at [769, 519] on input "text" at bounding box center [718, 515] width 262 height 33
type input "F"
type input "For Electrical Kits"
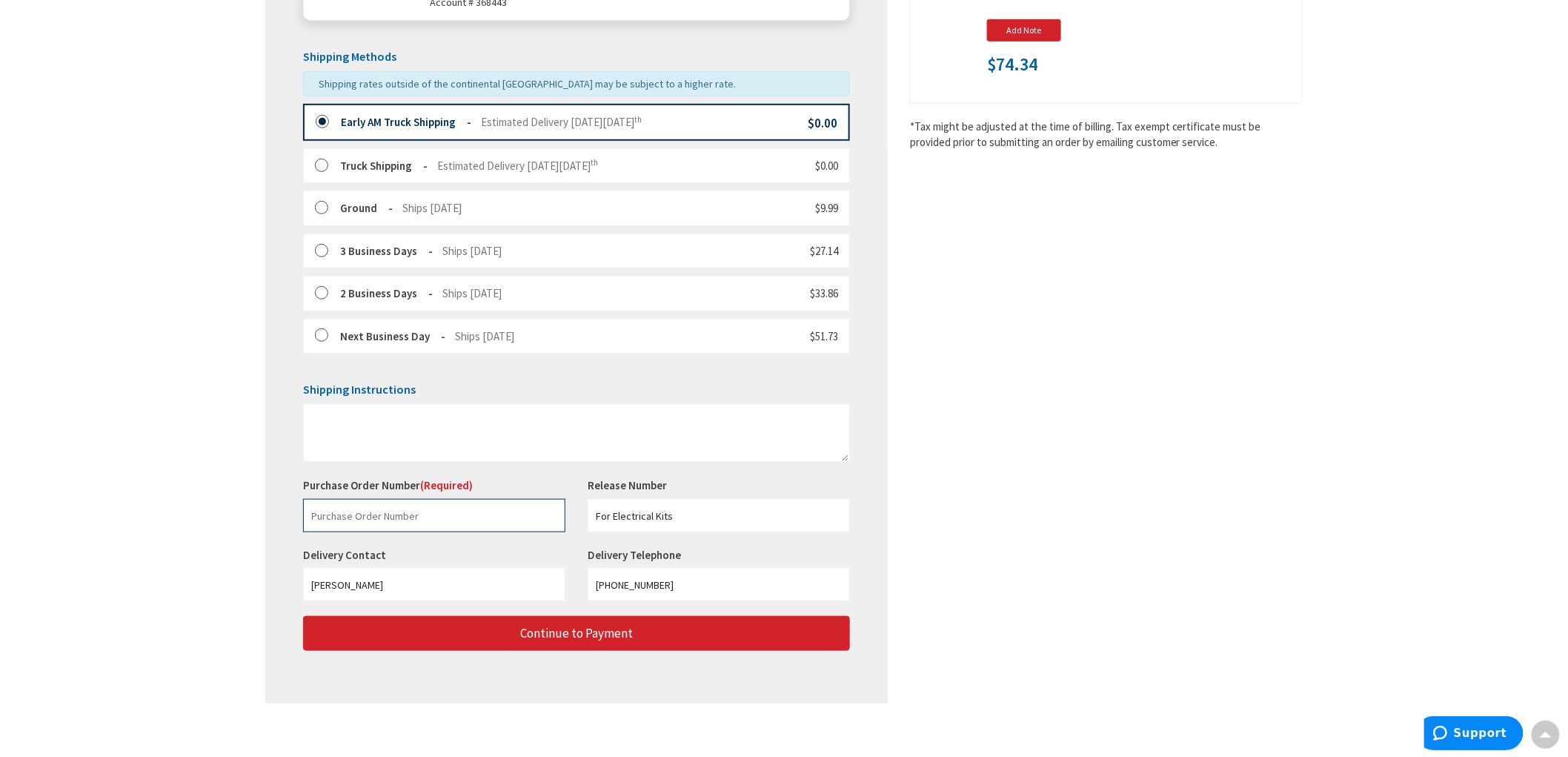
click at [496, 532] on input "text" at bounding box center [434, 515] width 262 height 33
paste input "229197897"
type input "229197897"
click at [1148, 438] on div "Shipping Review & Payment Estimated Total $74.34 1 Some items in your order are…" at bounding box center [784, 234] width 1037 height 969
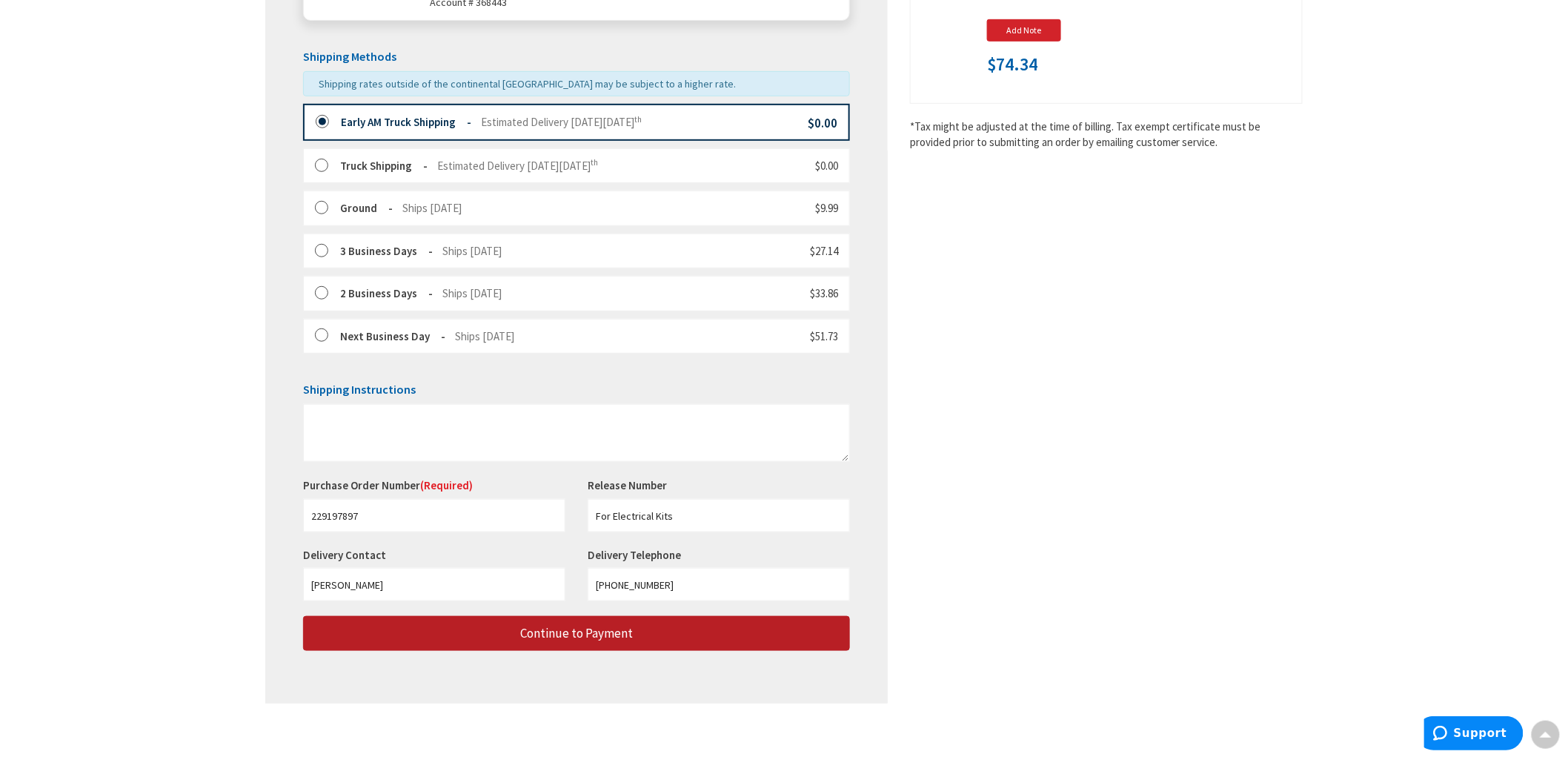
click at [687, 645] on button "Continue to Payment" at bounding box center [576, 633] width 547 height 35
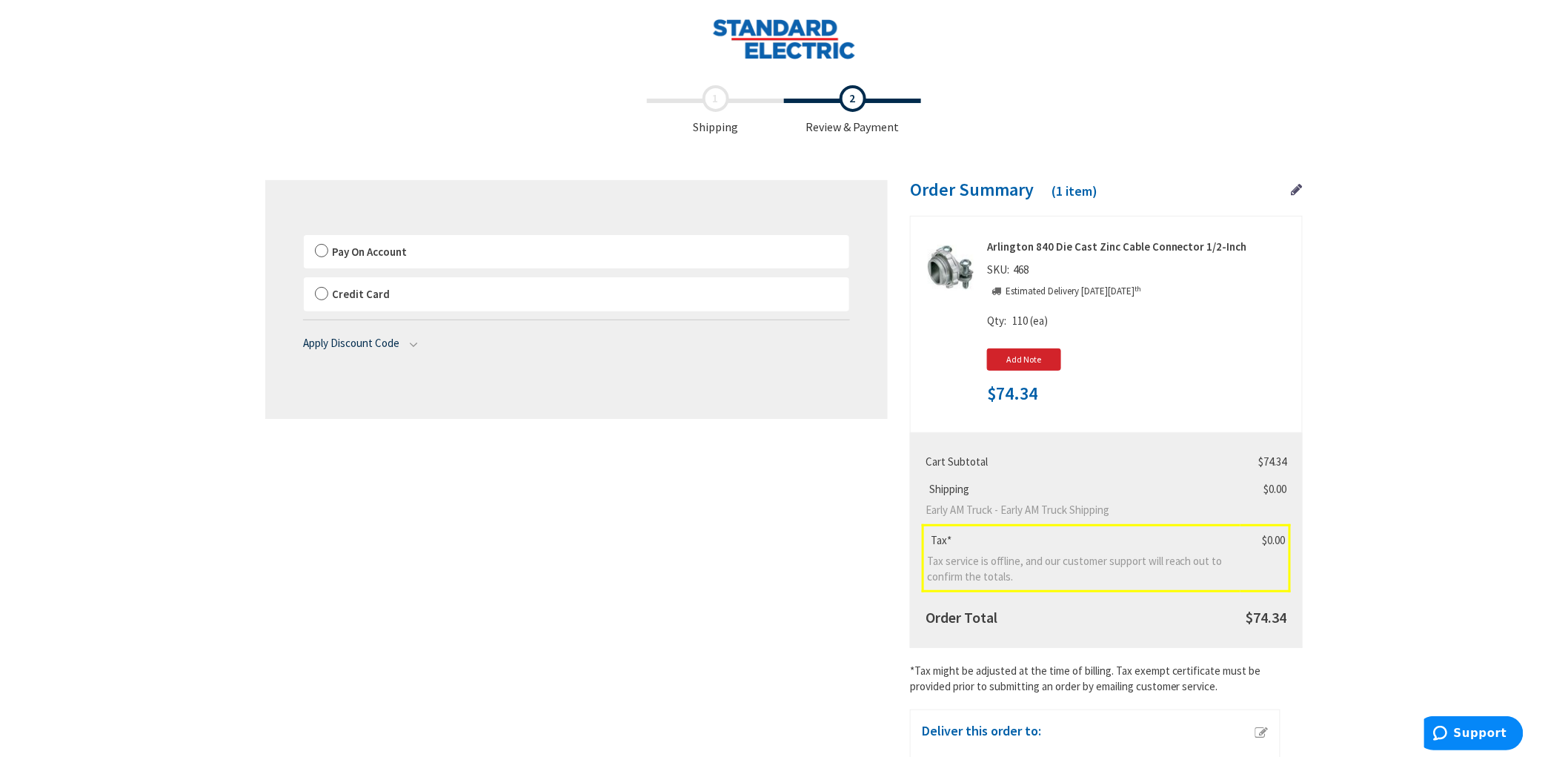
click at [329, 255] on label "Pay On Account" at bounding box center [576, 252] width 545 height 34
click at [304, 238] on input "Pay On Account" at bounding box center [304, 238] width 0 height 0
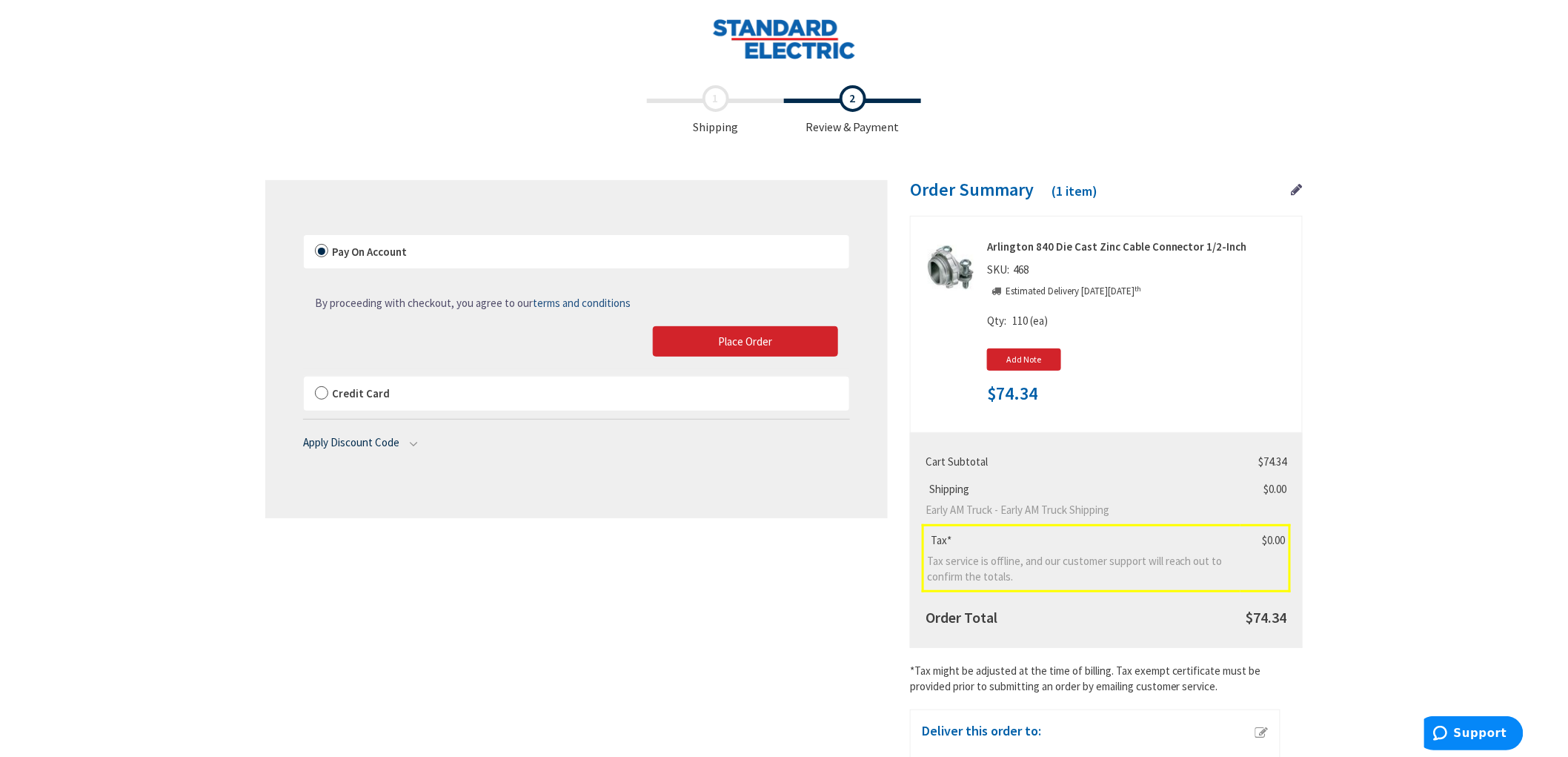
click at [546, 557] on div "Shipping Review & Payment Estimated Total $74.34 1 Some items in your order are…" at bounding box center [784, 479] width 1037 height 804
click at [1274, 461] on span "$74.34" at bounding box center [1273, 462] width 28 height 14
click at [1275, 461] on span "$74.34" at bounding box center [1273, 462] width 28 height 14
copy span "74.34"
drag, startPoint x: 815, startPoint y: 340, endPoint x: 77, endPoint y: 253, distance: 743.1
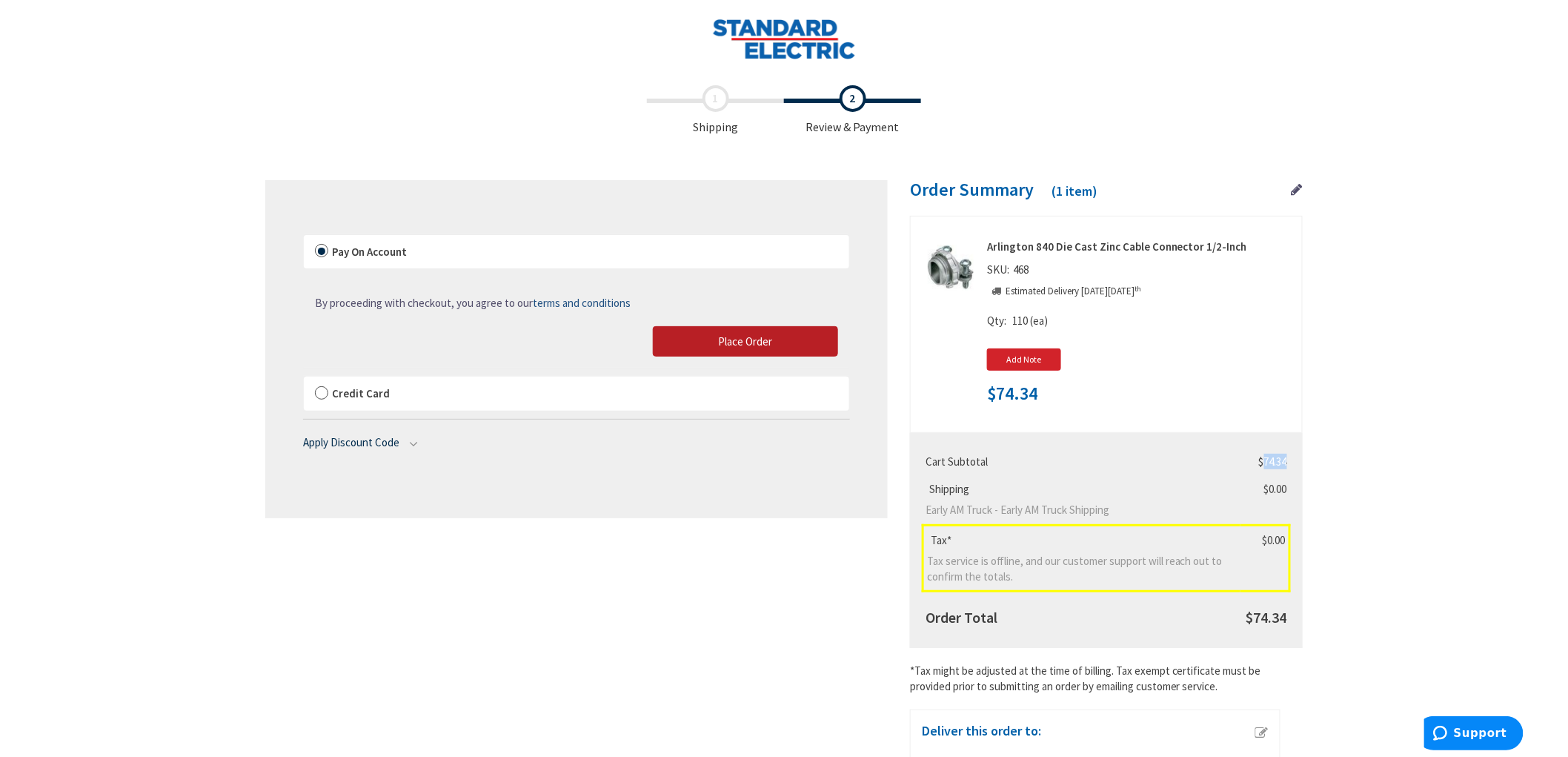
click at [815, 339] on button "Place Order" at bounding box center [746, 341] width 185 height 31
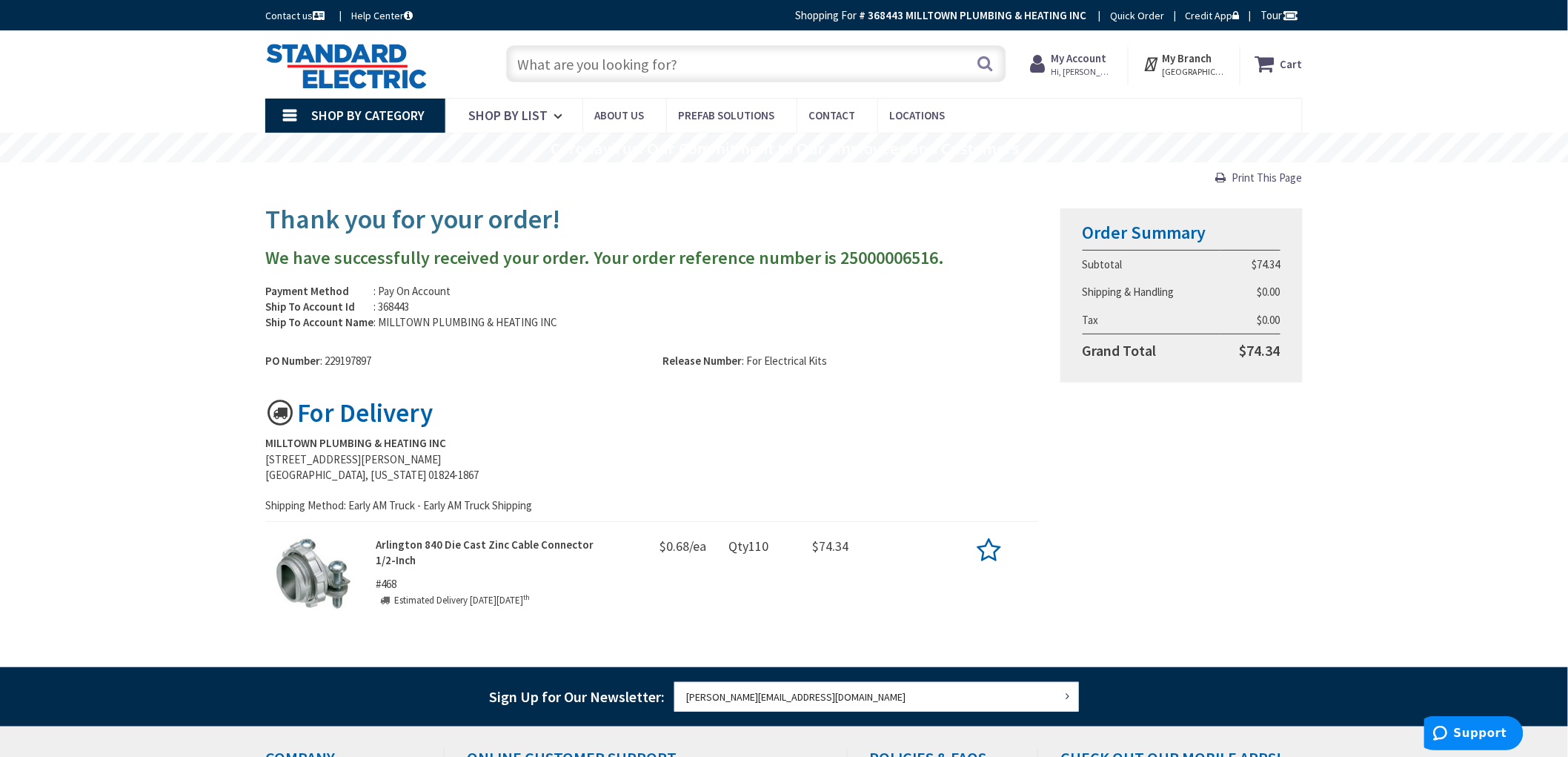
click at [389, 557] on strong "Arlington 840 Die Cast Zinc Cable Connector 1/2-Inch" at bounding box center [484, 552] width 218 height 29
click at [312, 576] on img at bounding box center [313, 574] width 74 height 74
click at [381, 59] on img at bounding box center [346, 66] width 162 height 46
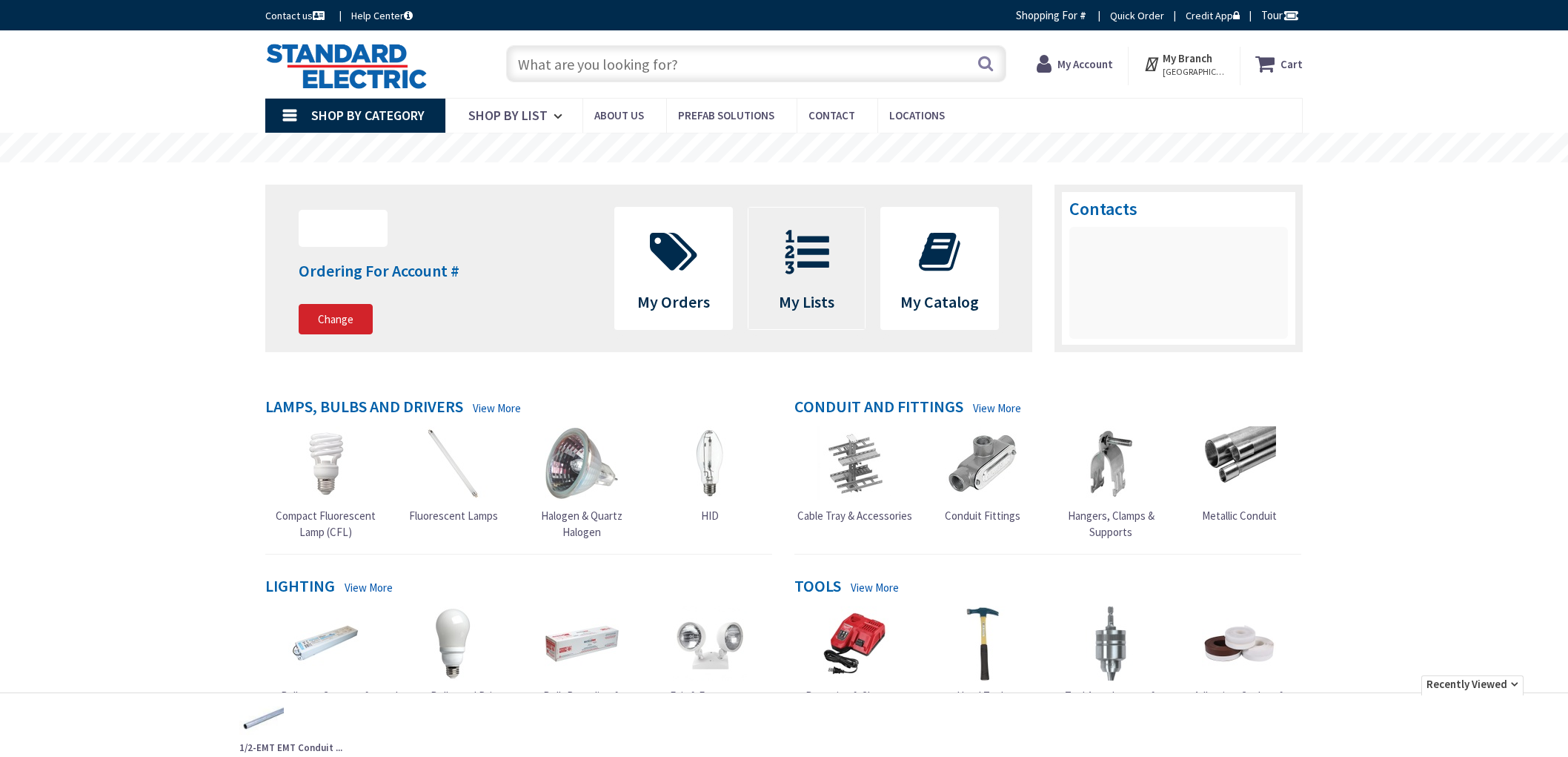
click at [808, 272] on icon at bounding box center [807, 252] width 59 height 44
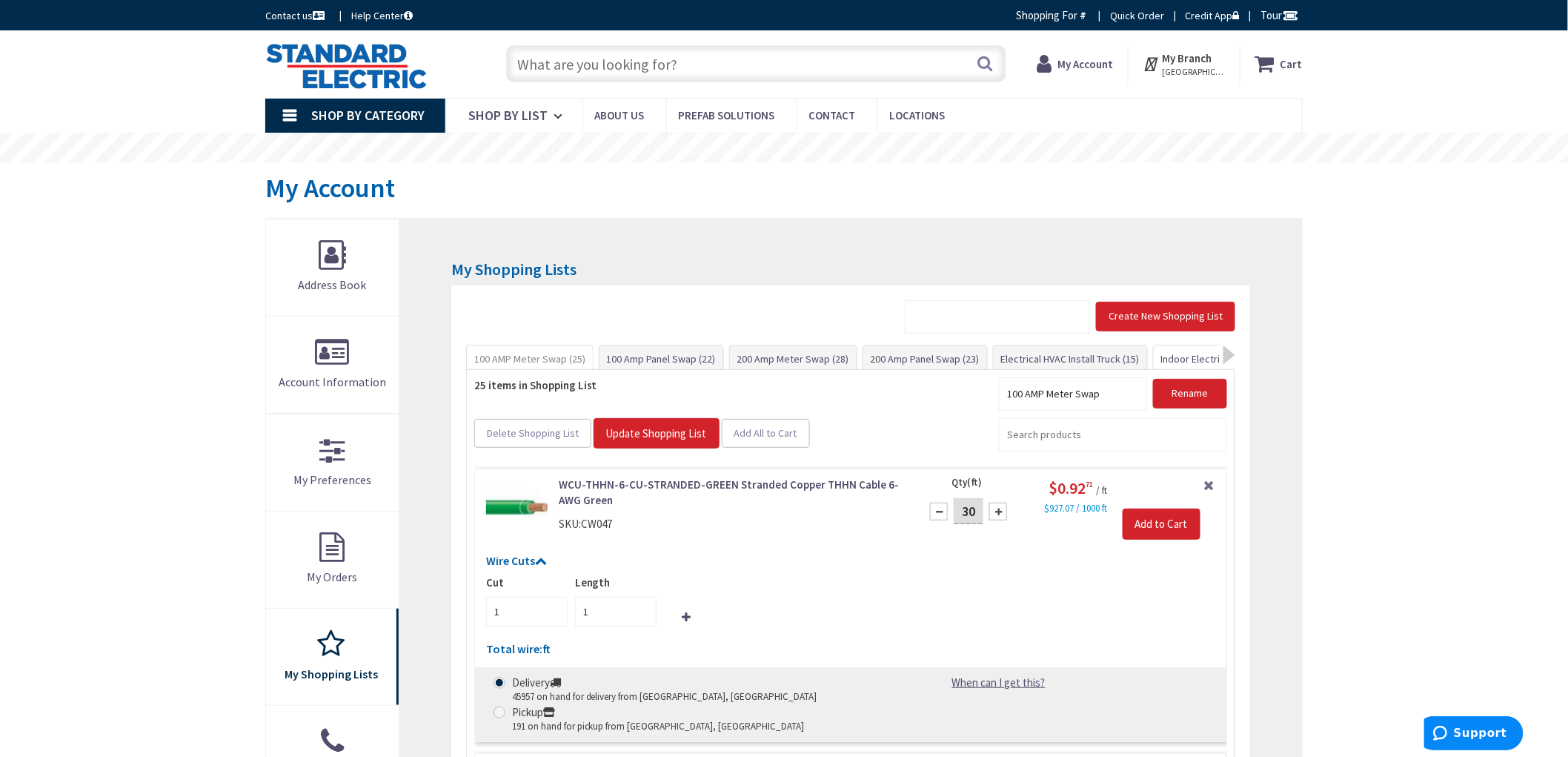
click at [1196, 357] on link "Indoor Electrical Kit (35)" at bounding box center [1213, 359] width 120 height 27
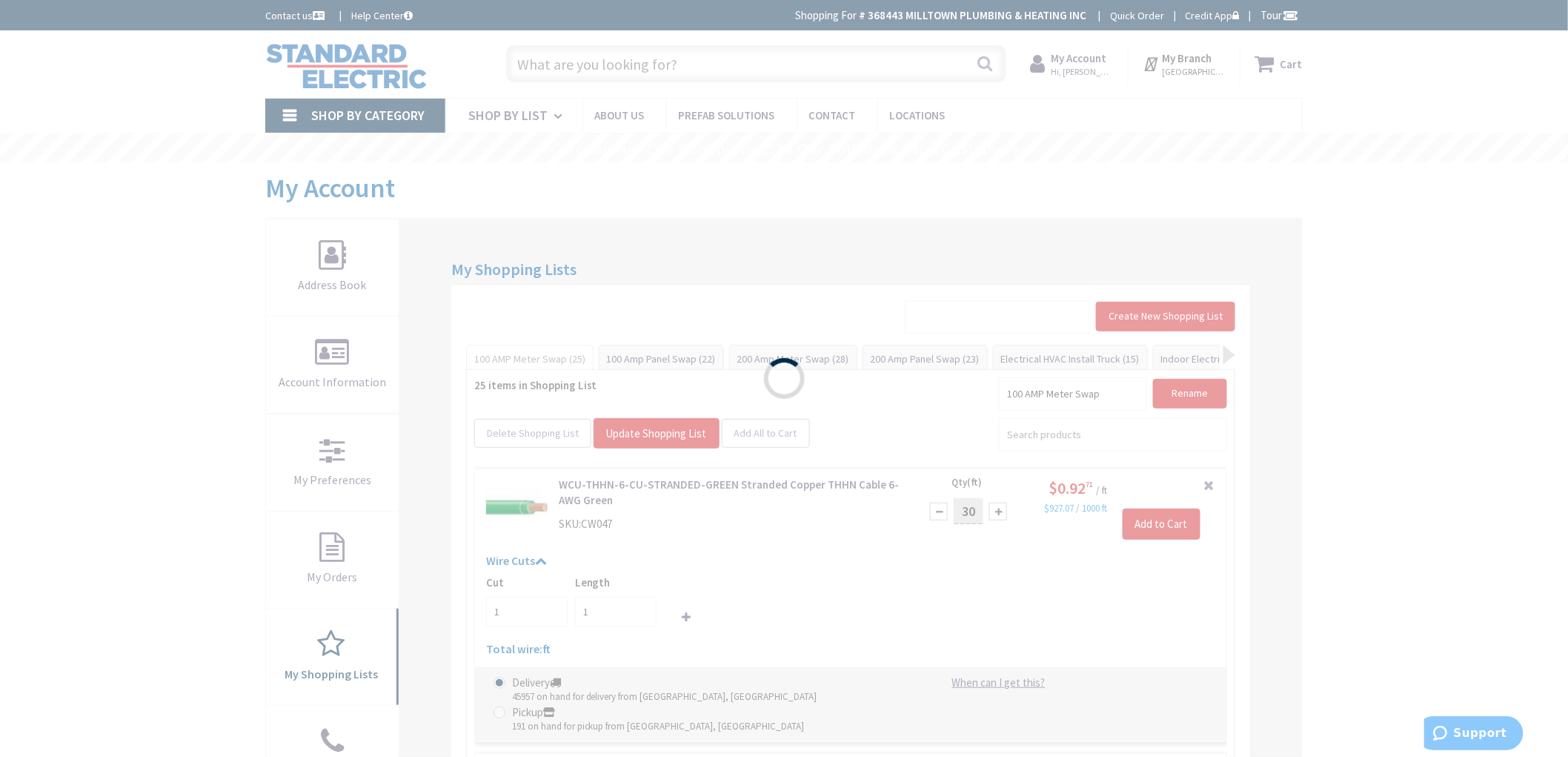
click at [1476, 300] on div "Please wait..." at bounding box center [784, 378] width 1568 height 757
